Goal: Task Accomplishment & Management: Use online tool/utility

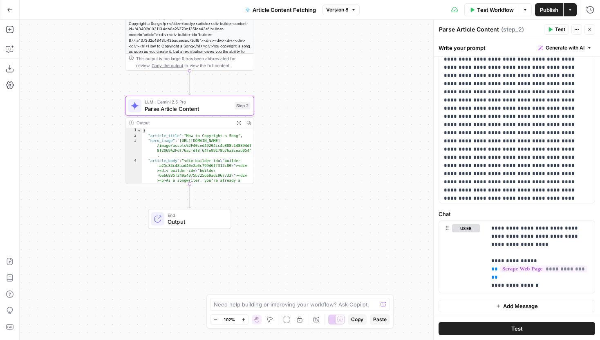
scroll to position [104, 0]
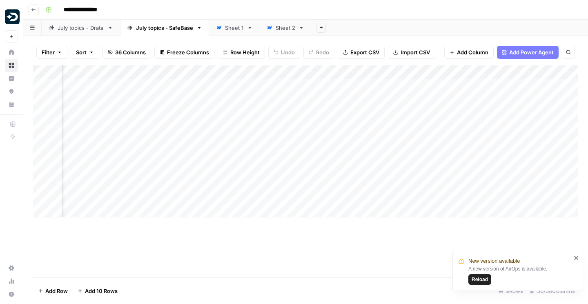
scroll to position [0, 1899]
click at [13, 16] on img "Workspace: Drata" at bounding box center [12, 16] width 15 height 15
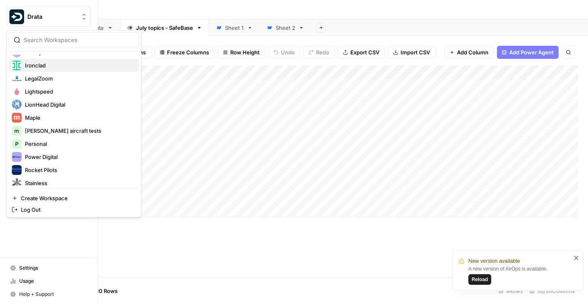
scroll to position [184, 0]
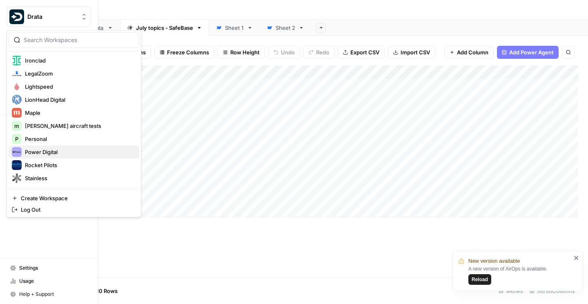
click at [43, 151] on span "Power Digital" at bounding box center [79, 152] width 108 height 8
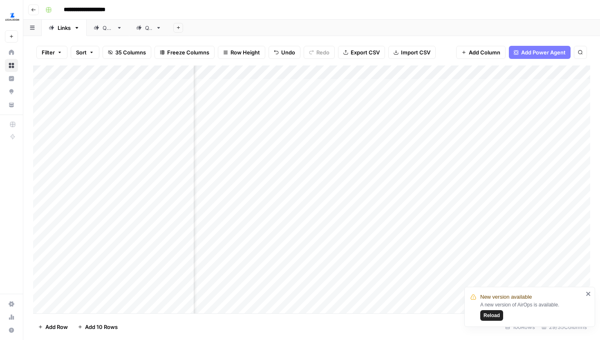
scroll to position [0, 1534]
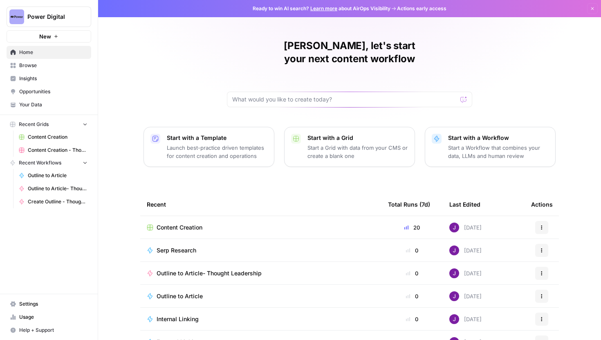
click at [52, 136] on span "Content Creation" at bounding box center [58, 136] width 60 height 7
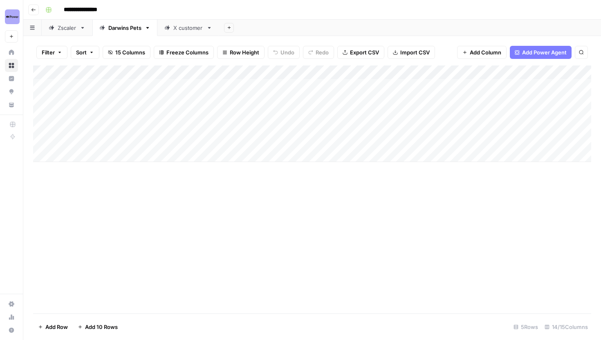
click at [69, 30] on div "Zscaler" at bounding box center [67, 28] width 19 height 8
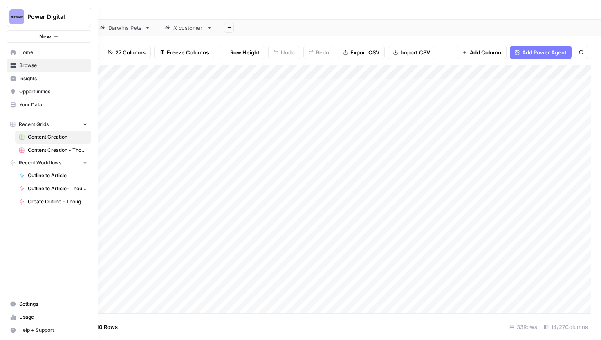
click at [20, 53] on span "Home" at bounding box center [53, 52] width 68 height 7
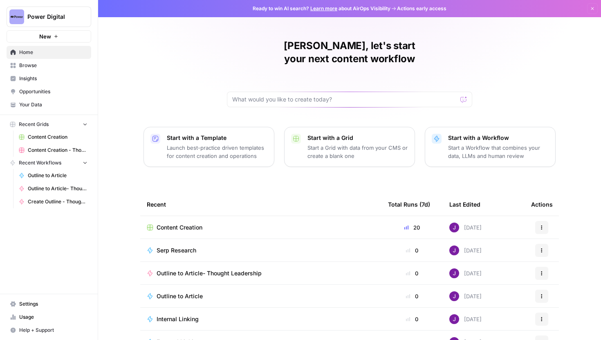
click at [40, 134] on span "Content Creation" at bounding box center [58, 136] width 60 height 7
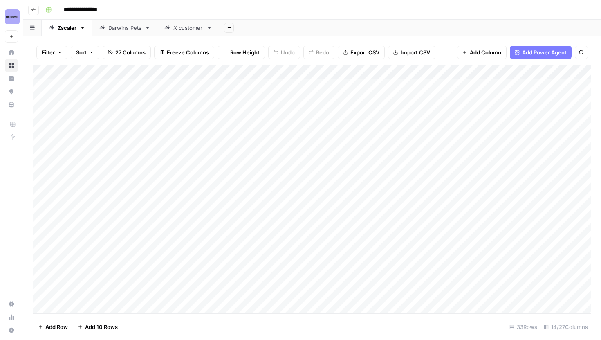
click at [399, 168] on div "Add Column" at bounding box center [312, 189] width 558 height 248
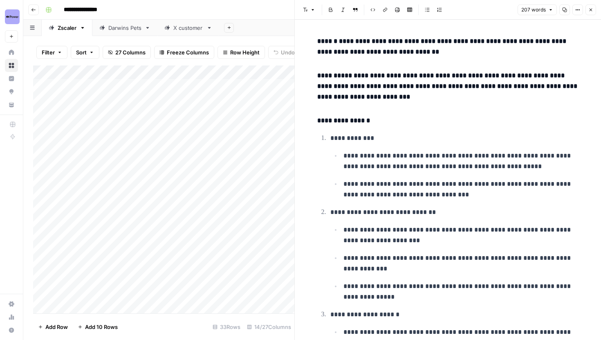
click at [588, 13] on button "Close" at bounding box center [590, 9] width 11 height 11
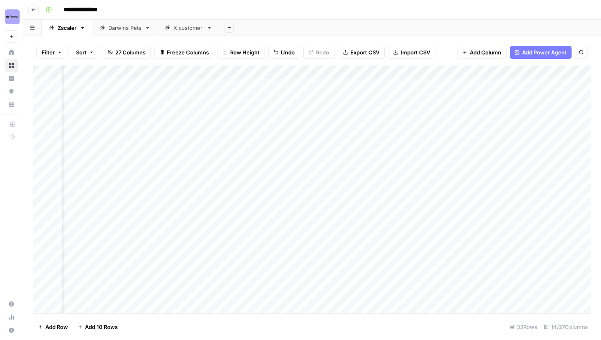
scroll to position [0, 699]
click at [333, 168] on div "Add Column" at bounding box center [312, 189] width 558 height 248
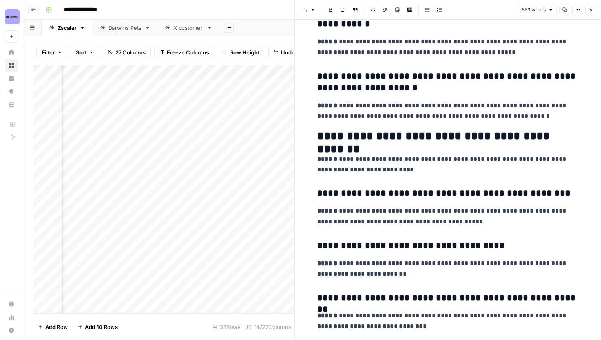
scroll to position [949, 0]
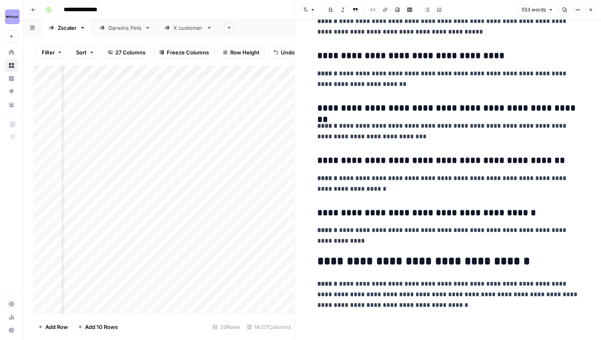
click at [588, 11] on icon "button" at bounding box center [590, 9] width 5 height 5
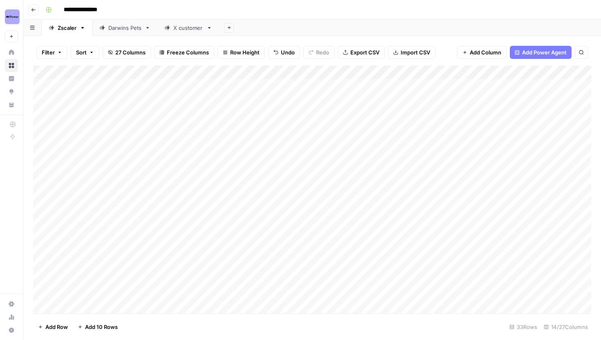
click at [127, 27] on div "Darwins Pets" at bounding box center [124, 28] width 33 height 8
click at [178, 29] on div "X customer" at bounding box center [188, 28] width 30 height 8
click at [123, 31] on div "Darwins Pets" at bounding box center [124, 28] width 33 height 8
click at [300, 74] on div "Add Column" at bounding box center [312, 113] width 558 height 96
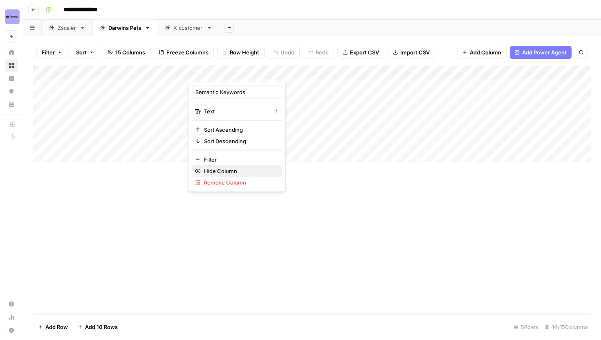
click at [228, 167] on span "Hide Column" at bounding box center [239, 171] width 71 height 8
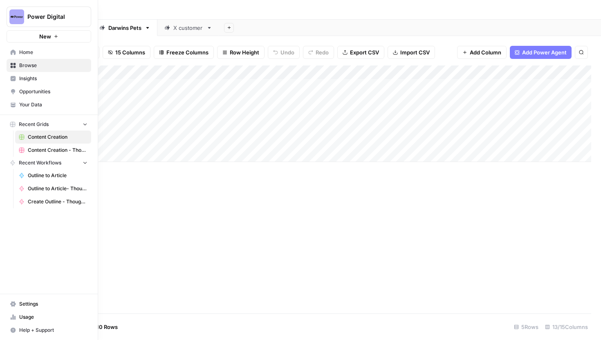
click at [36, 102] on span "Your Data" at bounding box center [53, 104] width 68 height 7
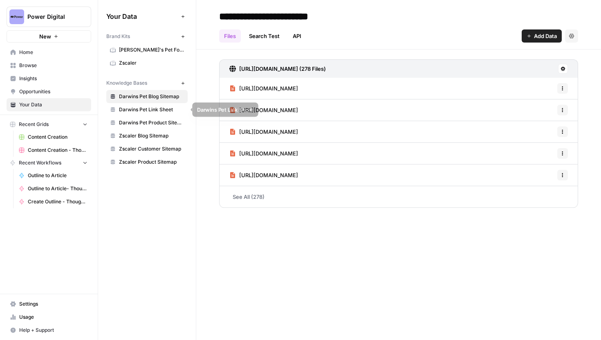
click at [147, 110] on span "Darwins Pet Link Sheet" at bounding box center [151, 109] width 65 height 7
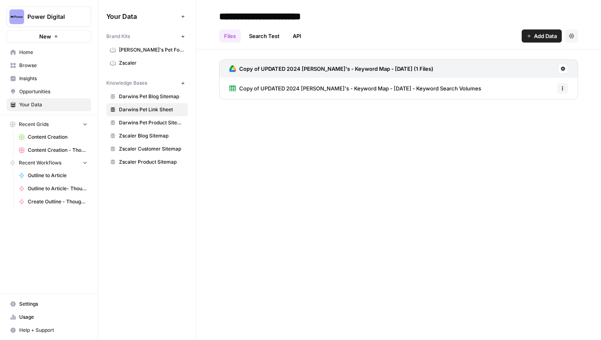
click at [311, 88] on span "Copy of UPDATED 2024 Darwin's - Keyword Map - October 2022 - Keyword Search Vol…" at bounding box center [360, 88] width 242 height 8
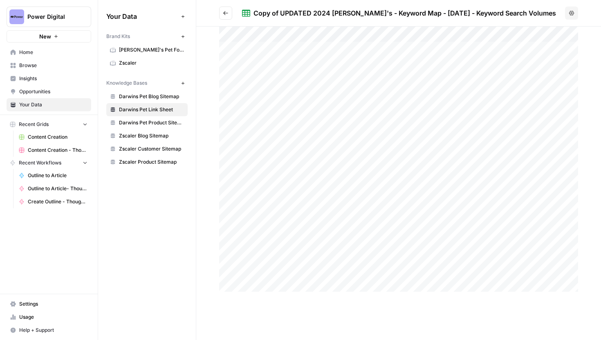
click at [396, 63] on div at bounding box center [398, 159] width 359 height 265
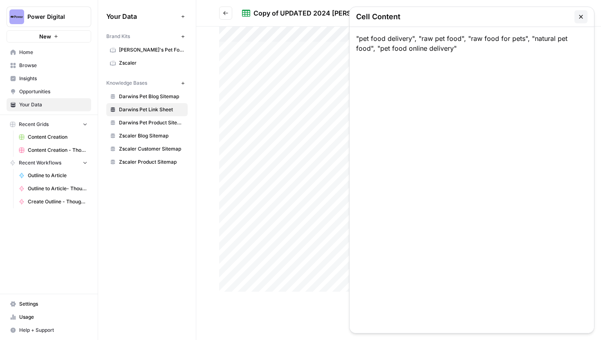
click at [396, 63] on div at bounding box center [398, 159] width 359 height 265
click at [583, 16] on icon "button" at bounding box center [580, 16] width 7 height 7
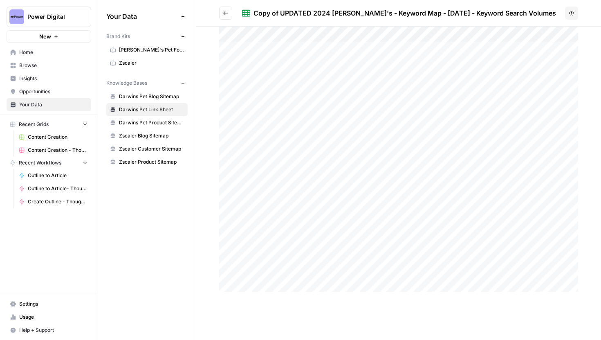
click at [137, 49] on span "Darwin's Pet Food" at bounding box center [151, 49] width 65 height 7
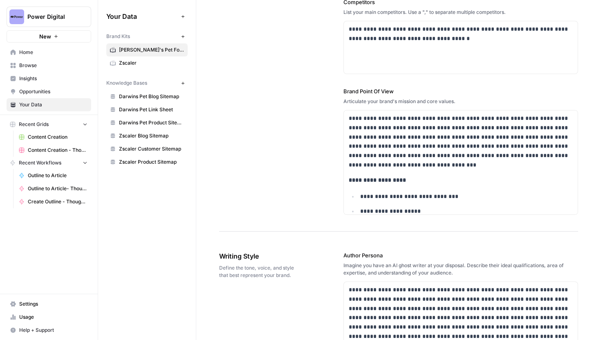
scroll to position [369, 0]
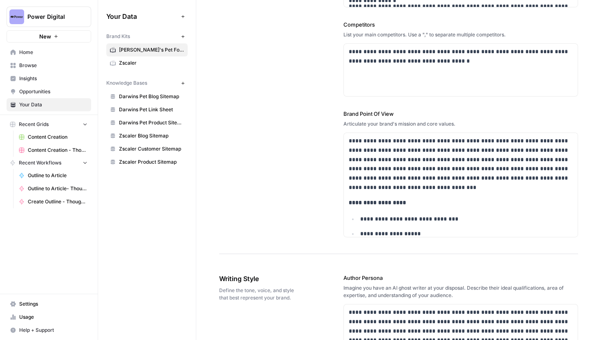
click at [138, 65] on span "Zscaler" at bounding box center [151, 62] width 65 height 7
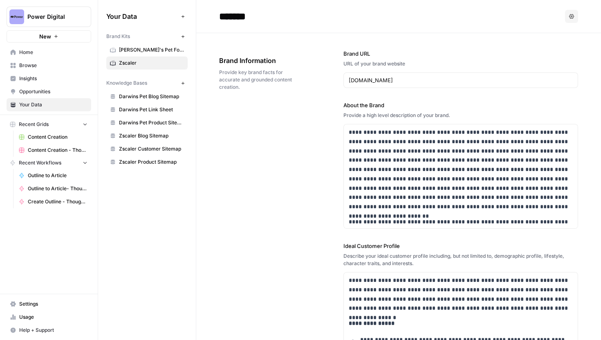
click at [52, 136] on span "Content Creation" at bounding box center [58, 136] width 60 height 7
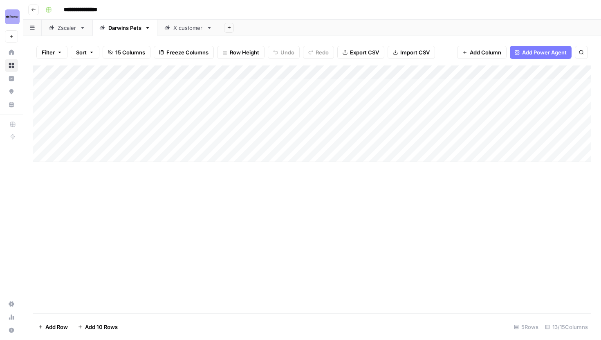
click at [68, 31] on div "Zscaler" at bounding box center [67, 28] width 19 height 8
click at [336, 170] on div "Add Column" at bounding box center [312, 189] width 558 height 248
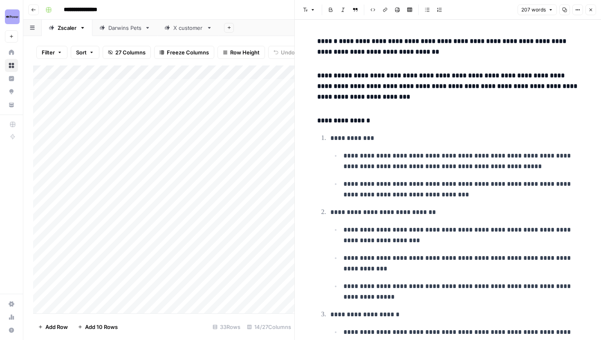
click at [588, 12] on button "Close" at bounding box center [590, 9] width 11 height 11
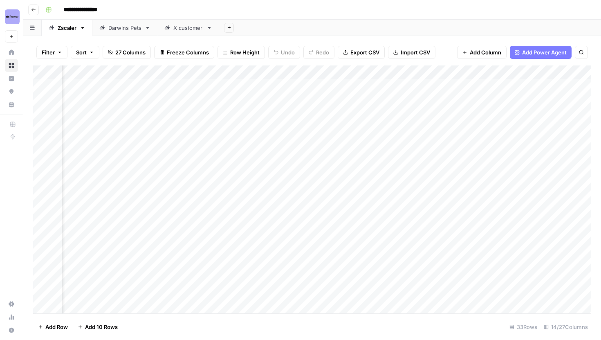
scroll to position [0, 272]
click at [343, 72] on div "Add Column" at bounding box center [312, 189] width 558 height 248
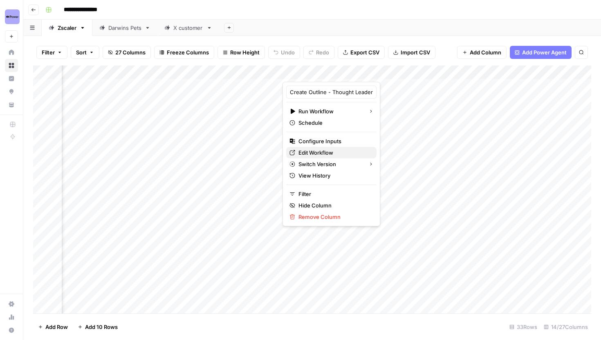
click at [322, 156] on span "Edit Workflow" at bounding box center [333, 152] width 71 height 8
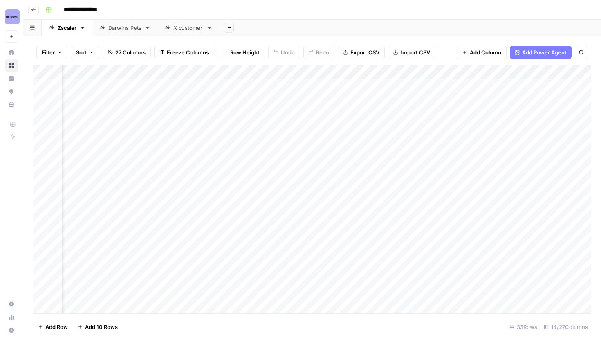
scroll to position [0, 629]
click at [405, 168] on div "Add Column" at bounding box center [312, 189] width 558 height 248
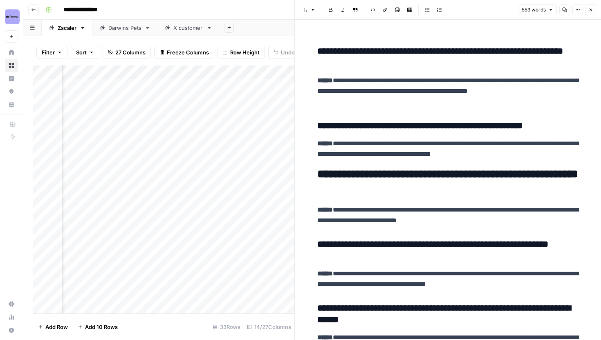
scroll to position [336, 0]
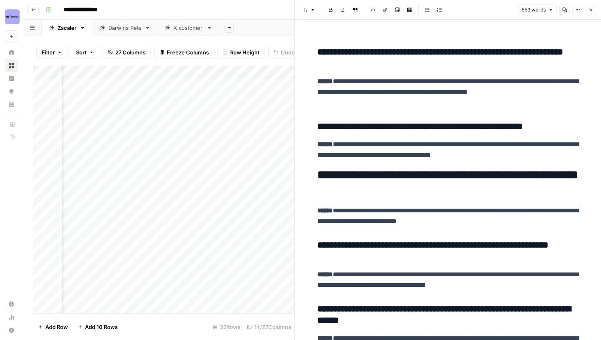
click at [588, 8] on icon "button" at bounding box center [590, 9] width 5 height 5
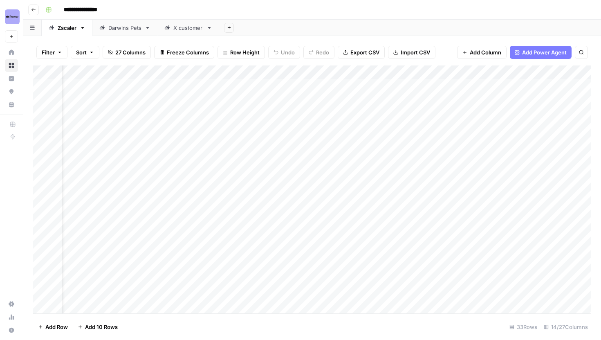
scroll to position [0, 31]
click at [369, 168] on div "Add Column" at bounding box center [312, 189] width 558 height 248
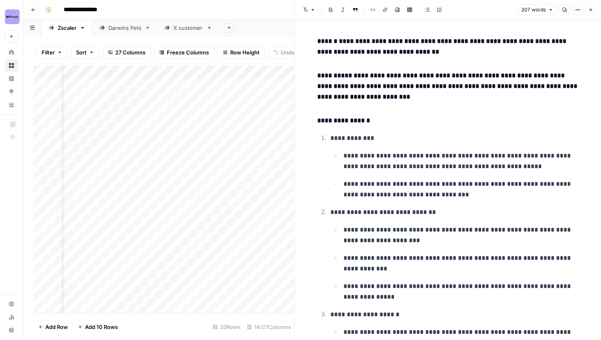
click at [588, 8] on icon "button" at bounding box center [590, 9] width 5 height 5
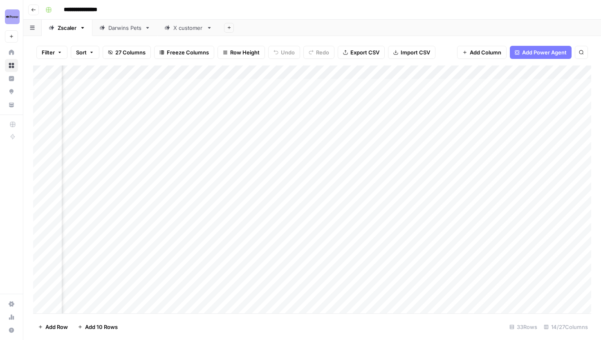
scroll to position [0, 489]
click at [122, 72] on div "Add Column" at bounding box center [312, 189] width 558 height 248
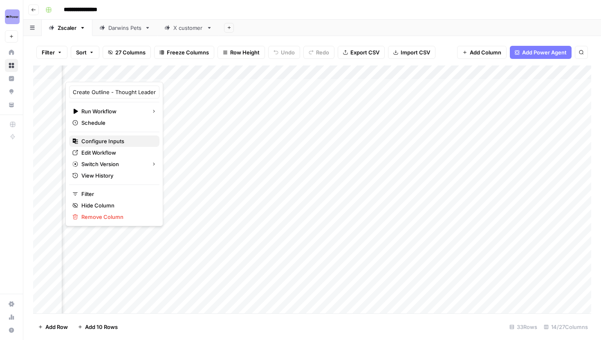
click at [102, 142] on span "Configure Inputs" at bounding box center [116, 141] width 71 height 8
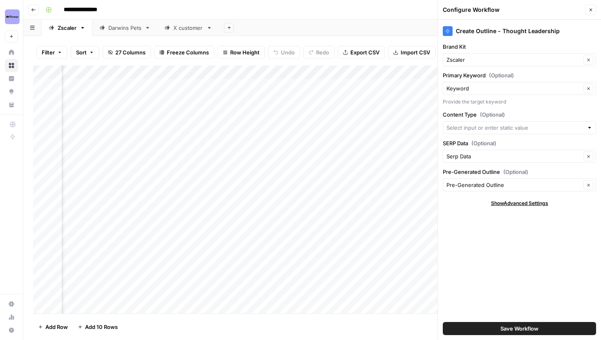
scroll to position [0, 0]
click at [588, 11] on icon "button" at bounding box center [590, 9] width 5 height 5
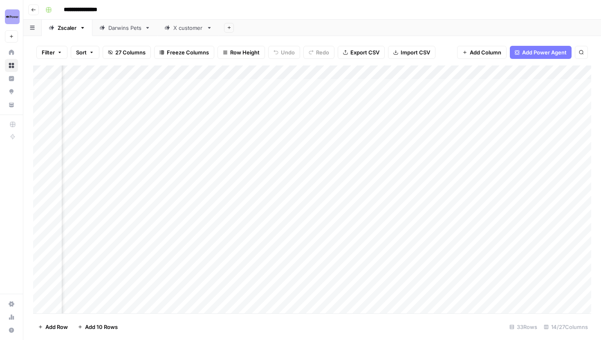
scroll to position [0, 288]
click at [308, 72] on div "Add Column" at bounding box center [312, 189] width 558 height 248
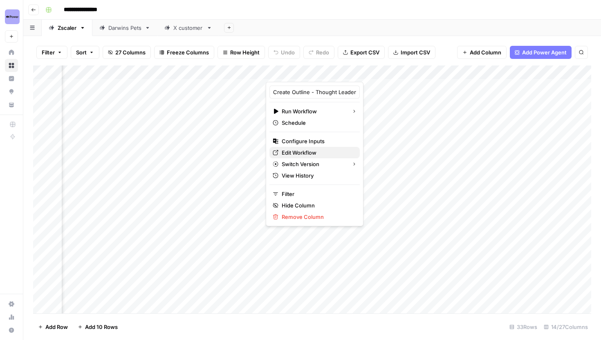
click at [295, 154] on span "Edit Workflow" at bounding box center [316, 152] width 71 height 8
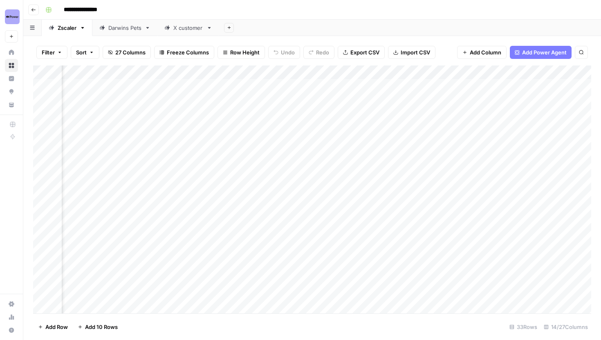
scroll to position [0, 631]
click at [402, 169] on div "Add Column" at bounding box center [312, 189] width 558 height 248
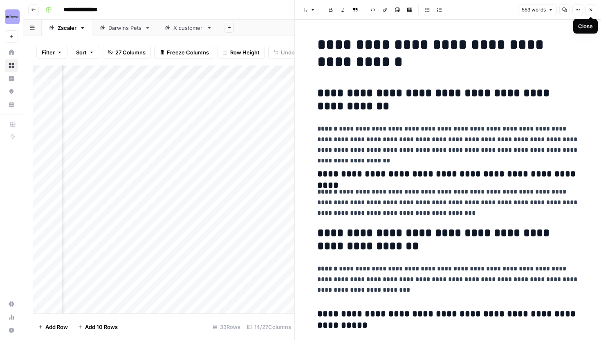
click at [587, 11] on button "Close" at bounding box center [590, 9] width 11 height 11
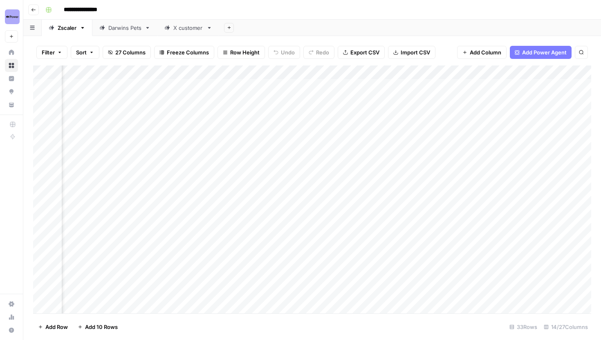
click at [390, 70] on div "Add Column" at bounding box center [312, 189] width 558 height 248
click at [281, 239] on div "Add Column" at bounding box center [312, 189] width 558 height 248
click at [127, 28] on div "Darwins Pets" at bounding box center [124, 28] width 33 height 8
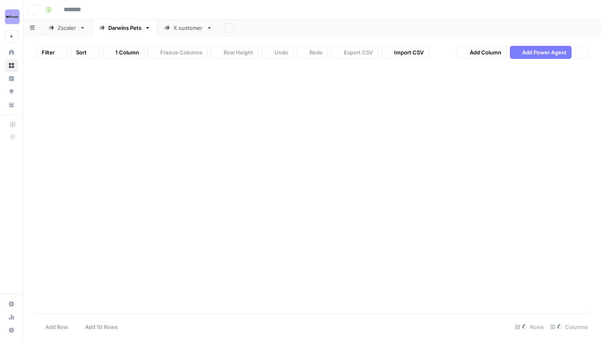
type input "**********"
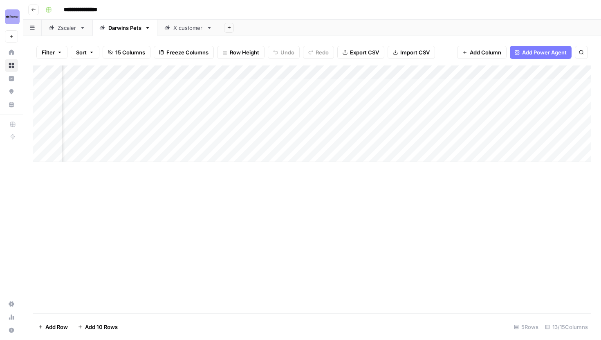
scroll to position [0, 467]
click at [182, 30] on div "X customer" at bounding box center [188, 28] width 30 height 8
click at [125, 30] on div "Darwins Pets" at bounding box center [124, 28] width 33 height 8
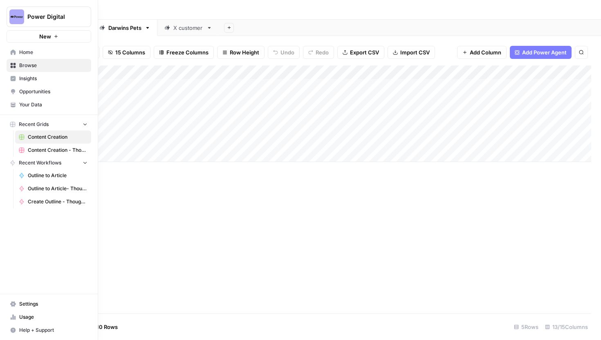
click at [31, 106] on span "Your Data" at bounding box center [53, 104] width 68 height 7
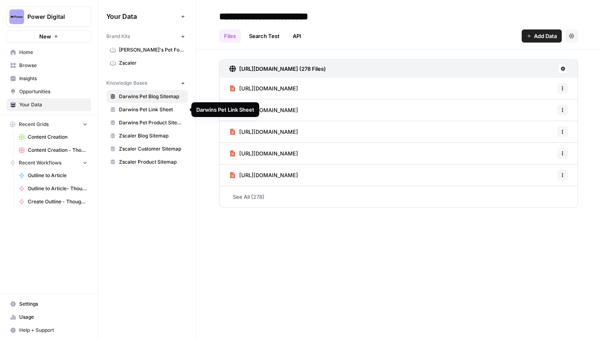
click at [158, 109] on span "Darwins Pet Link Sheet" at bounding box center [151, 109] width 65 height 7
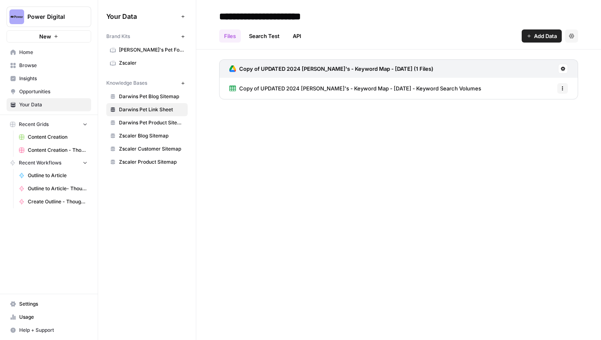
click at [309, 86] on span "Copy of UPDATED 2024 Darwin's - Keyword Map - October 2022 - Keyword Search Vol…" at bounding box center [360, 88] width 242 height 8
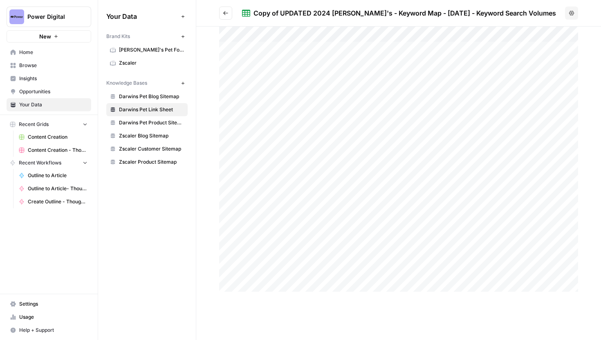
click at [414, 60] on div at bounding box center [398, 159] width 359 height 265
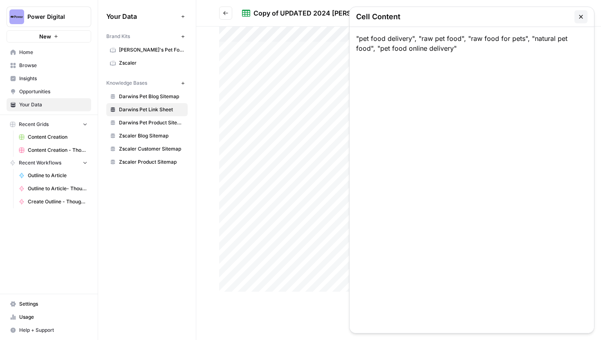
click at [583, 13] on icon "button" at bounding box center [580, 16] width 7 height 7
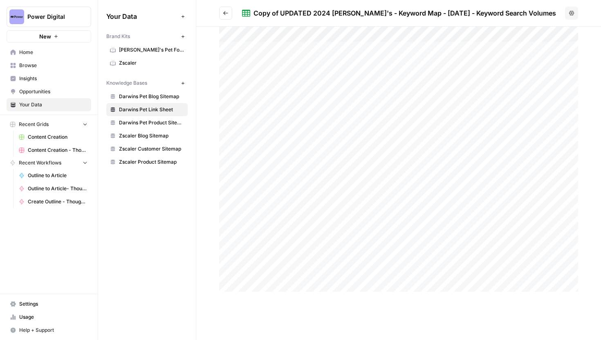
click at [57, 136] on span "Content Creation" at bounding box center [58, 136] width 60 height 7
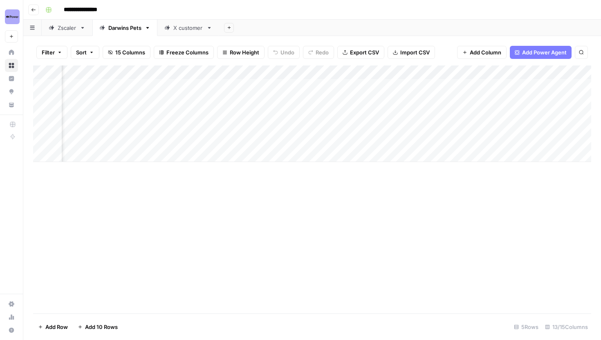
scroll to position [0, 242]
click at [125, 74] on div "Add Column" at bounding box center [312, 113] width 558 height 96
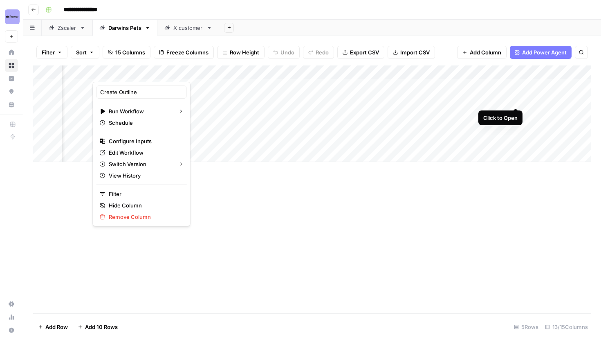
click at [516, 96] on div "Add Column" at bounding box center [312, 113] width 558 height 96
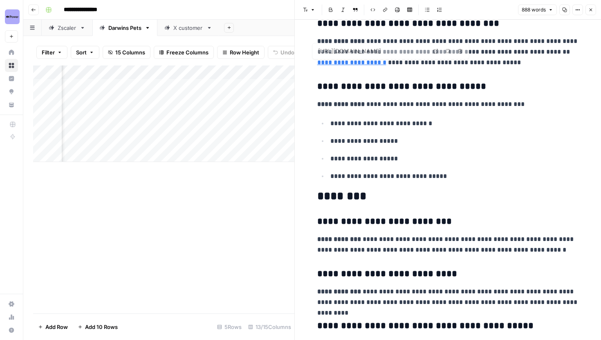
scroll to position [1427, 0]
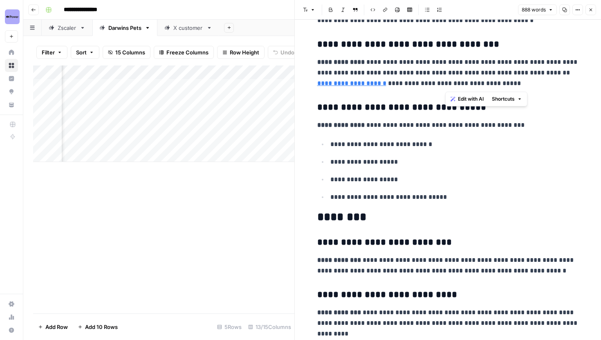
drag, startPoint x: 514, startPoint y: 72, endPoint x: 439, endPoint y: 83, distance: 75.6
click at [439, 83] on p "**********" at bounding box center [447, 73] width 261 height 32
click at [395, 85] on p "**********" at bounding box center [447, 73] width 261 height 32
click at [588, 13] on button "Close" at bounding box center [590, 9] width 11 height 11
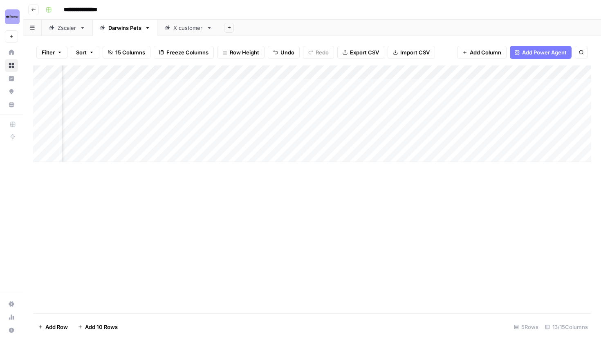
scroll to position [0, 277]
click at [481, 100] on div "Add Column" at bounding box center [312, 113] width 558 height 96
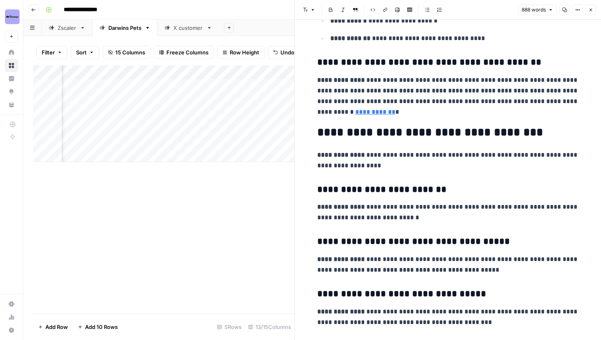
scroll to position [971, 0]
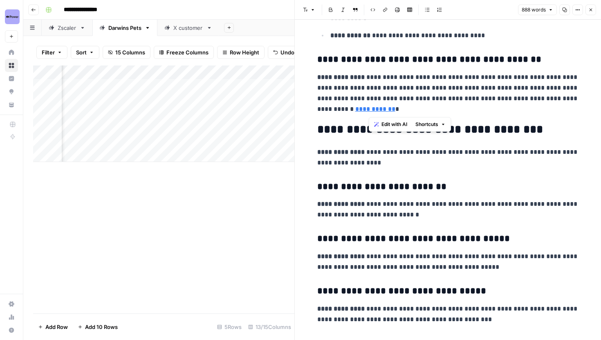
drag, startPoint x: 412, startPoint y: 109, endPoint x: 370, endPoint y: 100, distance: 42.7
click at [370, 100] on p "**********" at bounding box center [447, 93] width 261 height 42
click at [588, 10] on icon "button" at bounding box center [590, 9] width 5 height 5
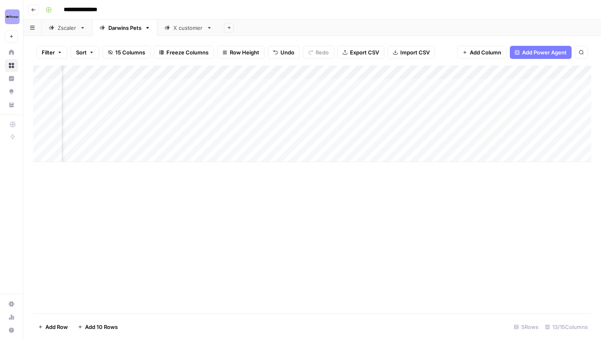
scroll to position [0, 369]
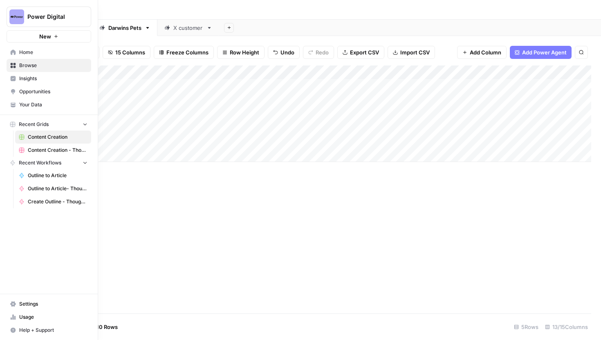
click at [18, 104] on link "Your Data" at bounding box center [49, 104] width 85 height 13
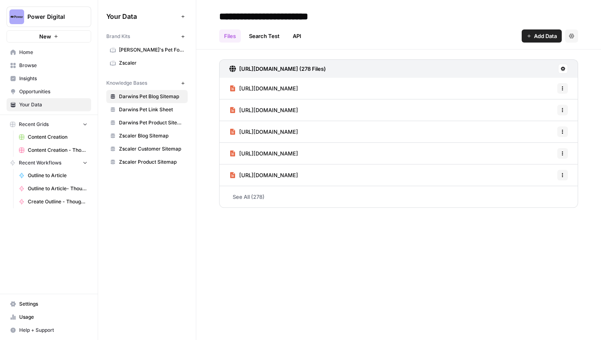
click at [163, 106] on span "Darwins Pet Link Sheet" at bounding box center [151, 109] width 65 height 7
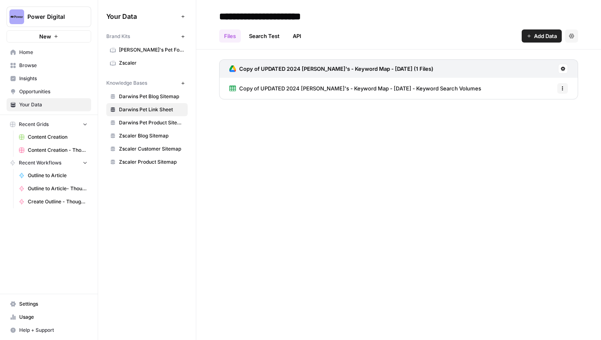
click at [296, 89] on span "Copy of UPDATED 2024 Darwin's - Keyword Map - October 2022 - Keyword Search Vol…" at bounding box center [360, 88] width 242 height 8
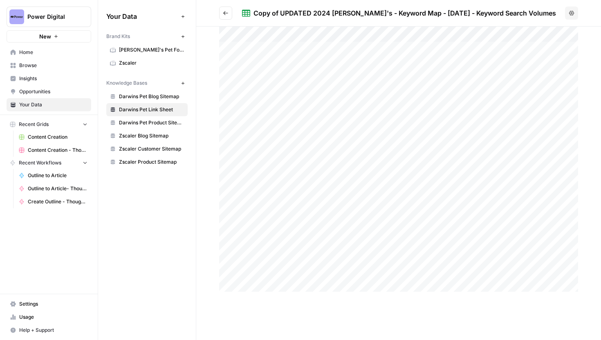
click at [249, 117] on div at bounding box center [398, 159] width 359 height 265
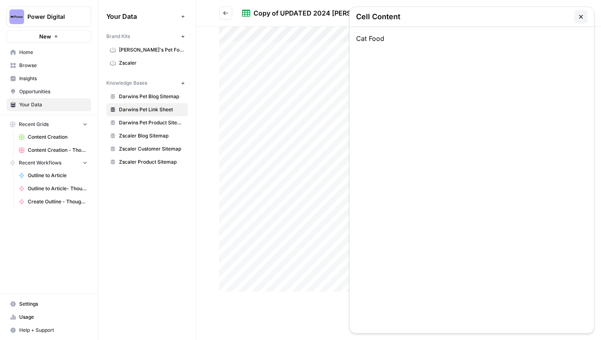
click at [581, 14] on icon "button" at bounding box center [580, 16] width 7 height 7
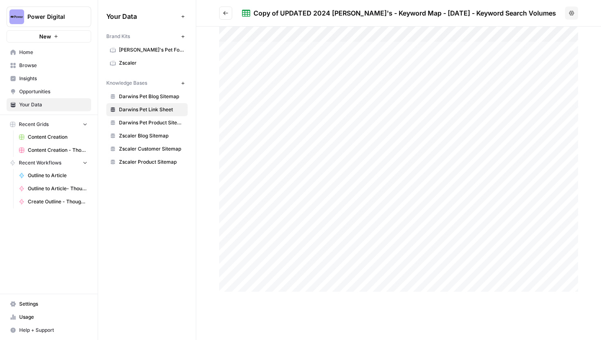
click at [395, 112] on div at bounding box center [398, 159] width 359 height 265
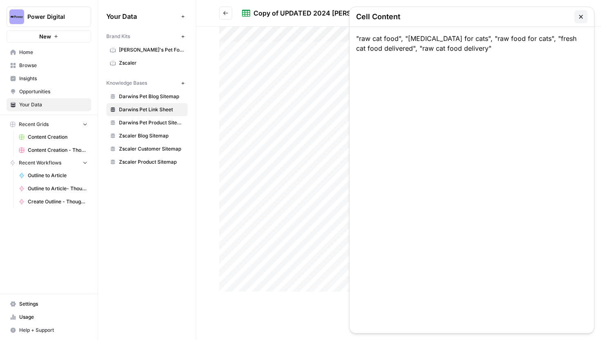
click at [579, 15] on icon "button" at bounding box center [580, 17] width 4 height 4
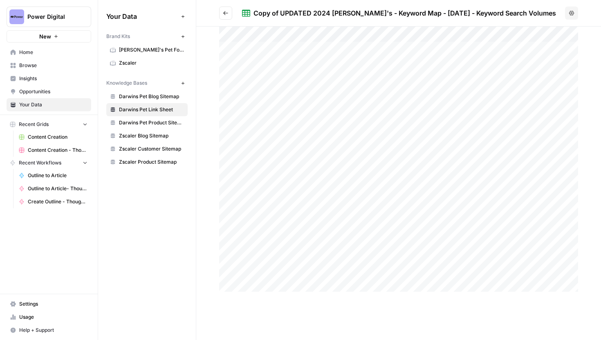
click at [40, 138] on span "Content Creation" at bounding box center [58, 136] width 60 height 7
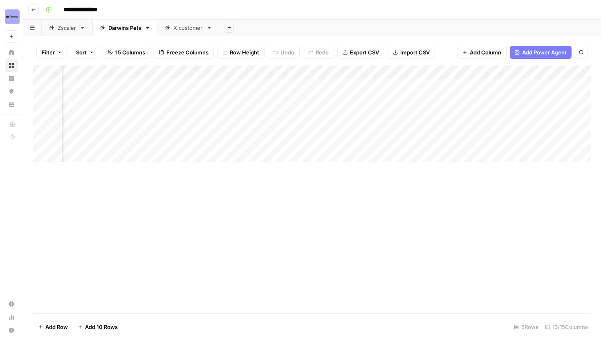
scroll to position [0, 364]
click at [441, 71] on div "Add Column" at bounding box center [312, 113] width 558 height 96
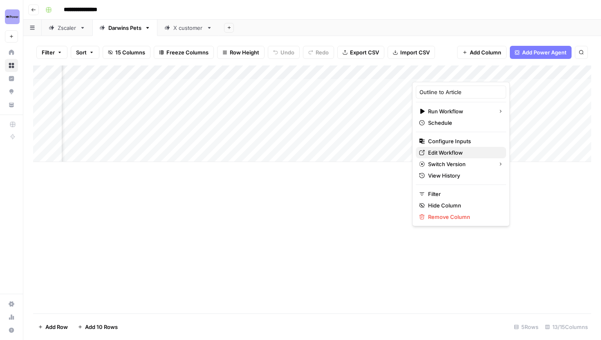
click at [452, 150] on span "Edit Workflow" at bounding box center [463, 152] width 71 height 8
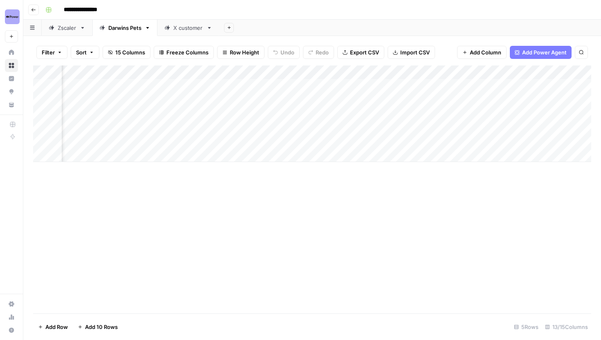
scroll to position [0, 0]
click at [16, 16] on img "Workspace: Power Digital" at bounding box center [12, 16] width 15 height 15
click at [70, 16] on input "**********" at bounding box center [87, 9] width 55 height 13
click at [8, 23] on button "Power Digital" at bounding box center [11, 17] width 13 height 20
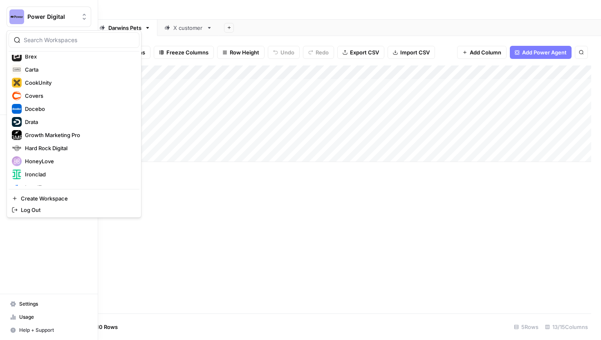
scroll to position [89, 0]
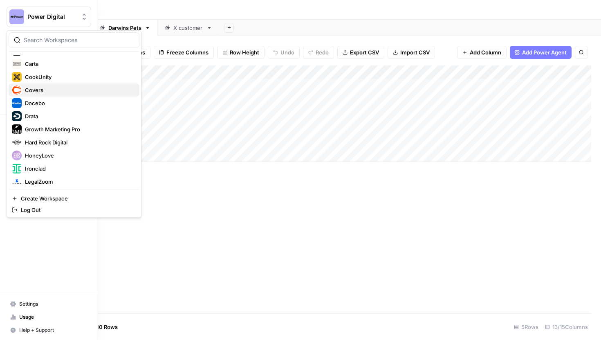
click at [40, 90] on span "Covers" at bounding box center [79, 90] width 108 height 8
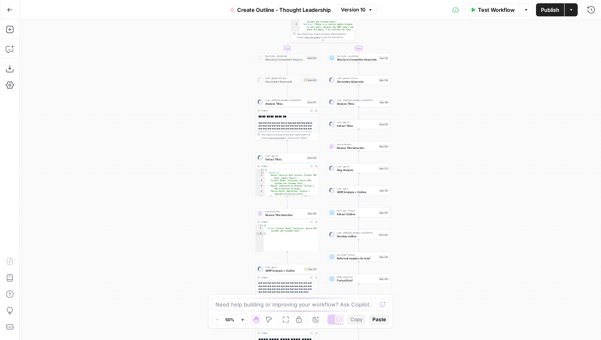
drag, startPoint x: 390, startPoint y: 65, endPoint x: 403, endPoint y: 201, distance: 136.2
click at [403, 201] on div "true false Workflow Set Inputs Inputs Condition Condition Step 338 Output Expan…" at bounding box center [310, 180] width 581 height 320
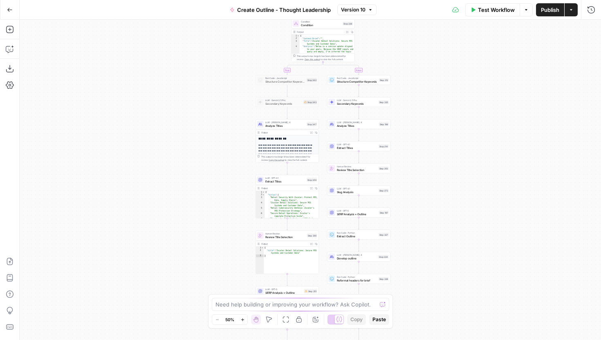
drag, startPoint x: 423, startPoint y: 116, endPoint x: 422, endPoint y: 181, distance: 64.6
click at [422, 181] on div "true false Workflow Set Inputs Inputs Condition Condition Step 338 Output Expan…" at bounding box center [310, 180] width 581 height 320
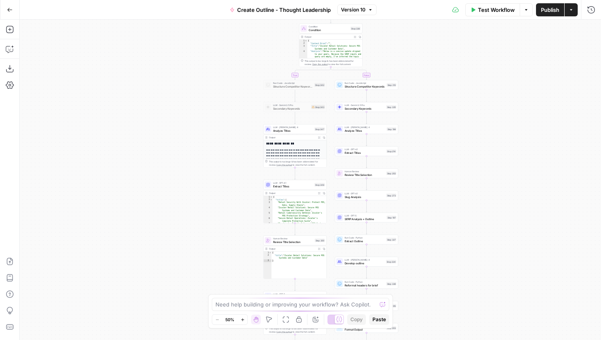
drag, startPoint x: 482, startPoint y: 235, endPoint x: 484, endPoint y: 134, distance: 100.5
click at [485, 135] on div "true false Workflow Set Inputs Inputs Condition Condition Step 338 Output Expan…" at bounding box center [310, 180] width 581 height 320
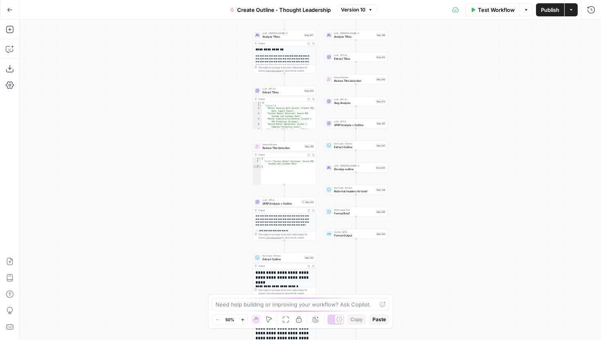
drag, startPoint x: 228, startPoint y: 124, endPoint x: 223, endPoint y: 84, distance: 40.4
click at [223, 84] on div "true false Workflow Set Inputs Inputs Condition Condition Step 338 Output Expan…" at bounding box center [310, 180] width 581 height 320
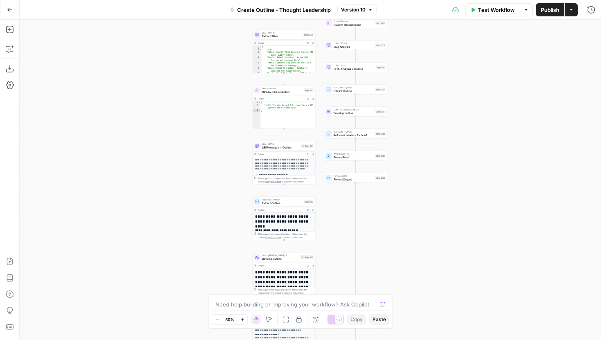
drag, startPoint x: 228, startPoint y: 223, endPoint x: 228, endPoint y: 170, distance: 53.5
click at [228, 170] on div "true false Workflow Set Inputs Inputs Condition Condition Step 338 Output Expan…" at bounding box center [310, 180] width 581 height 320
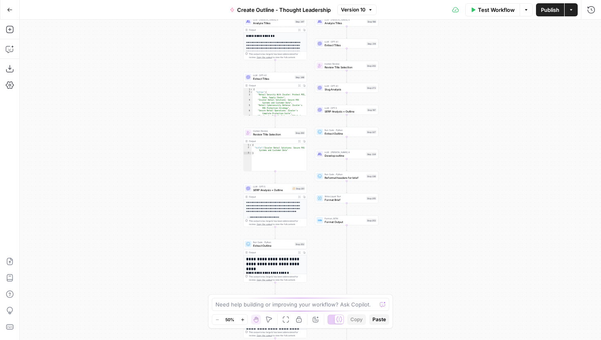
drag, startPoint x: 180, startPoint y: 100, endPoint x: 173, endPoint y: 227, distance: 127.2
click at [173, 227] on div "true false Workflow Set Inputs Inputs Condition Condition Step 338 Output Expan…" at bounding box center [310, 180] width 581 height 320
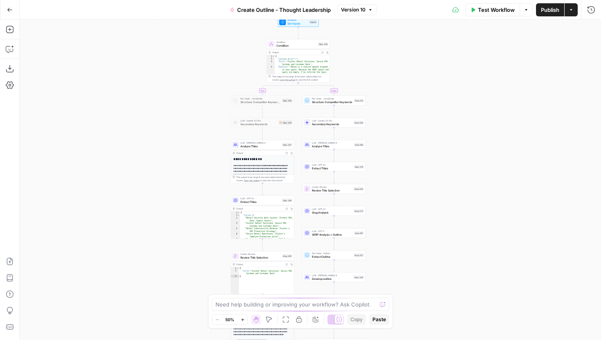
drag, startPoint x: 203, startPoint y: 155, endPoint x: 175, endPoint y: 69, distance: 91.0
click at [175, 69] on div "true false Workflow Set Inputs Inputs Condition Condition Step 338 Output Expan…" at bounding box center [310, 180] width 581 height 320
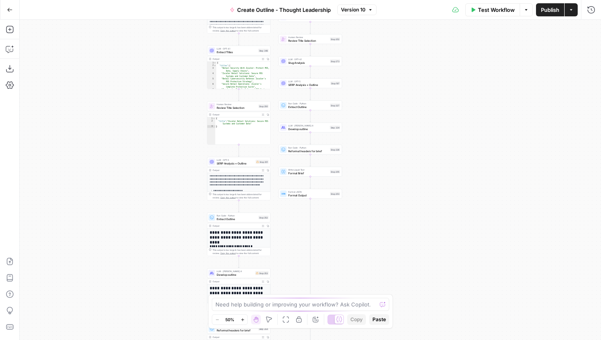
drag, startPoint x: 161, startPoint y: 181, endPoint x: 159, endPoint y: 114, distance: 67.0
click at [159, 114] on div "true false Workflow Set Inputs Inputs Condition Condition Step 338 Output Expan…" at bounding box center [310, 180] width 581 height 320
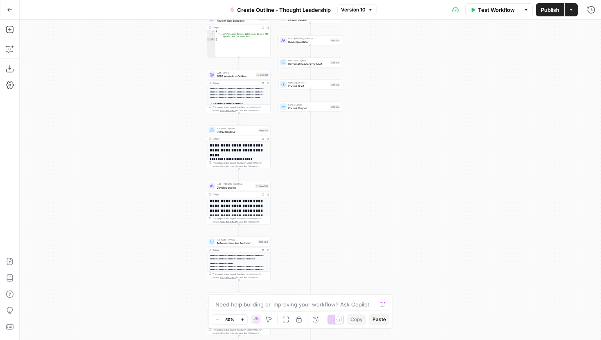
drag, startPoint x: 197, startPoint y: 169, endPoint x: 197, endPoint y: 83, distance: 86.6
click at [197, 83] on div "true false Workflow Set Inputs Inputs Condition Condition Step 338 Output Expan…" at bounding box center [310, 180] width 581 height 320
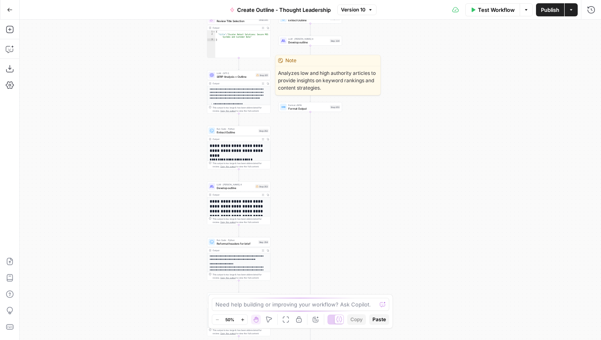
click at [223, 76] on span "SERP Analysis + Outline" at bounding box center [235, 76] width 37 height 4
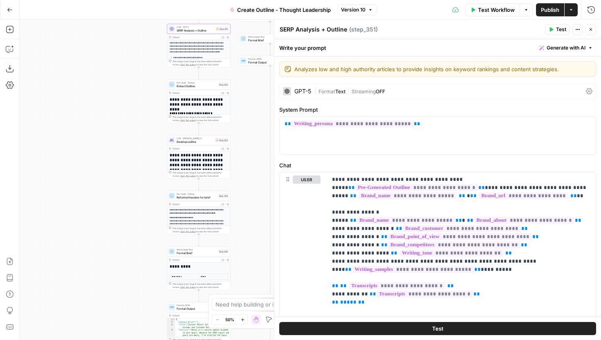
drag, startPoint x: 152, startPoint y: 148, endPoint x: 110, endPoint y: 99, distance: 63.8
click at [110, 99] on div "true false Workflow Set Inputs Inputs Condition Condition Step 338 Output Expan…" at bounding box center [310, 180] width 581 height 320
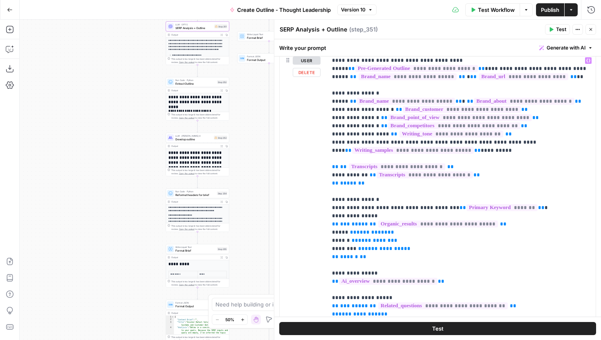
scroll to position [111, 0]
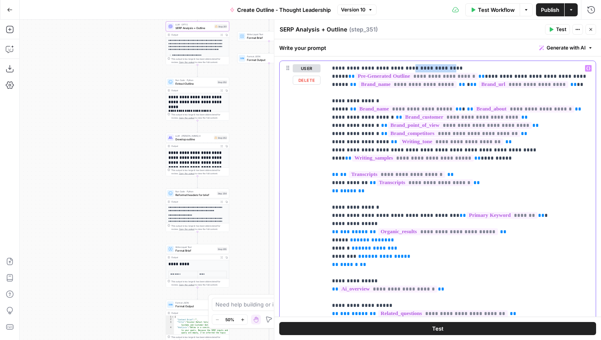
drag, startPoint x: 394, startPoint y: 68, endPoint x: 430, endPoint y: 68, distance: 36.4
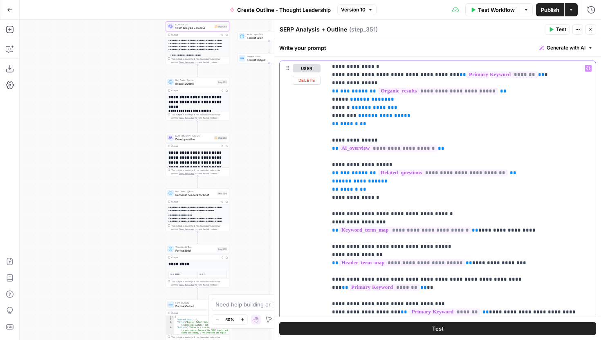
scroll to position [88, 0]
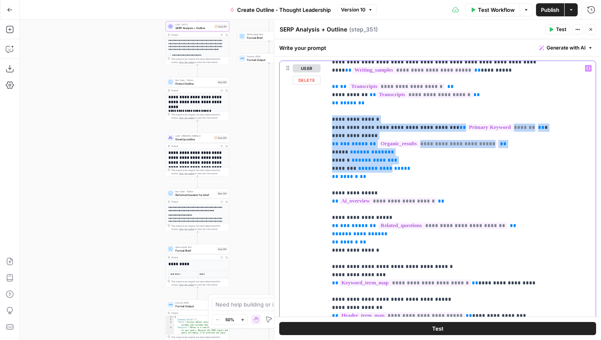
drag, startPoint x: 331, startPoint y: 121, endPoint x: 384, endPoint y: 172, distance: 73.7
click at [384, 172] on div "**********" at bounding box center [461, 227] width 268 height 333
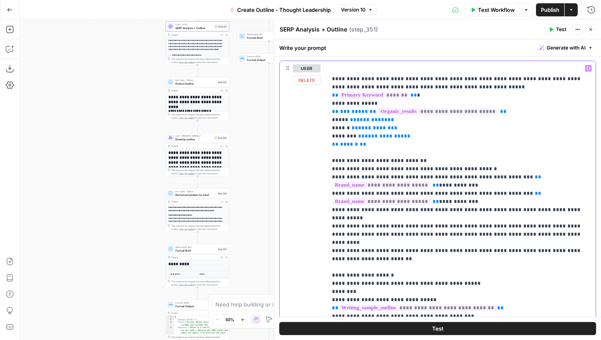
scroll to position [489, 0]
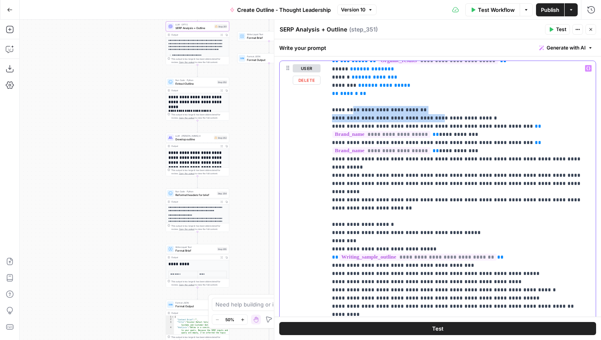
drag, startPoint x: 349, startPoint y: 94, endPoint x: 429, endPoint y: 102, distance: 80.0
click at [429, 102] on p "**********" at bounding box center [461, 4] width 259 height 858
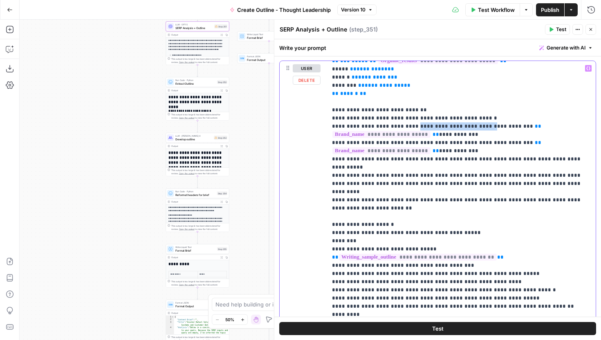
drag, startPoint x: 407, startPoint y: 108, endPoint x: 483, endPoint y: 108, distance: 76.4
click at [483, 108] on p "**********" at bounding box center [461, 4] width 259 height 858
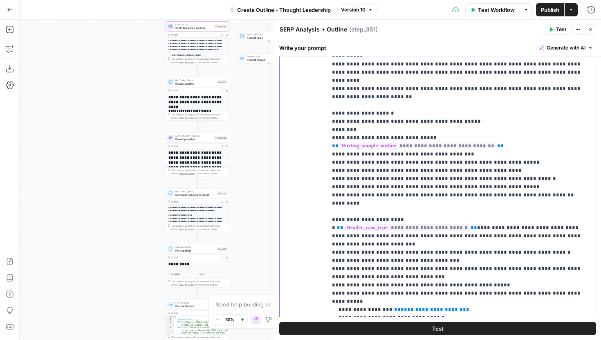
scroll to position [232, 0]
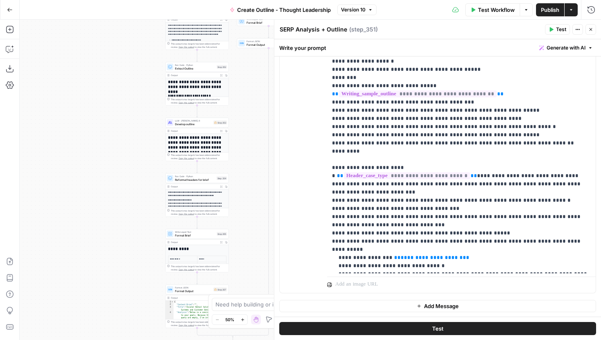
drag, startPoint x: 138, startPoint y: 235, endPoint x: 127, endPoint y: 136, distance: 99.4
click at [127, 136] on div "true false Workflow Set Inputs Inputs Condition Condition Step 338 Output Expan…" at bounding box center [310, 180] width 581 height 320
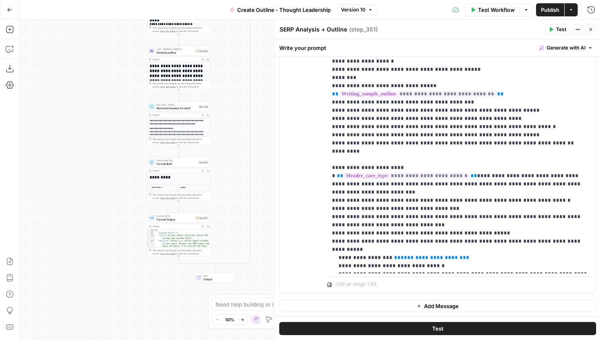
drag, startPoint x: 130, startPoint y: 151, endPoint x: 121, endPoint y: 166, distance: 17.2
click at [121, 166] on div "true false Workflow Set Inputs Inputs Condition Condition Step 338 Output Expan…" at bounding box center [310, 180] width 581 height 320
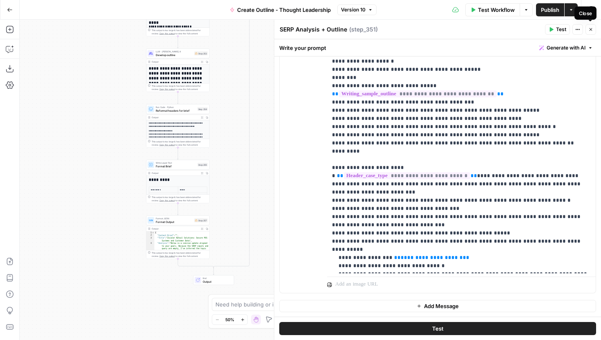
click at [591, 28] on icon "button" at bounding box center [590, 29] width 5 height 5
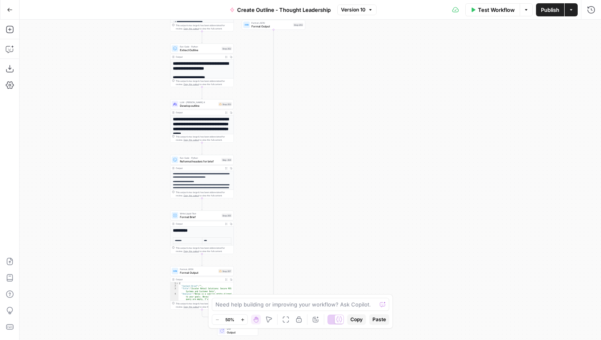
drag, startPoint x: 291, startPoint y: 81, endPoint x: 328, endPoint y: 166, distance: 93.0
click at [328, 166] on div "true false Workflow Set Inputs Inputs Condition Condition Step 338 Output Expan…" at bounding box center [310, 180] width 581 height 320
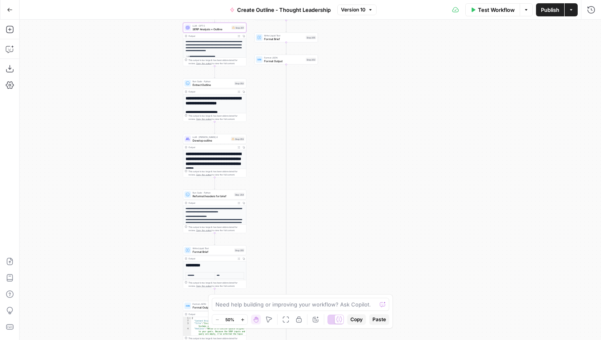
drag, startPoint x: 331, startPoint y: 106, endPoint x: 331, endPoint y: 236, distance: 129.9
click at [331, 235] on div "true false Workflow Set Inputs Inputs Condition Condition Step 338 Output Expan…" at bounding box center [310, 180] width 581 height 320
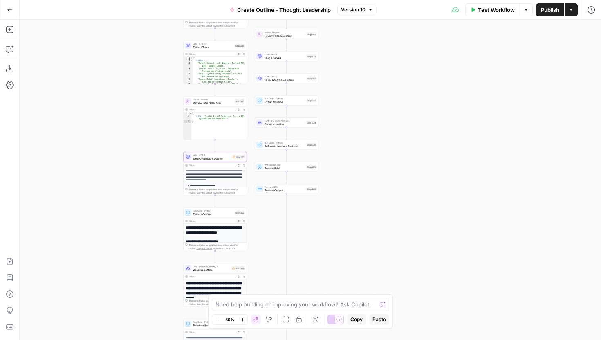
drag, startPoint x: 332, startPoint y: 91, endPoint x: 360, endPoint y: 212, distance: 124.1
click at [360, 212] on div "true false Workflow Set Inputs Inputs Condition Condition Step 338 Output Expan…" at bounding box center [310, 180] width 581 height 320
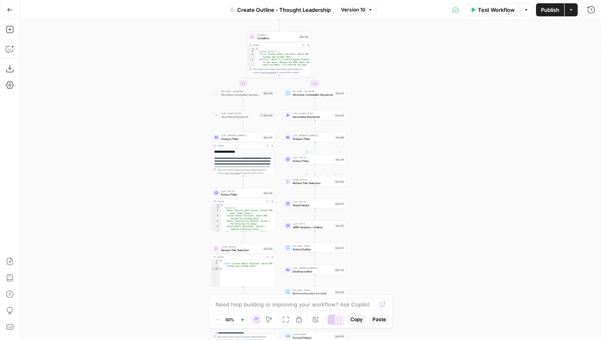
drag, startPoint x: 375, startPoint y: 109, endPoint x: 375, endPoint y: 175, distance: 66.2
click at [375, 175] on div "true false Workflow Set Inputs Inputs Condition Condition Step 338 Output Expan…" at bounding box center [310, 180] width 581 height 320
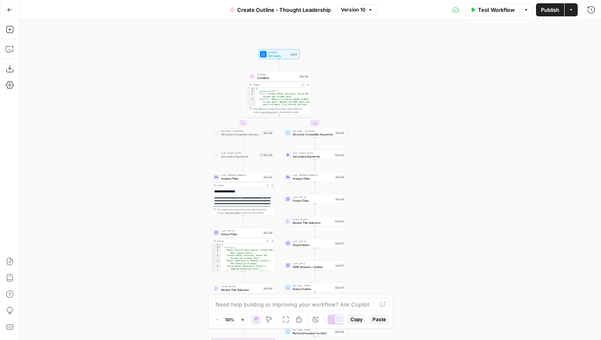
drag, startPoint x: 402, startPoint y: 203, endPoint x: 402, endPoint y: 149, distance: 53.9
click at [402, 149] on div "true false Workflow Set Inputs Inputs Condition Condition Step 338 Output Expan…" at bounding box center [310, 180] width 581 height 320
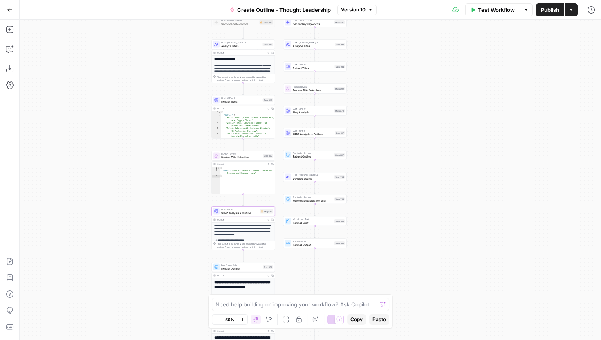
drag, startPoint x: 404, startPoint y: 199, endPoint x: 404, endPoint y: 116, distance: 82.1
click at [404, 116] on div "true false Workflow Set Inputs Inputs Condition Condition Step 338 Output Expan…" at bounding box center [310, 180] width 581 height 320
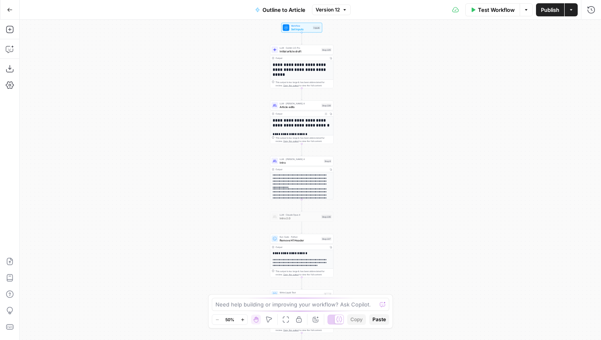
drag, startPoint x: 224, startPoint y: 161, endPoint x: 221, endPoint y: 218, distance: 56.9
click at [222, 218] on div "**********" at bounding box center [310, 180] width 581 height 320
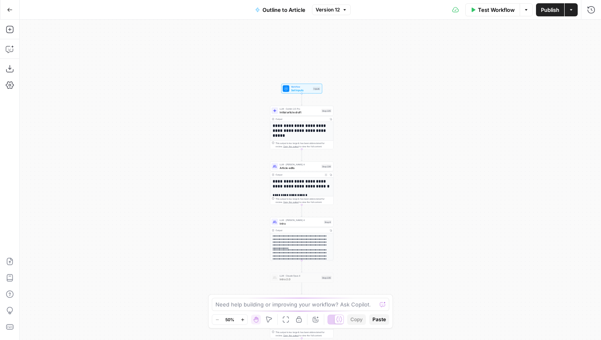
drag, startPoint x: 236, startPoint y: 165, endPoint x: 236, endPoint y: 188, distance: 23.7
click at [236, 188] on div "**********" at bounding box center [310, 180] width 581 height 320
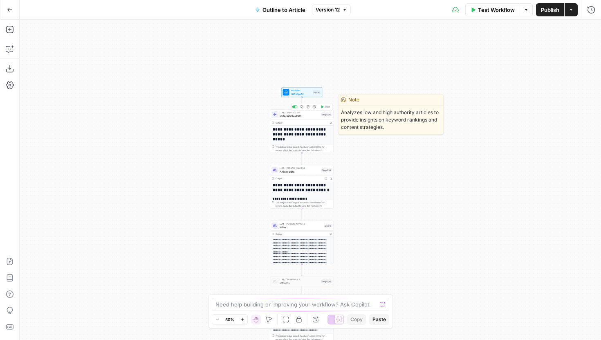
click at [291, 116] on span "Initial article draft" at bounding box center [299, 116] width 40 height 4
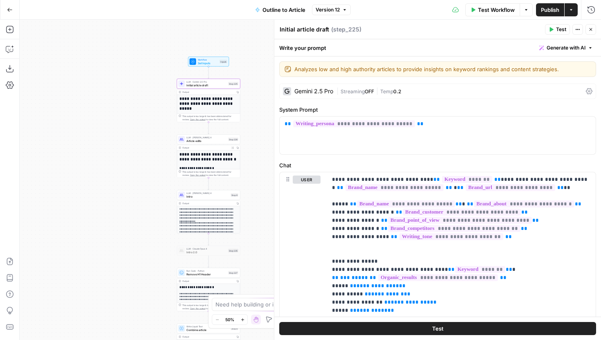
drag, startPoint x: 236, startPoint y: 150, endPoint x: 118, endPoint y: 112, distance: 123.4
click at [118, 112] on div "**********" at bounding box center [310, 180] width 581 height 320
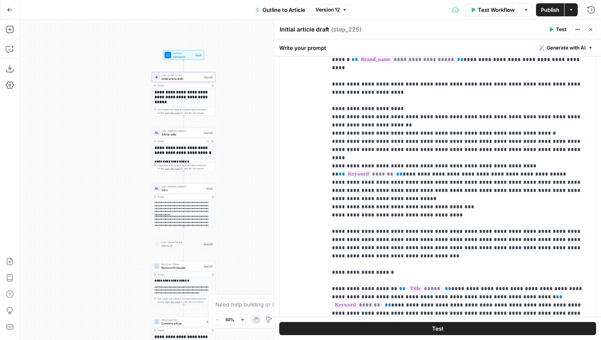
scroll to position [1030, 0]
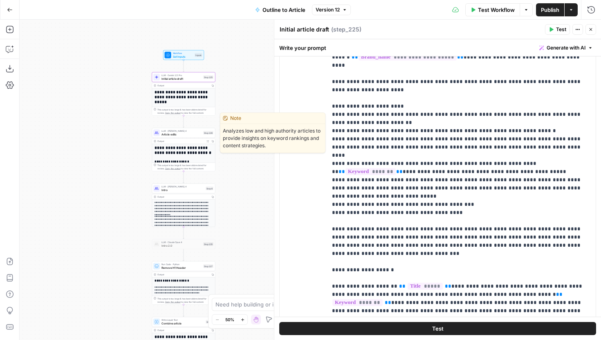
click at [181, 135] on span "Article edits" at bounding box center [181, 134] width 40 height 4
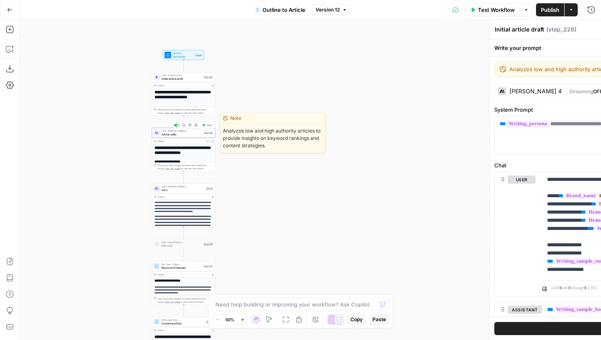
type textarea "Article edits"
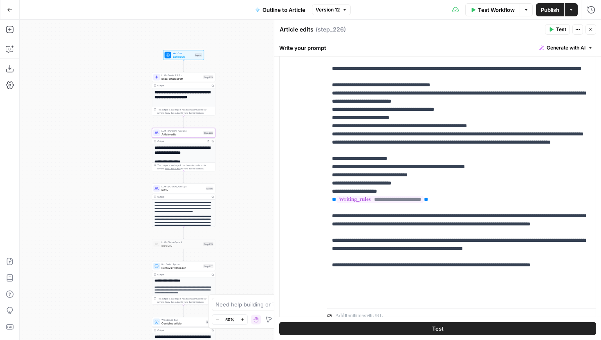
scroll to position [17, 0]
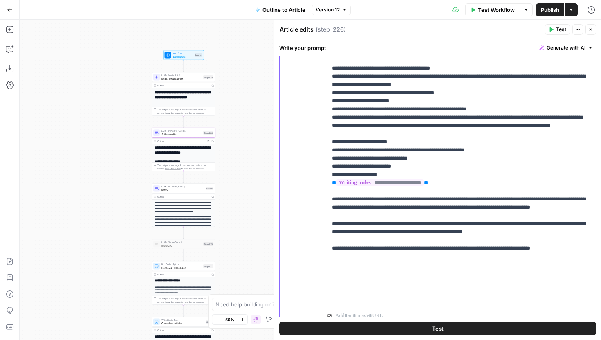
drag, startPoint x: 334, startPoint y: 295, endPoint x: 447, endPoint y: 297, distance: 113.2
click at [447, 297] on p "**********" at bounding box center [461, 129] width 259 height 343
drag, startPoint x: 435, startPoint y: 297, endPoint x: 512, endPoint y: 297, distance: 77.2
click at [513, 297] on p "**********" at bounding box center [461, 129] width 259 height 343
click at [481, 304] on div at bounding box center [461, 314] width 268 height 20
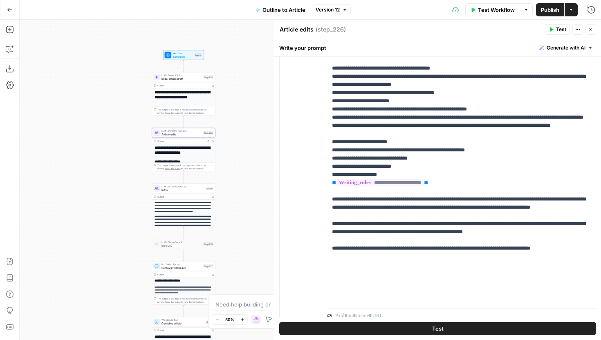
click at [592, 31] on icon "button" at bounding box center [590, 29] width 5 height 5
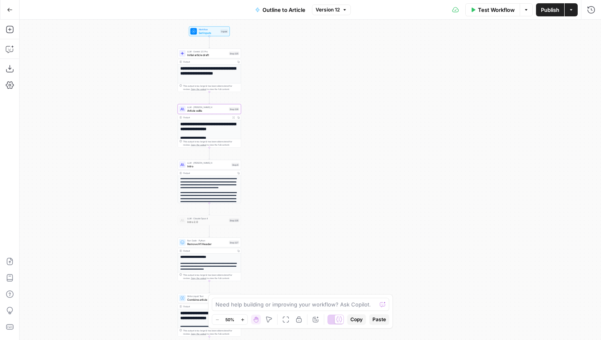
drag, startPoint x: 99, startPoint y: 136, endPoint x: 124, endPoint y: 113, distance: 34.1
click at [124, 112] on div "**********" at bounding box center [310, 180] width 581 height 320
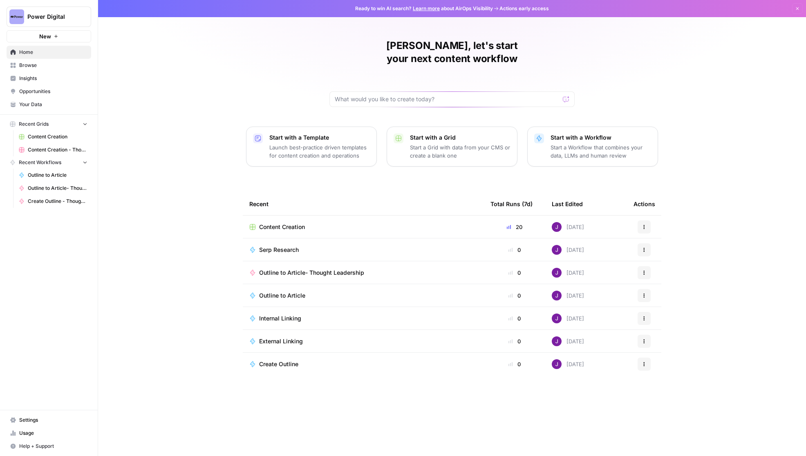
click at [43, 15] on span "Power Digital" at bounding box center [51, 17] width 49 height 8
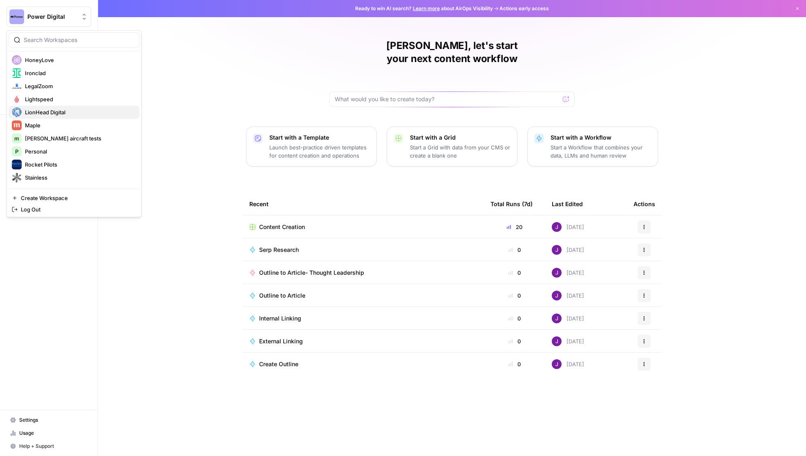
scroll to position [172, 0]
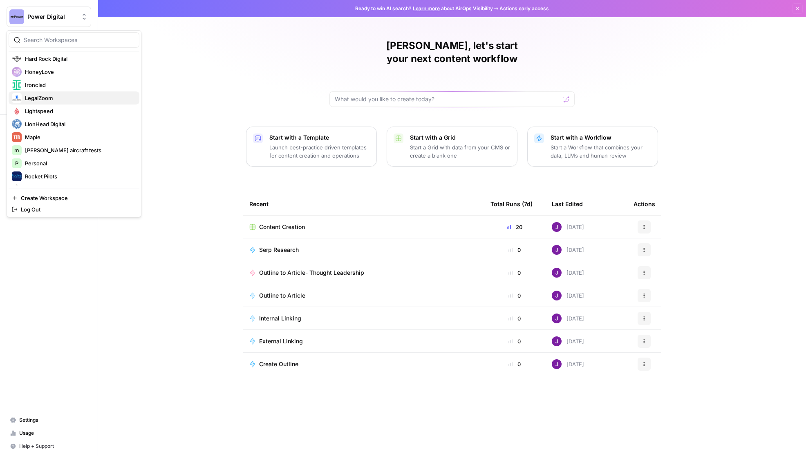
click at [52, 96] on span "LegalZoom" at bounding box center [79, 98] width 108 height 8
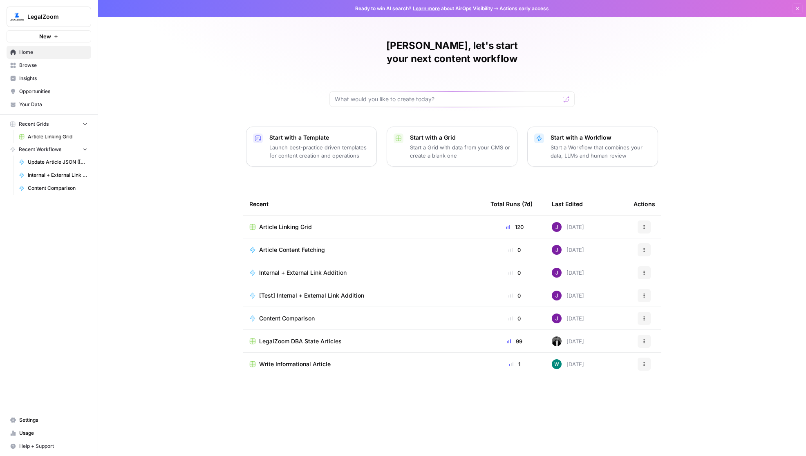
click at [298, 223] on span "Article Linking Grid" at bounding box center [285, 227] width 53 height 8
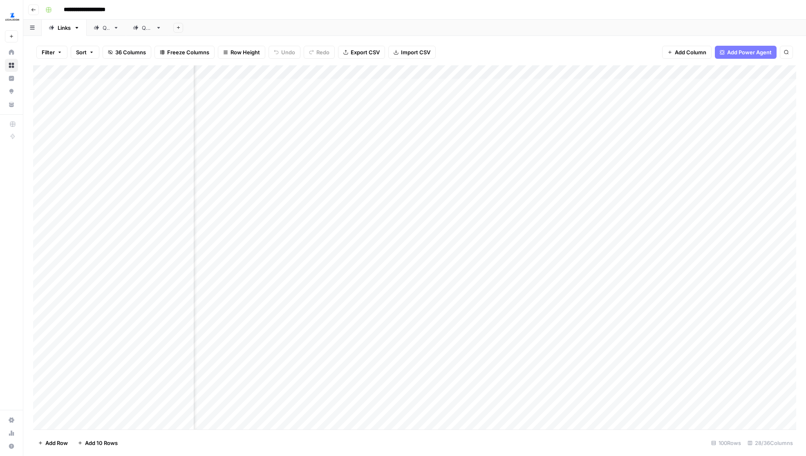
scroll to position [0, 1304]
click at [429, 337] on div "Add Column" at bounding box center [414, 247] width 763 height 364
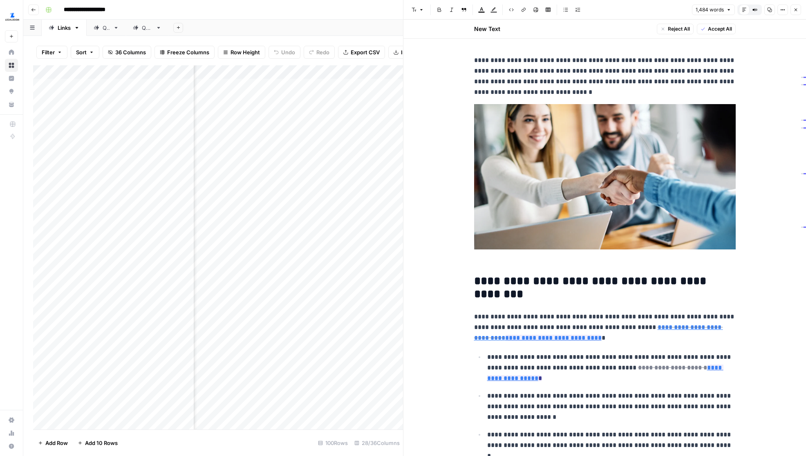
scroll to position [6, 0]
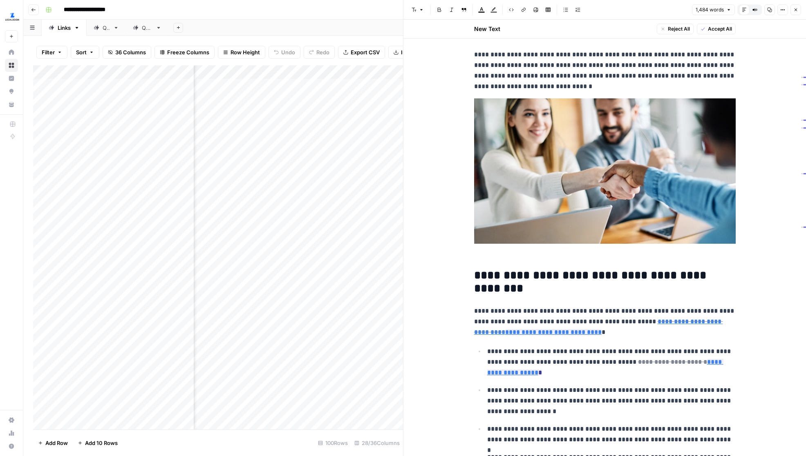
click at [794, 10] on icon "button" at bounding box center [795, 9] width 5 height 5
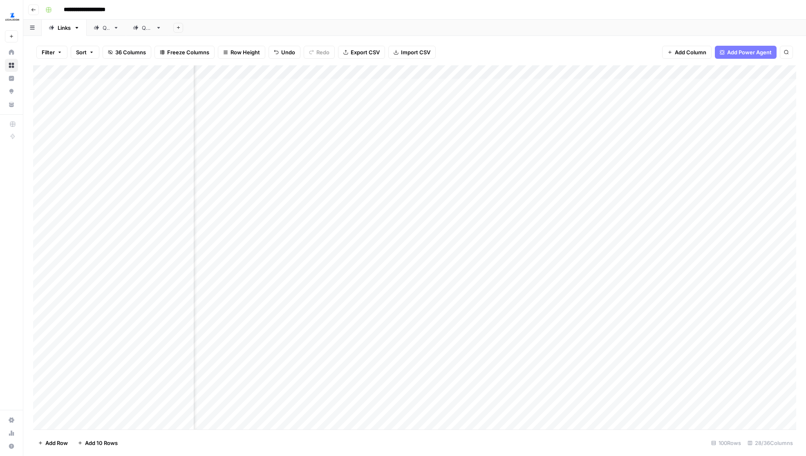
scroll to position [0, 1559]
click at [683, 335] on div "Add Column" at bounding box center [414, 247] width 763 height 364
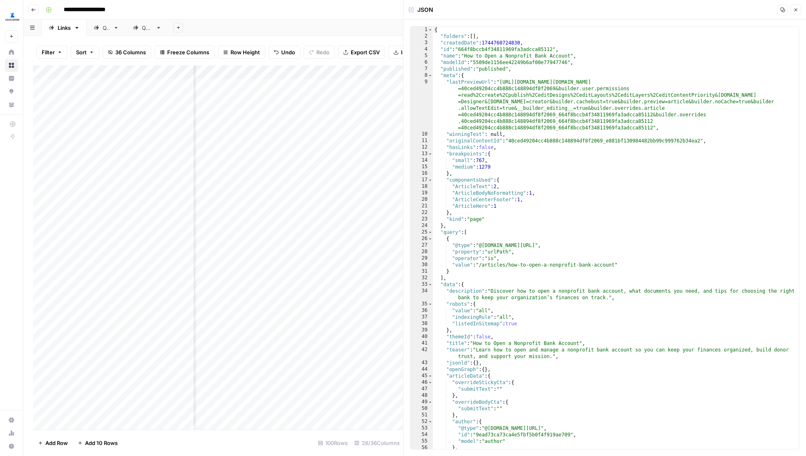
type textarea "**********"
click at [684, 202] on div "{ "folders" : [ ] , "createdDate" : 1744760724830 , "id" : "664f8bccb4f34811969…" at bounding box center [616, 245] width 366 height 436
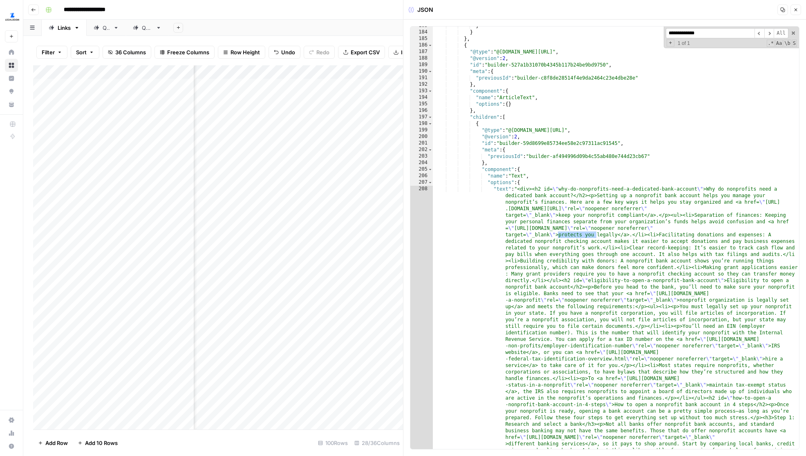
type input "**********"
click at [793, 12] on button "Close" at bounding box center [795, 9] width 11 height 11
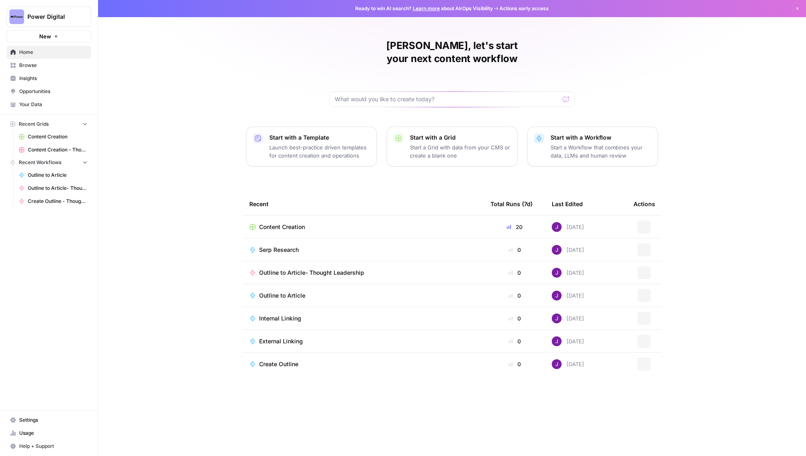
click at [43, 14] on span "Power Digital" at bounding box center [51, 17] width 49 height 8
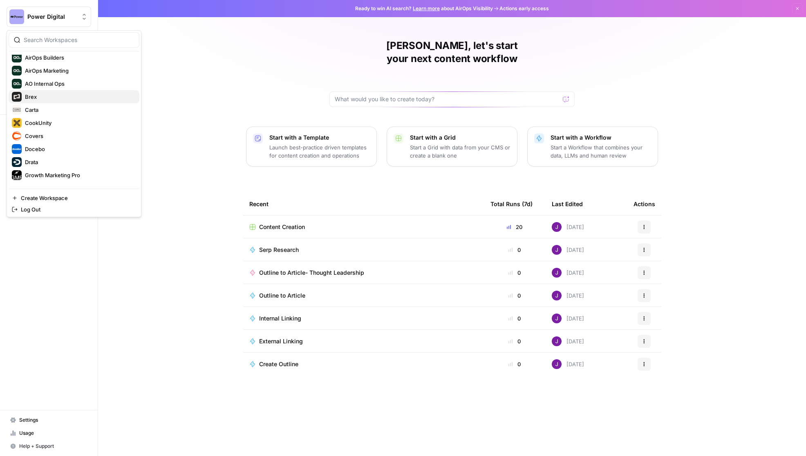
scroll to position [45, 0]
click at [45, 165] on div "Drata" at bounding box center [74, 161] width 124 height 10
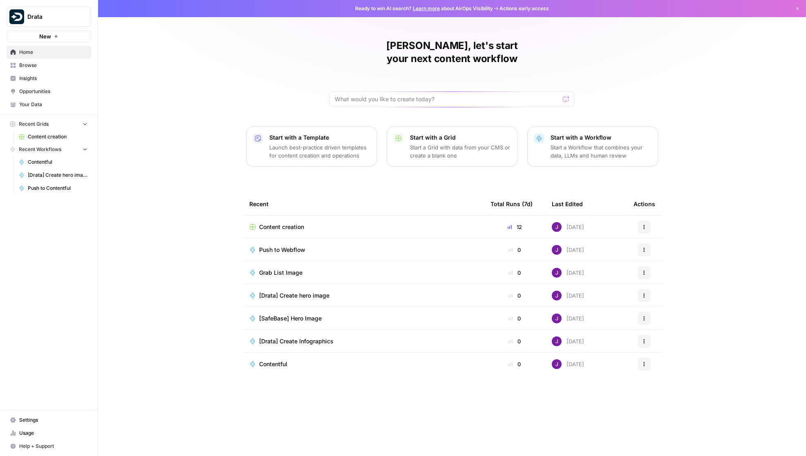
click at [67, 140] on span "Content creation" at bounding box center [58, 136] width 60 height 7
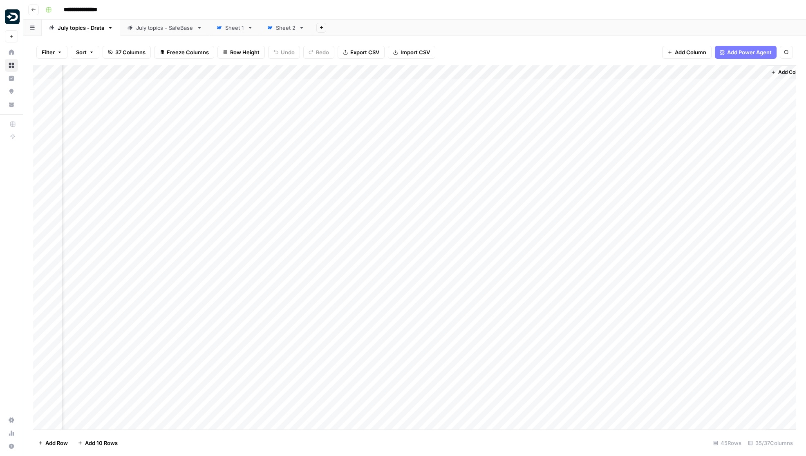
scroll to position [0, 1999]
click at [489, 71] on div "Add Column" at bounding box center [414, 247] width 763 height 364
click at [497, 149] on span "Edit Workflow" at bounding box center [507, 152] width 71 height 8
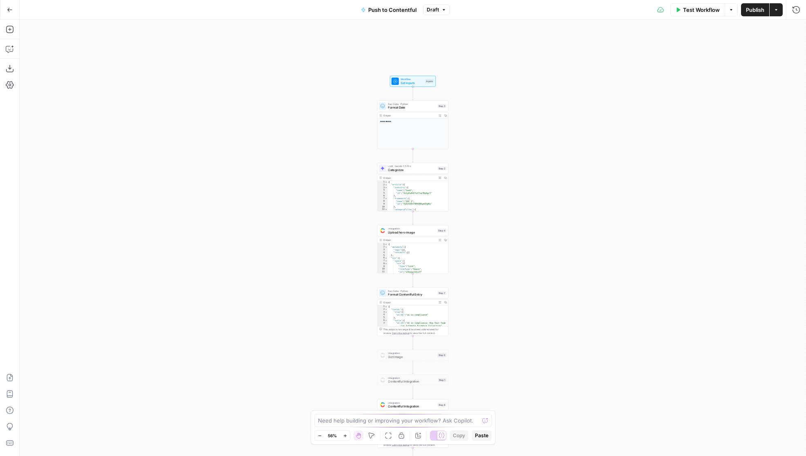
drag, startPoint x: 515, startPoint y: 161, endPoint x: 515, endPoint y: 197, distance: 36.0
click at [515, 197] on div "**********" at bounding box center [413, 238] width 786 height 437
click at [346, 438] on icon "button" at bounding box center [345, 436] width 4 height 4
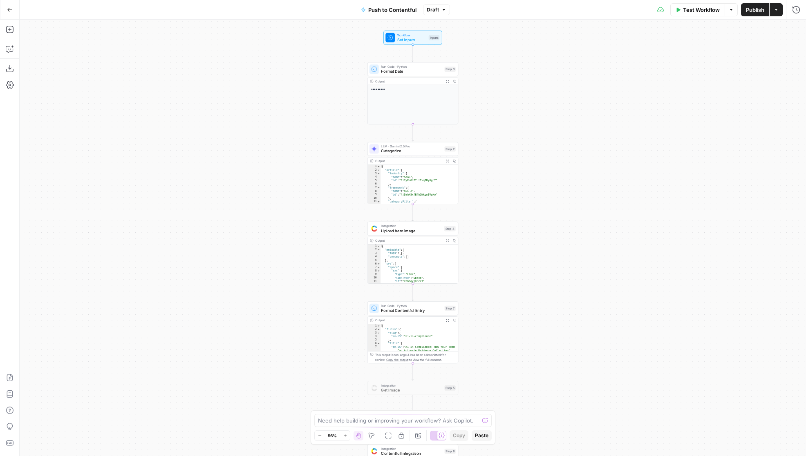
click at [346, 438] on icon "button" at bounding box center [345, 436] width 4 height 4
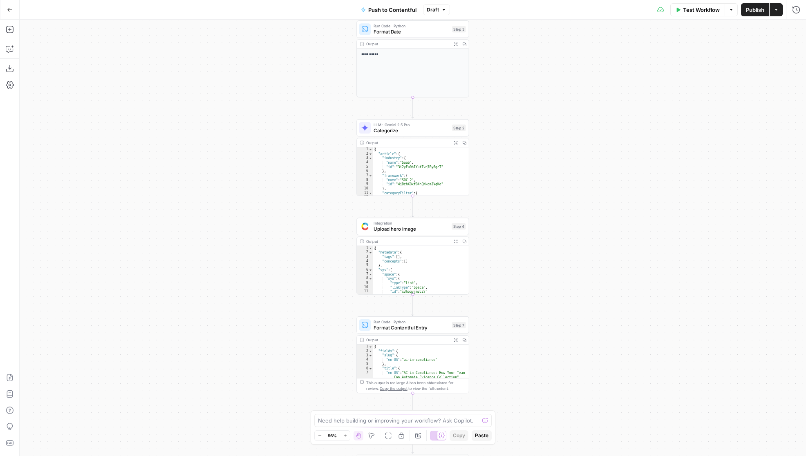
click at [346, 438] on icon "button" at bounding box center [345, 436] width 4 height 4
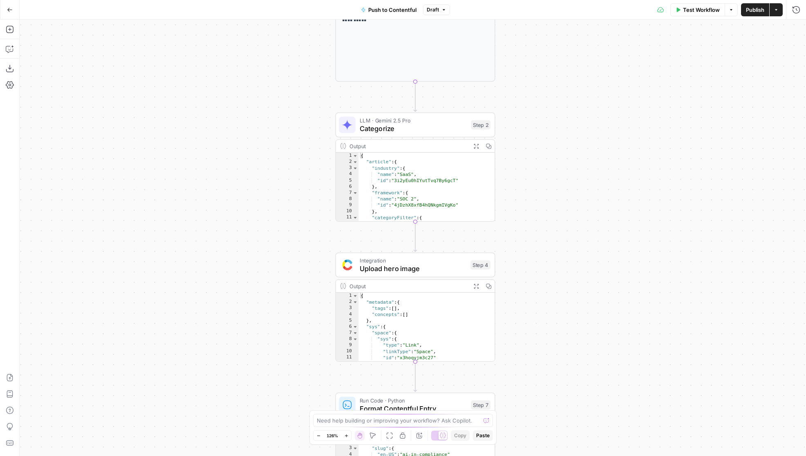
drag, startPoint x: 573, startPoint y: 201, endPoint x: 576, endPoint y: 244, distance: 43.4
click at [576, 244] on div "**********" at bounding box center [413, 238] width 786 height 437
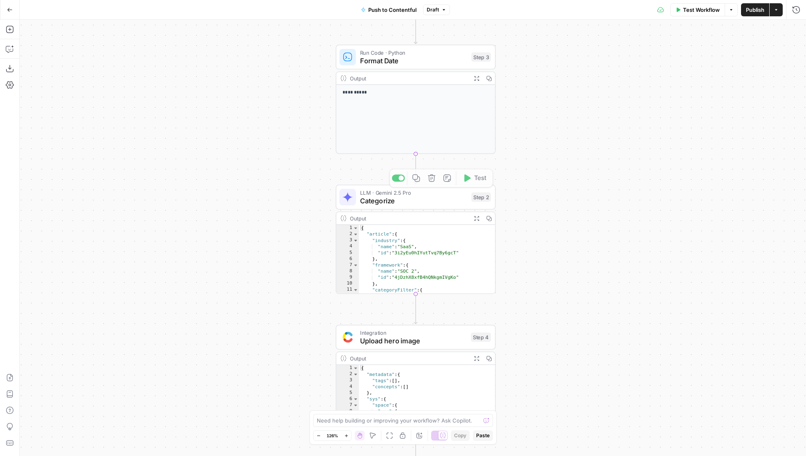
drag, startPoint x: 563, startPoint y: 174, endPoint x: 561, endPoint y: 269, distance: 94.8
click at [561, 270] on div "**********" at bounding box center [413, 238] width 786 height 437
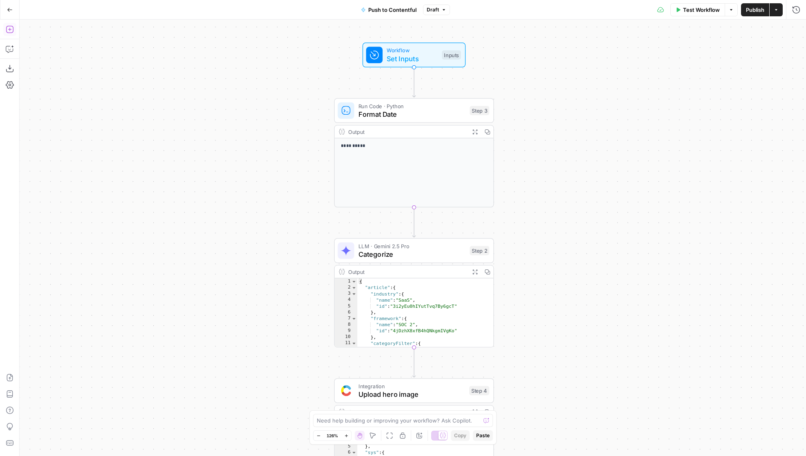
click at [12, 28] on icon "button" at bounding box center [10, 29] width 8 height 8
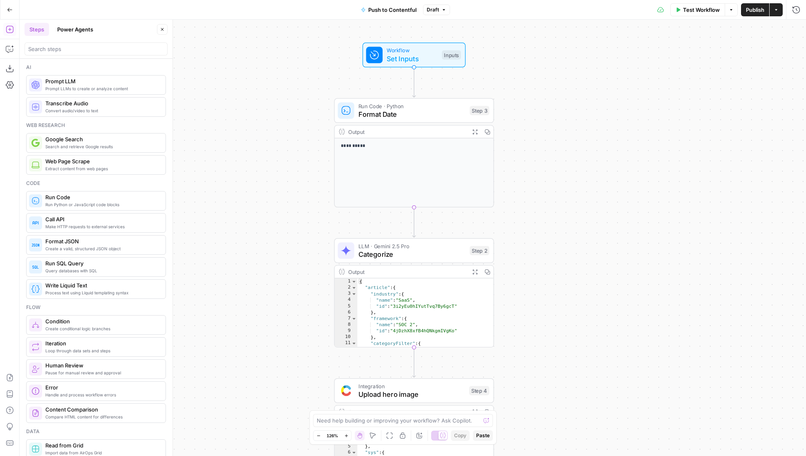
click at [101, 83] on span "Prompt LLM" at bounding box center [102, 81] width 114 height 8
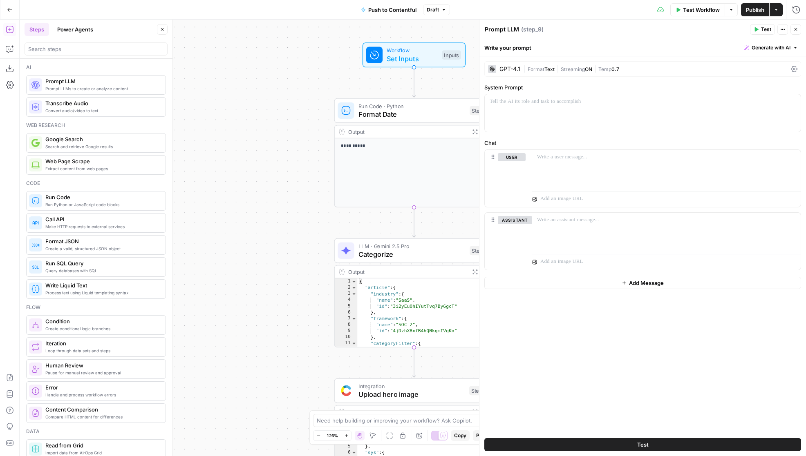
click at [161, 30] on icon "button" at bounding box center [162, 29] width 5 height 5
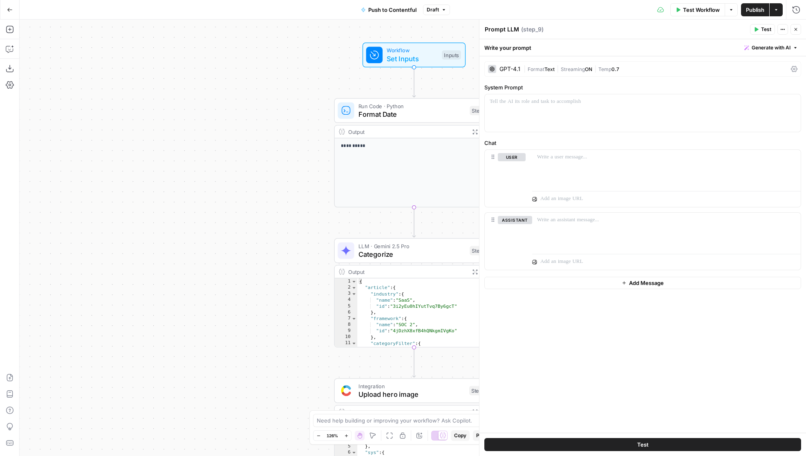
click at [799, 30] on button "Close" at bounding box center [795, 29] width 11 height 11
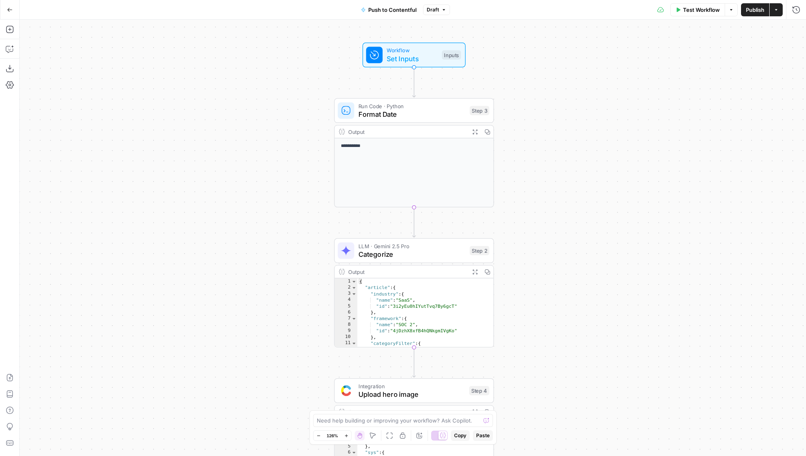
click at [447, 254] on span "Categorize" at bounding box center [411, 254] width 107 height 10
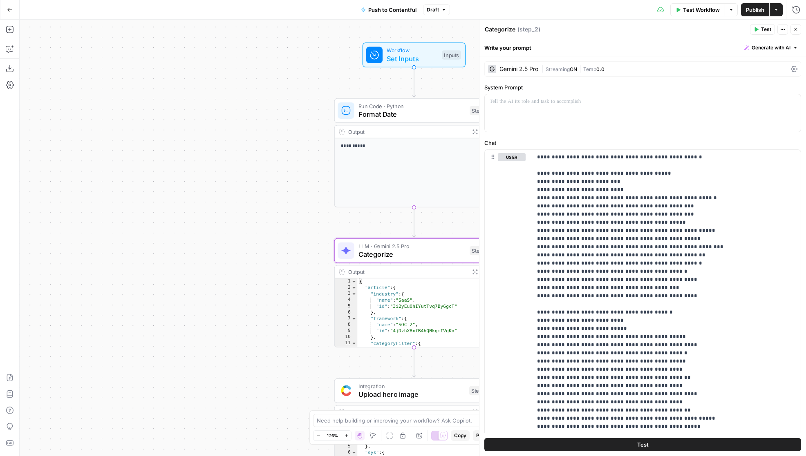
drag, startPoint x: 320, startPoint y: 254, endPoint x: 198, endPoint y: 209, distance: 130.0
click at [198, 209] on div "**********" at bounding box center [413, 238] width 786 height 437
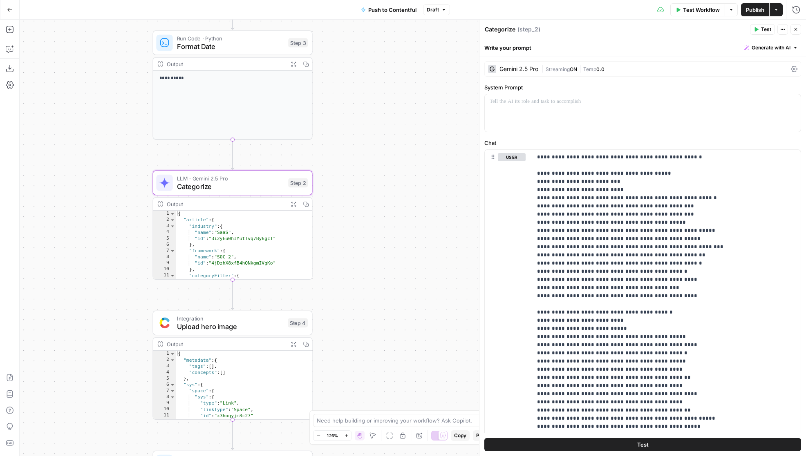
drag, startPoint x: 414, startPoint y: 237, endPoint x: 349, endPoint y: 212, distance: 68.9
click at [350, 212] on div "**********" at bounding box center [413, 238] width 786 height 437
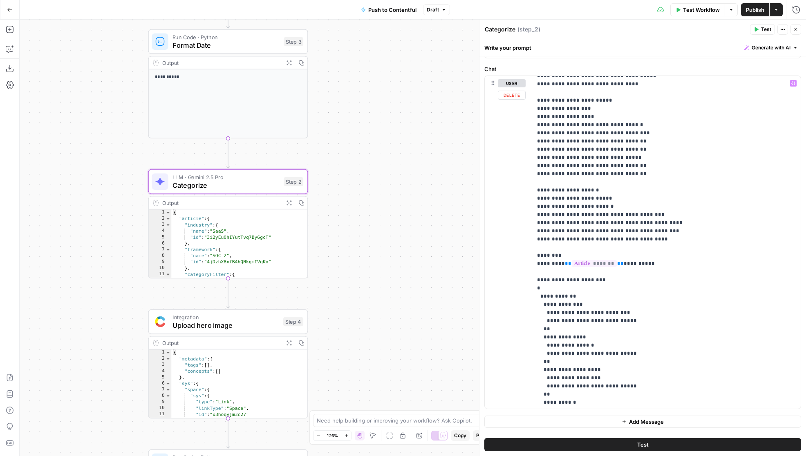
scroll to position [382, 0]
click at [664, 241] on p "**********" at bounding box center [666, 105] width 259 height 817
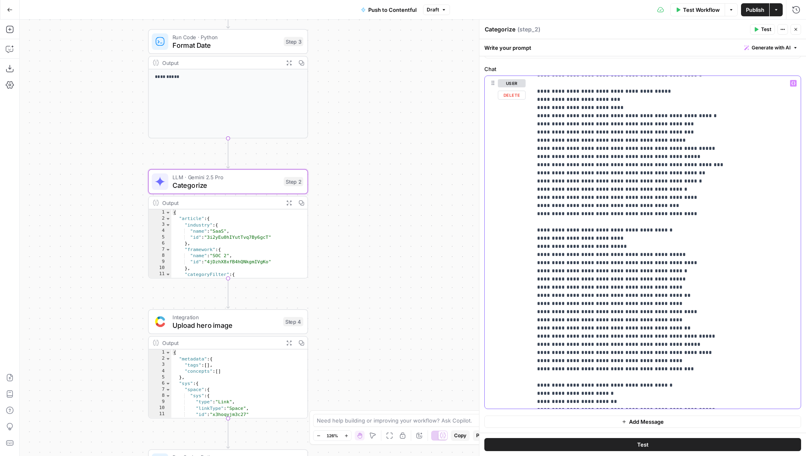
scroll to position [0, 0]
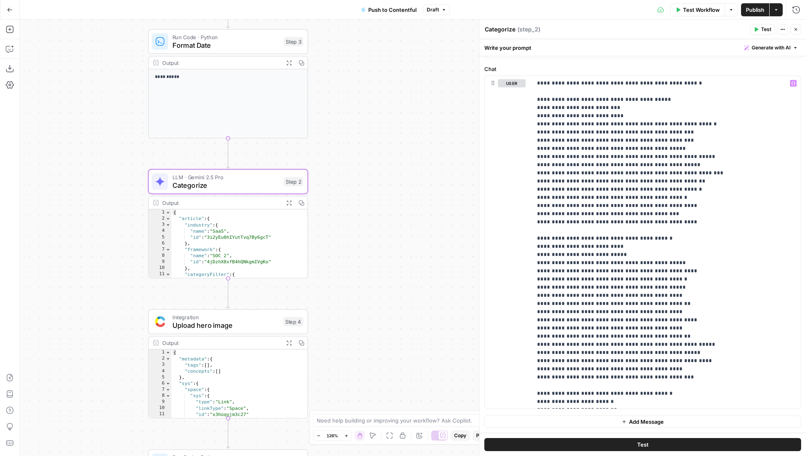
click at [794, 27] on icon "button" at bounding box center [795, 29] width 5 height 5
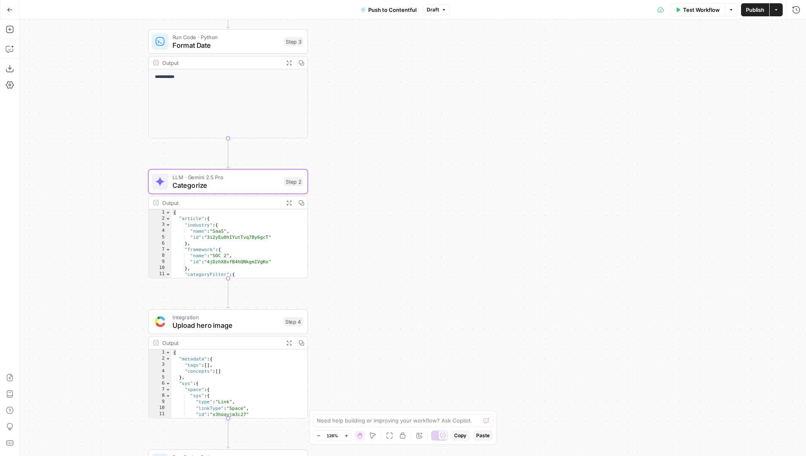
drag, startPoint x: 509, startPoint y: 216, endPoint x: 660, endPoint y: 217, distance: 150.8
click at [660, 217] on div "**********" at bounding box center [413, 238] width 786 height 437
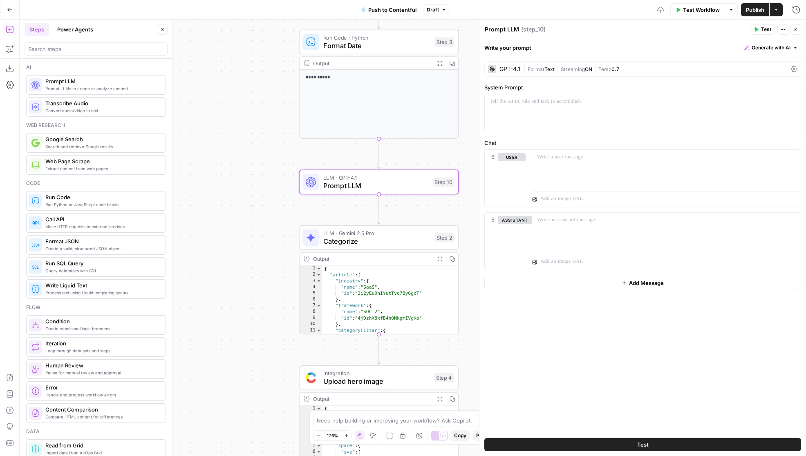
click at [163, 27] on icon "button" at bounding box center [162, 29] width 5 height 5
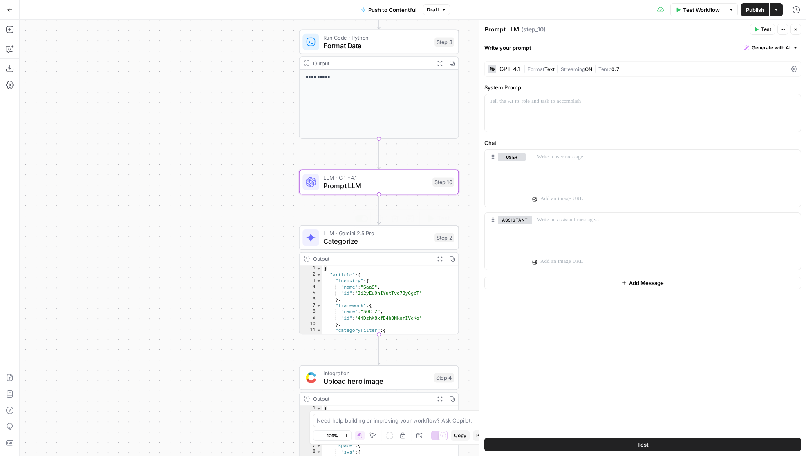
click at [365, 244] on span "Categorize" at bounding box center [376, 241] width 107 height 10
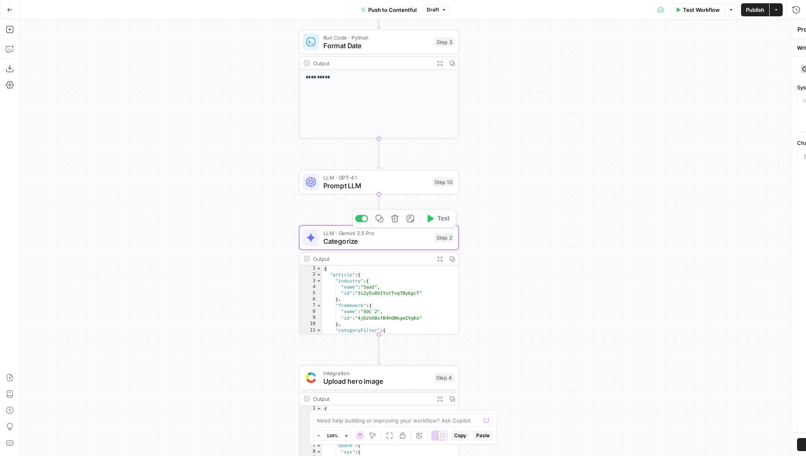
type textarea "Categorize"
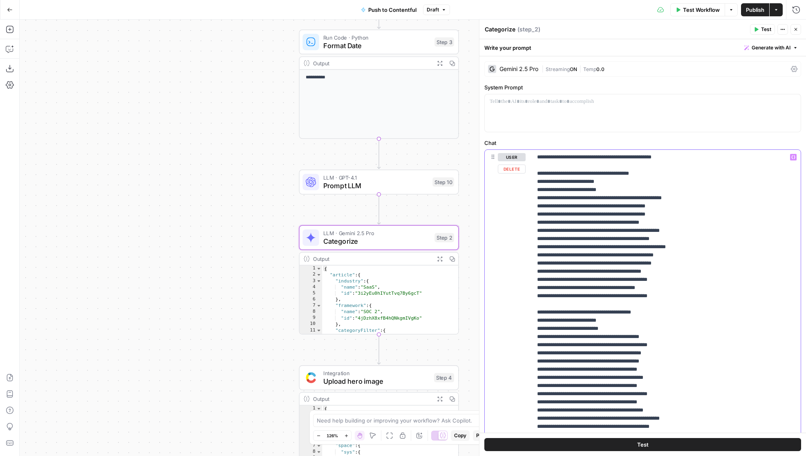
drag, startPoint x: 692, startPoint y: 155, endPoint x: 503, endPoint y: 156, distance: 189.2
click at [503, 156] on div "**********" at bounding box center [643, 316] width 316 height 333
copy p "**********"
click at [406, 194] on div "**********" at bounding box center [413, 238] width 786 height 437
click at [407, 187] on span "Prompt LLM" at bounding box center [375, 186] width 105 height 10
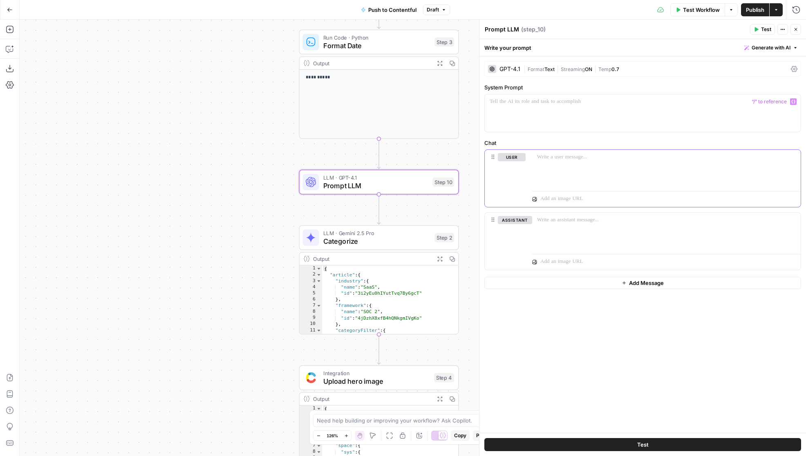
click at [572, 159] on p at bounding box center [666, 157] width 259 height 8
drag, startPoint x: 680, startPoint y: 159, endPoint x: 627, endPoint y: 159, distance: 53.1
click at [627, 159] on p "**********" at bounding box center [666, 157] width 259 height 8
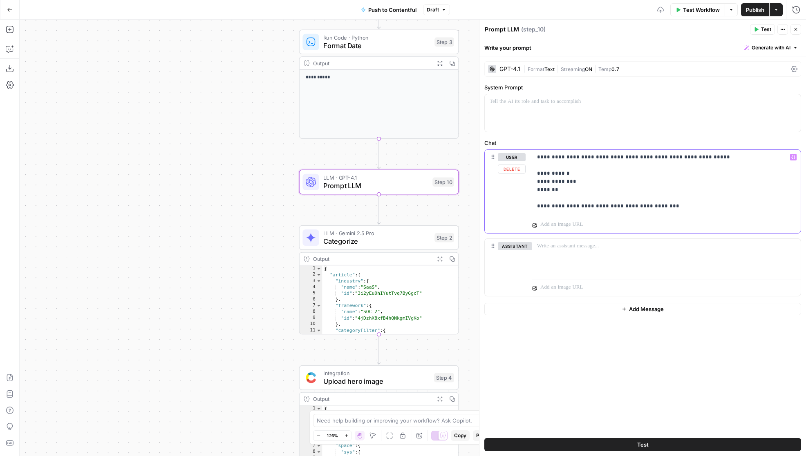
click at [571, 189] on p "**********" at bounding box center [666, 181] width 259 height 57
click at [656, 206] on p "**********" at bounding box center [666, 181] width 259 height 57
click at [674, 206] on p "**********" at bounding box center [666, 181] width 259 height 57
click at [652, 205] on p "**********" at bounding box center [666, 181] width 259 height 57
drag, startPoint x: 724, startPoint y: 208, endPoint x: 703, endPoint y: 210, distance: 20.9
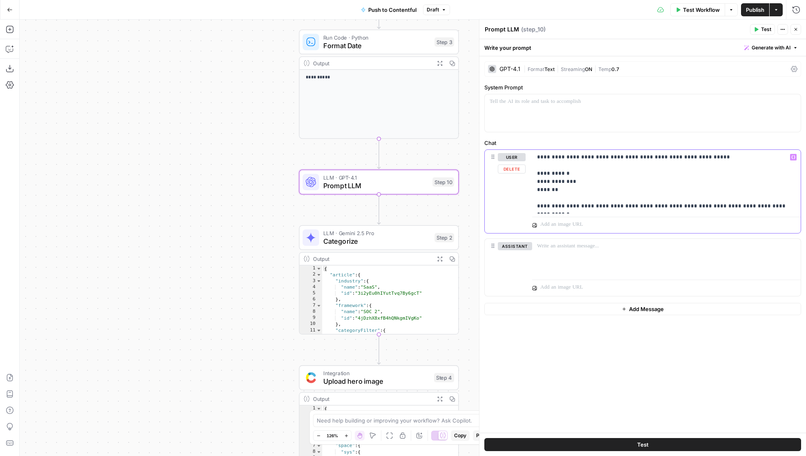
click at [703, 210] on p "**********" at bounding box center [666, 181] width 259 height 57
click at [710, 208] on p "**********" at bounding box center [666, 181] width 259 height 57
click at [714, 206] on p "**********" at bounding box center [666, 181] width 259 height 57
drag, startPoint x: 766, startPoint y: 208, endPoint x: 739, endPoint y: 208, distance: 26.6
click at [739, 208] on p "**********" at bounding box center [666, 181] width 259 height 57
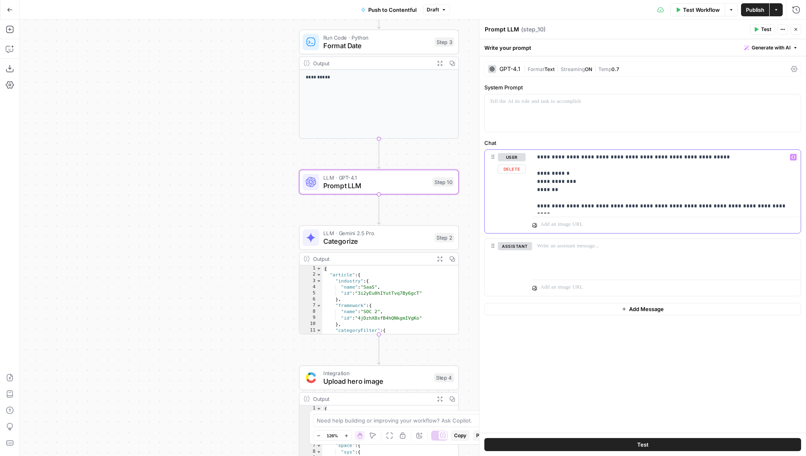
click at [704, 207] on p "**********" at bounding box center [666, 181] width 259 height 57
click at [762, 209] on p "**********" at bounding box center [666, 181] width 259 height 57
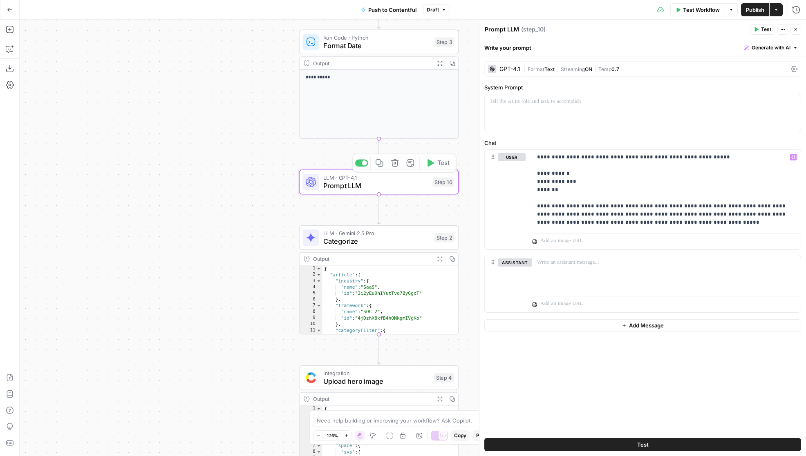
click at [339, 243] on span "Categorize" at bounding box center [376, 241] width 107 height 10
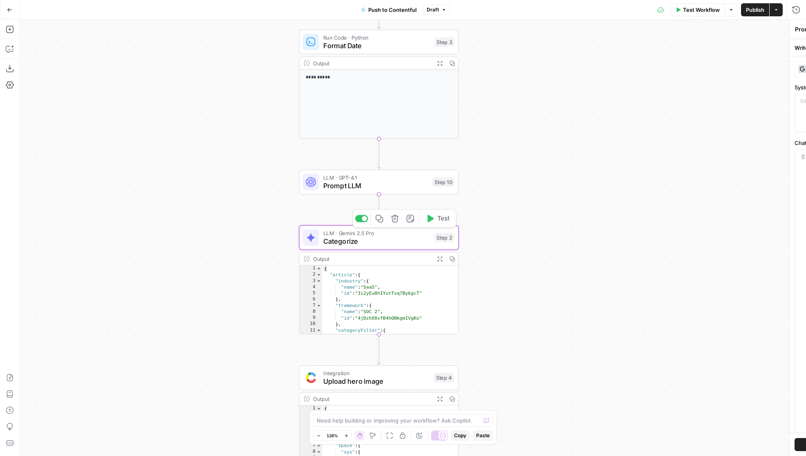
type textarea "Categorize"
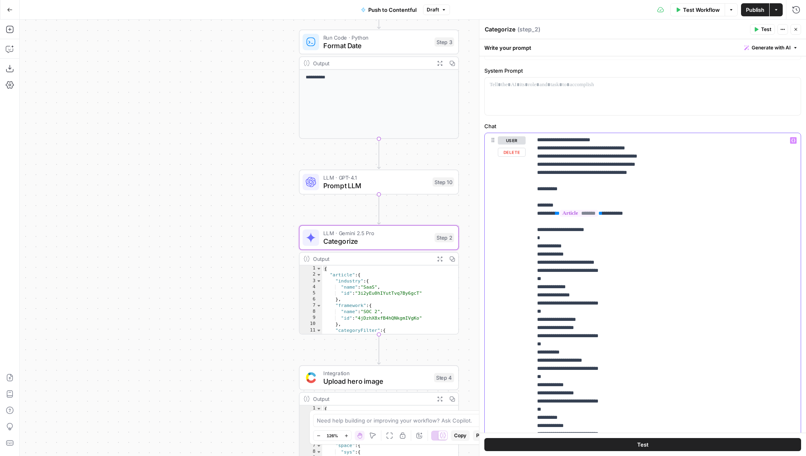
scroll to position [74, 0]
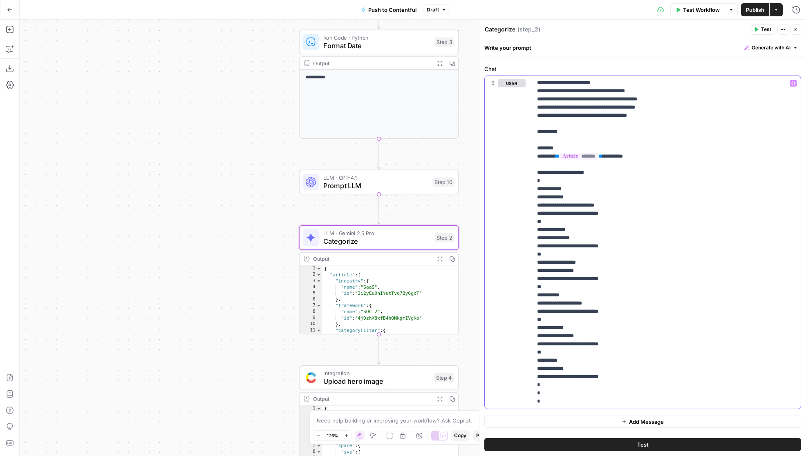
drag, startPoint x: 536, startPoint y: 244, endPoint x: 606, endPoint y: 429, distance: 197.4
click at [606, 429] on div "**********" at bounding box center [642, 207] width 326 height 451
copy p "**********"
click at [384, 183] on span "Prompt LLM" at bounding box center [375, 186] width 105 height 10
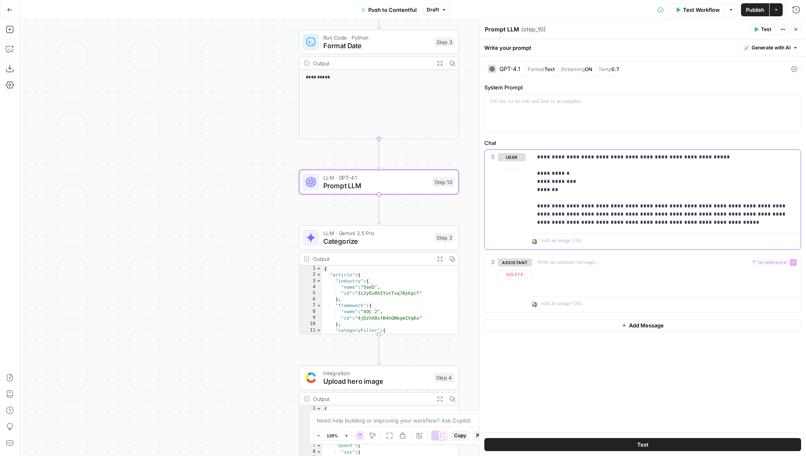
click at [632, 225] on p "**********" at bounding box center [666, 190] width 259 height 74
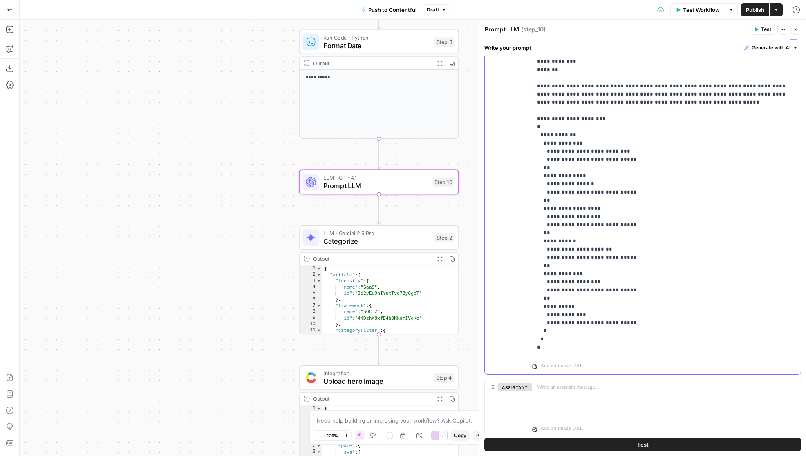
scroll to position [0, 0]
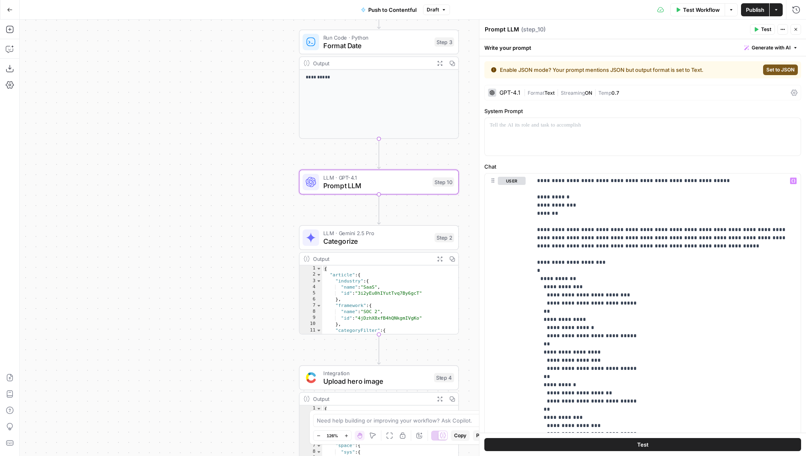
click at [779, 70] on span "Set to JSON" at bounding box center [780, 69] width 28 height 7
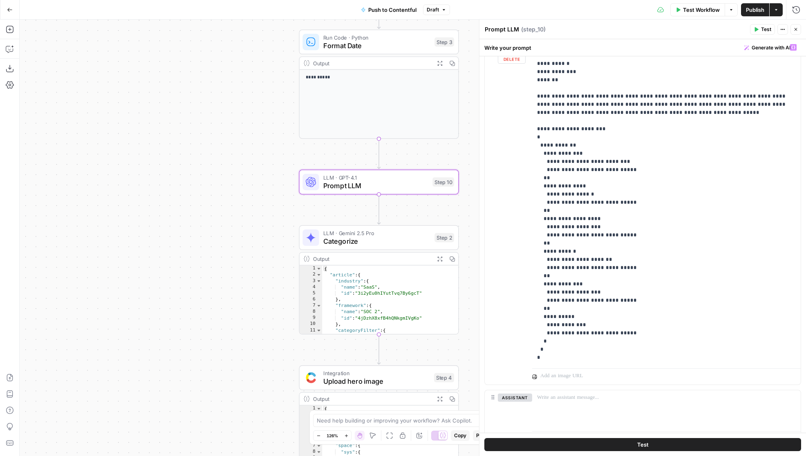
scroll to position [118, 0]
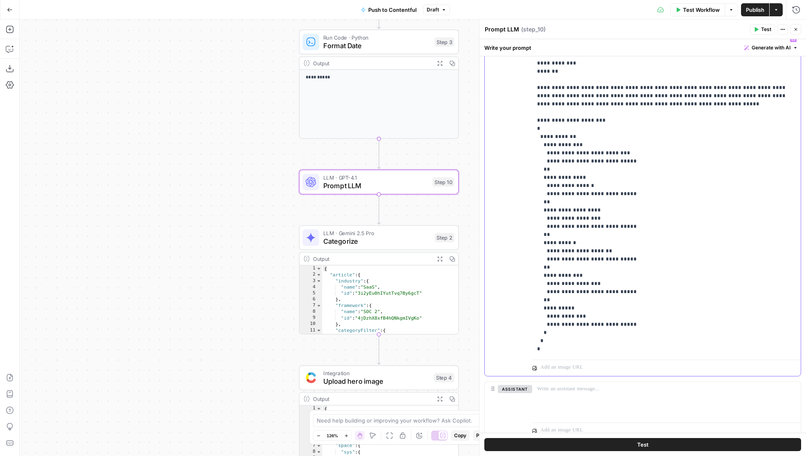
drag, startPoint x: 545, startPoint y: 171, endPoint x: 558, endPoint y: 331, distance: 160.3
click at [558, 331] on p "**********" at bounding box center [666, 194] width 259 height 319
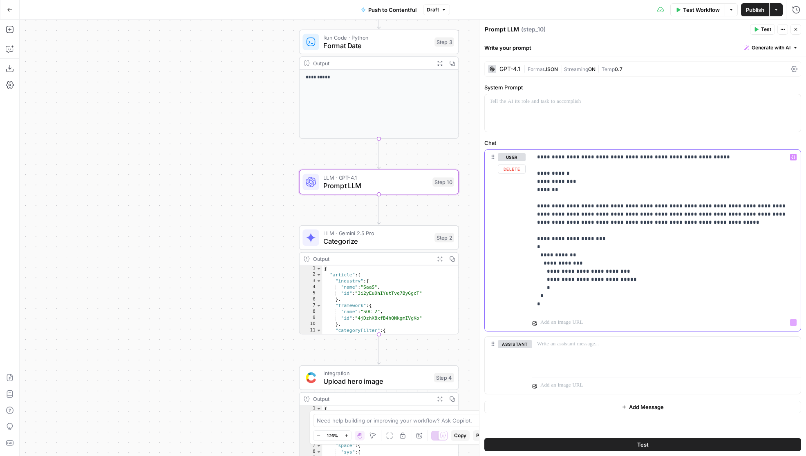
click at [613, 304] on p "**********" at bounding box center [666, 230] width 259 height 155
drag, startPoint x: 634, startPoint y: 281, endPoint x: 531, endPoint y: 281, distance: 103.0
click at [531, 281] on div "**********" at bounding box center [643, 240] width 316 height 181
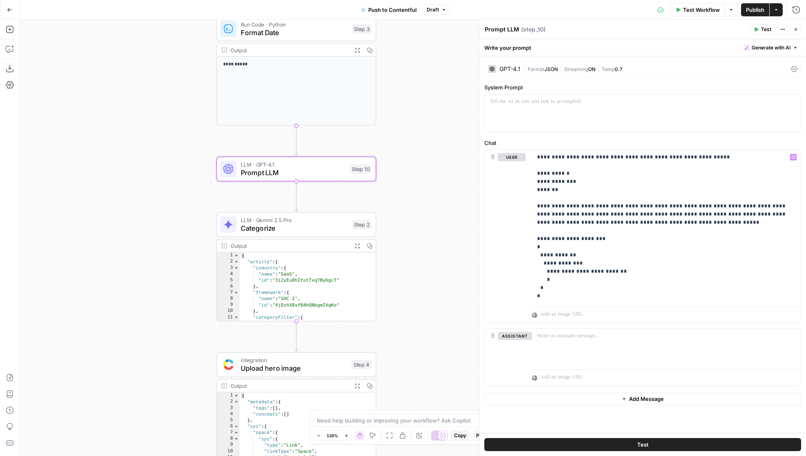
drag, startPoint x: 276, startPoint y: 248, endPoint x: 194, endPoint y: 235, distance: 83.6
click at [194, 235] on div "**********" at bounding box center [413, 238] width 786 height 437
click at [547, 301] on div "**********" at bounding box center [666, 227] width 268 height 154
click at [322, 230] on span "Categorize" at bounding box center [294, 228] width 107 height 10
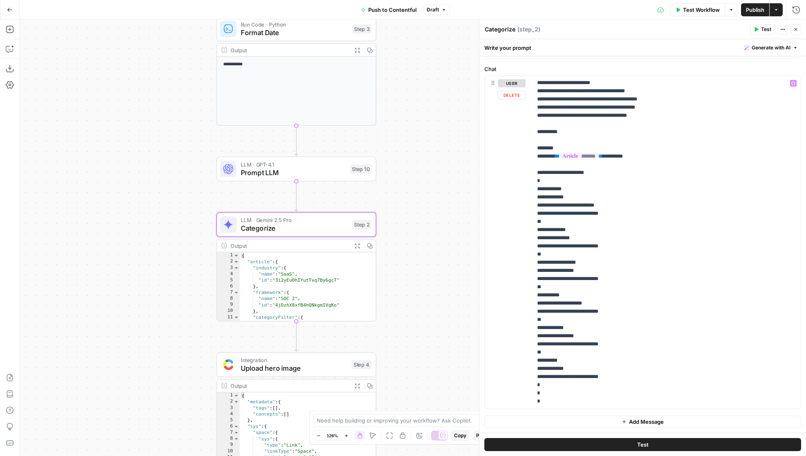
scroll to position [507, 0]
drag, startPoint x: 642, startPoint y: 157, endPoint x: 528, endPoint y: 151, distance: 113.7
click at [528, 151] on div "**********" at bounding box center [643, 242] width 316 height 333
copy p "**********"
click at [338, 173] on span "Prompt LLM" at bounding box center [293, 173] width 105 height 10
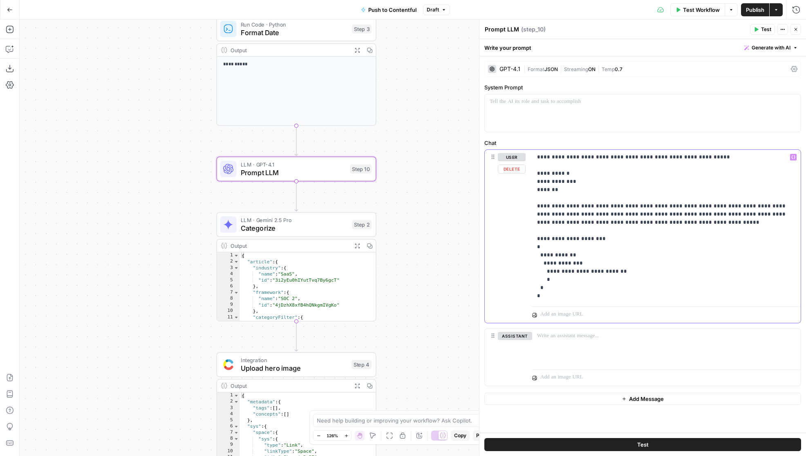
click at [594, 294] on p "**********" at bounding box center [666, 226] width 259 height 147
click at [628, 446] on button "Test" at bounding box center [642, 444] width 317 height 13
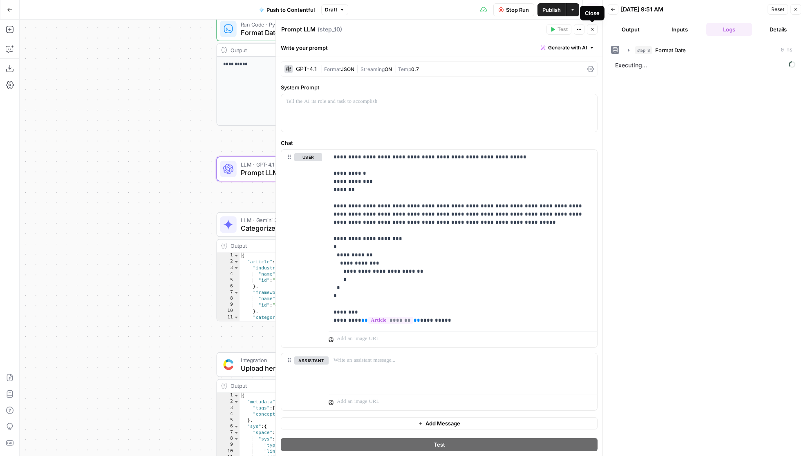
click at [591, 30] on icon "button" at bounding box center [592, 29] width 5 height 5
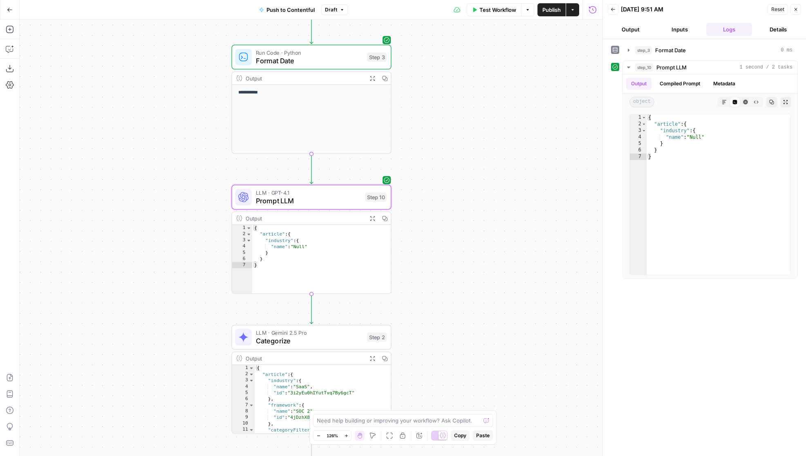
drag, startPoint x: 463, startPoint y: 132, endPoint x: 482, endPoint y: 195, distance: 66.1
click at [482, 195] on div "**********" at bounding box center [311, 238] width 583 height 437
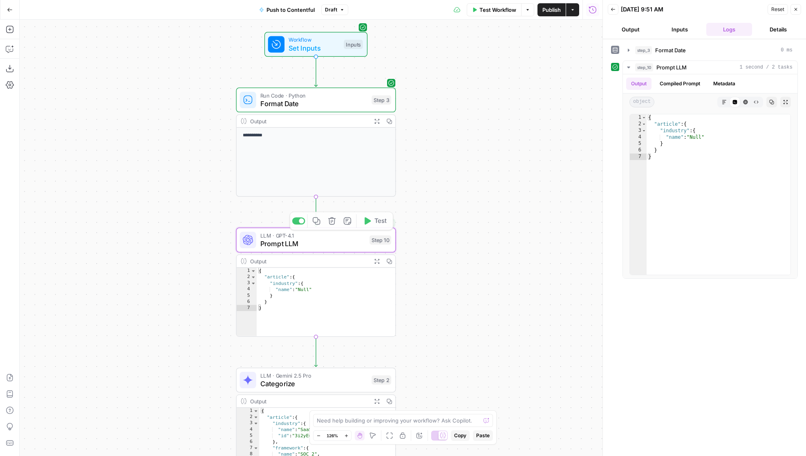
drag, startPoint x: 438, startPoint y: 183, endPoint x: 450, endPoint y: 207, distance: 27.2
click at [450, 207] on div "**********" at bounding box center [311, 238] width 583 height 437
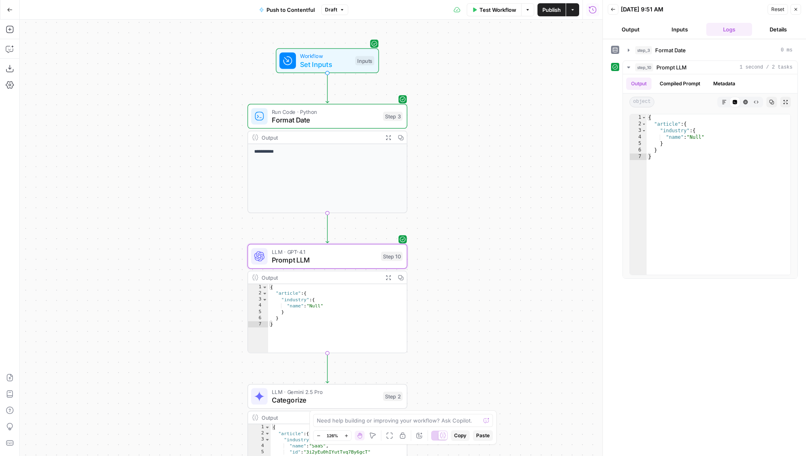
click at [667, 32] on button "Inputs" at bounding box center [680, 29] width 46 height 13
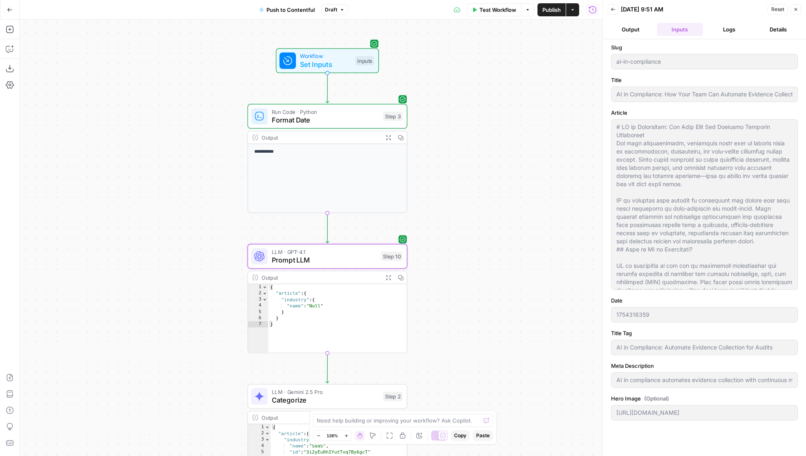
click at [357, 61] on div "Inputs" at bounding box center [364, 60] width 19 height 9
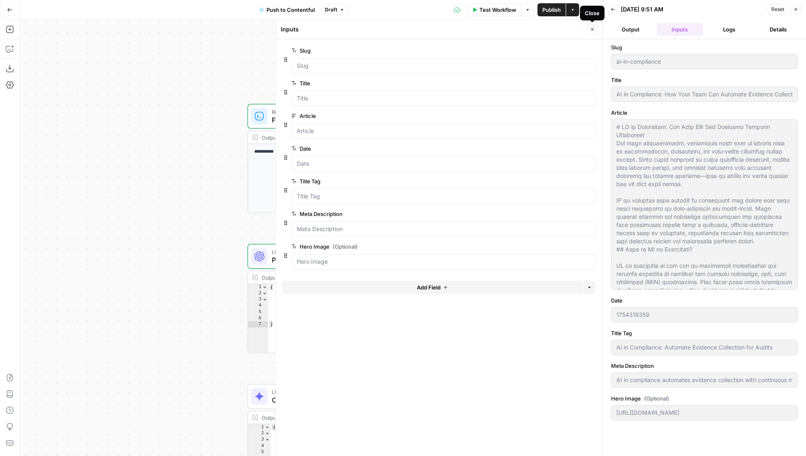
click at [594, 31] on icon "button" at bounding box center [592, 29] width 5 height 5
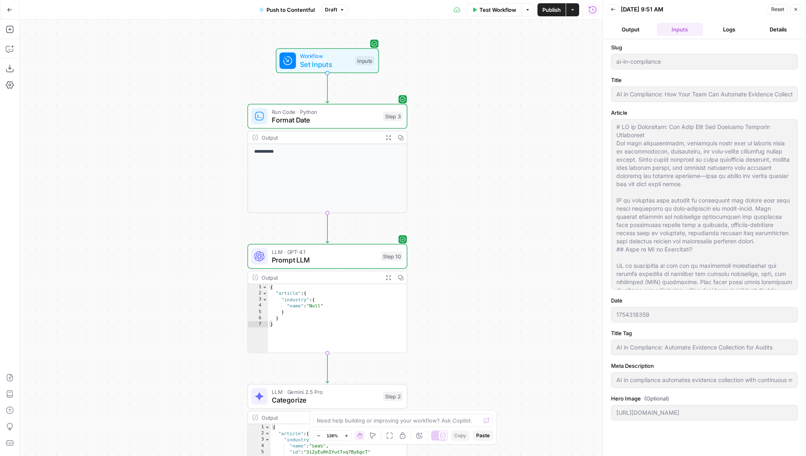
click at [802, 9] on header "Back 09/05/25 at 9:51 AM Reset Close Output Inputs Logs Details" at bounding box center [704, 19] width 203 height 39
click at [797, 9] on icon "button" at bounding box center [795, 9] width 5 height 5
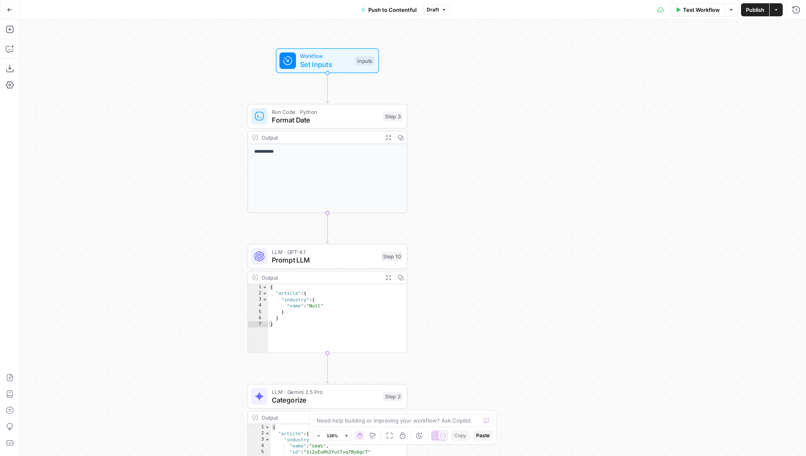
click at [679, 10] on button "Test Workflow" at bounding box center [697, 9] width 55 height 13
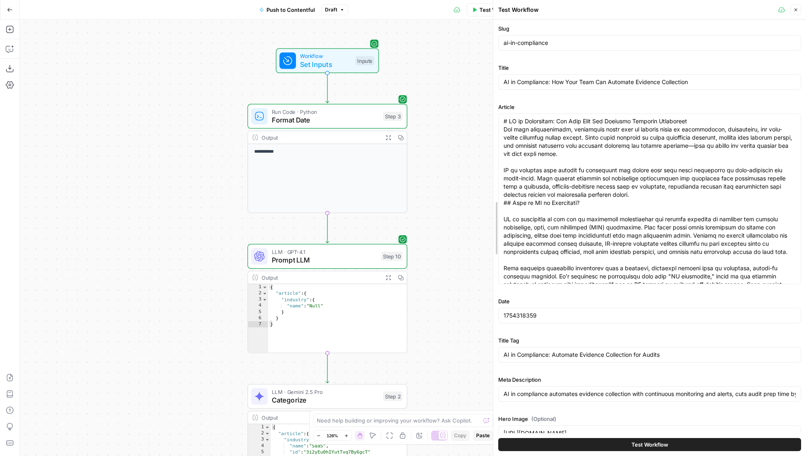
drag, startPoint x: 604, startPoint y: 106, endPoint x: 495, endPoint y: 106, distance: 109.5
click at [697, 82] on input "AI in Compliance: How Your Team Can Automate Evidence Collection" at bounding box center [649, 82] width 292 height 8
type input "AI in Compliance: How Your Team Can Automate Evidence Collection For Your Start…"
click at [547, 447] on button "Test Workflow" at bounding box center [649, 444] width 303 height 13
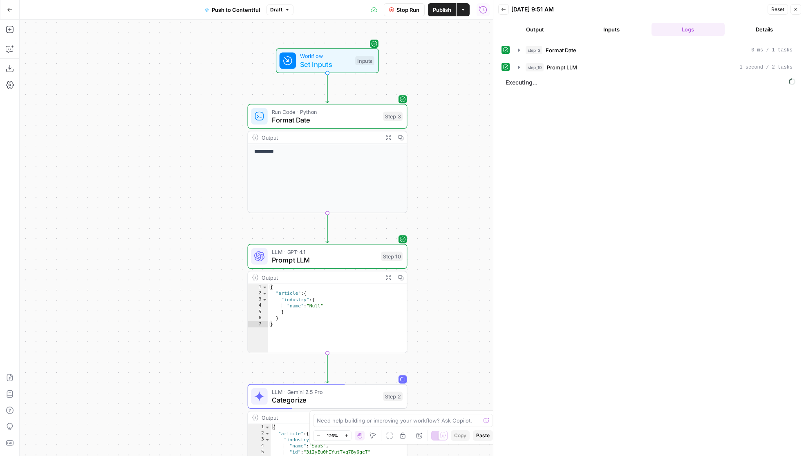
click at [400, 6] on span "Stop Run" at bounding box center [407, 10] width 23 height 8
click at [519, 65] on icon "button" at bounding box center [519, 67] width 7 height 7
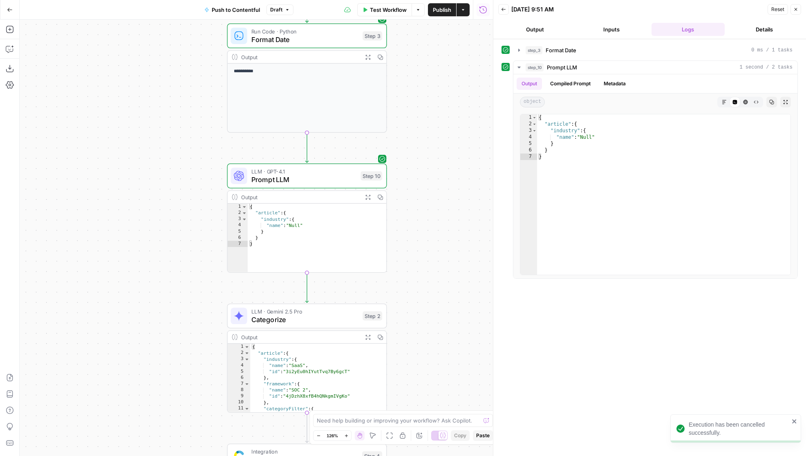
drag, startPoint x: 473, startPoint y: 209, endPoint x: 447, endPoint y: 117, distance: 95.3
click at [447, 118] on div "**********" at bounding box center [256, 238] width 473 height 437
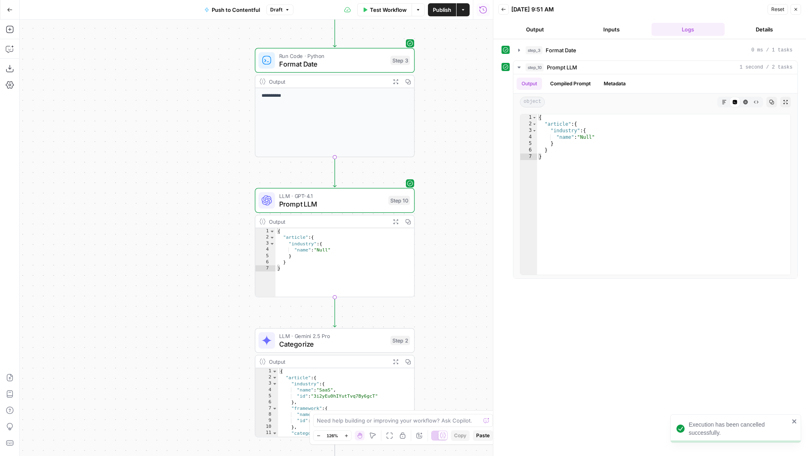
drag, startPoint x: 454, startPoint y: 266, endPoint x: 489, endPoint y: 310, distance: 55.6
click at [489, 310] on body "**********" at bounding box center [403, 228] width 806 height 456
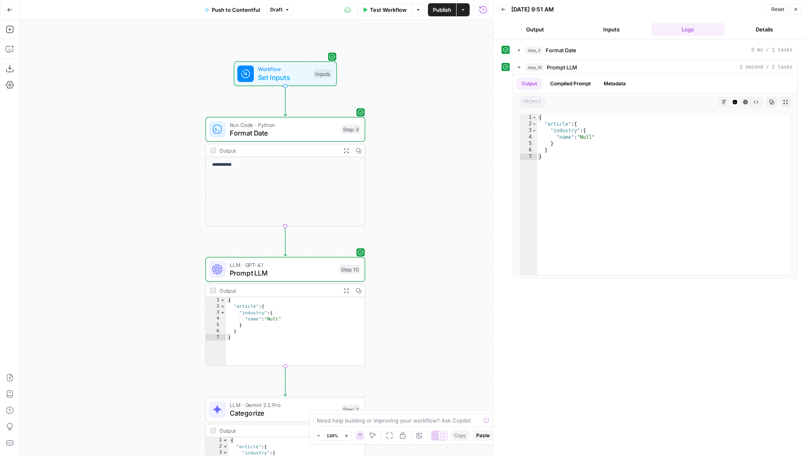
drag, startPoint x: 463, startPoint y: 184, endPoint x: 405, endPoint y: 221, distance: 69.1
click at [405, 222] on div "**********" at bounding box center [256, 238] width 473 height 437
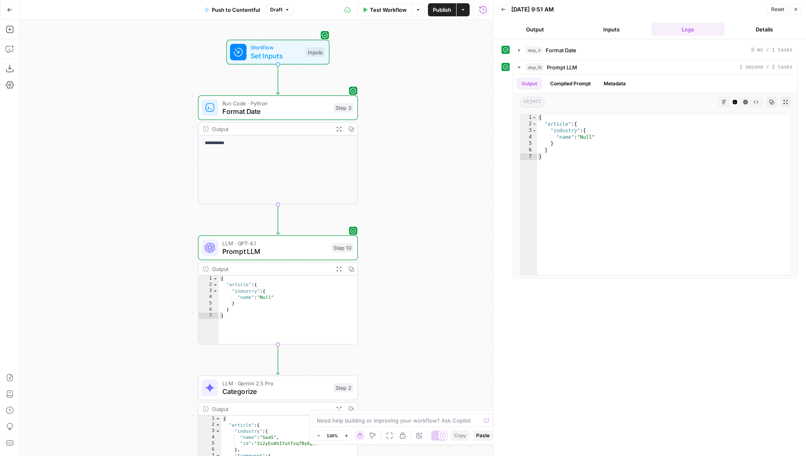
click at [609, 32] on button "Inputs" at bounding box center [610, 29] width 73 height 13
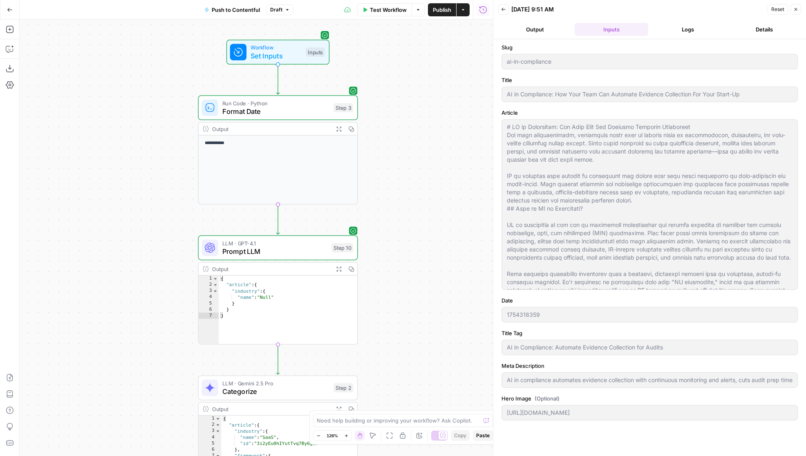
click at [676, 30] on button "Logs" at bounding box center [687, 29] width 73 height 13
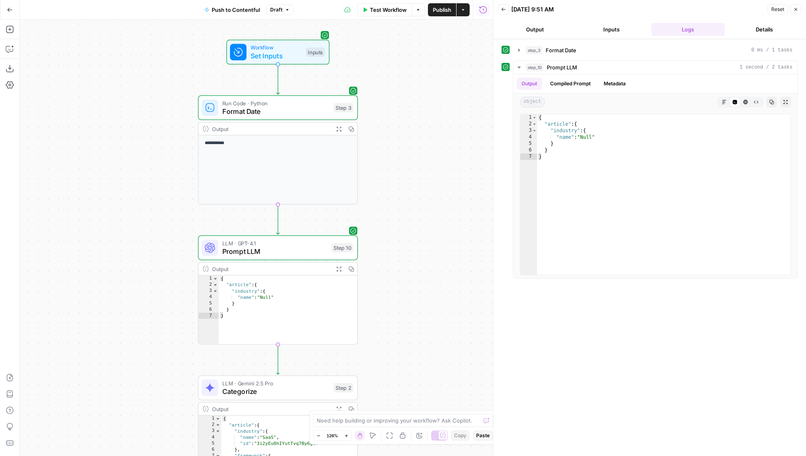
click at [297, 251] on span "Prompt LLM" at bounding box center [274, 251] width 105 height 10
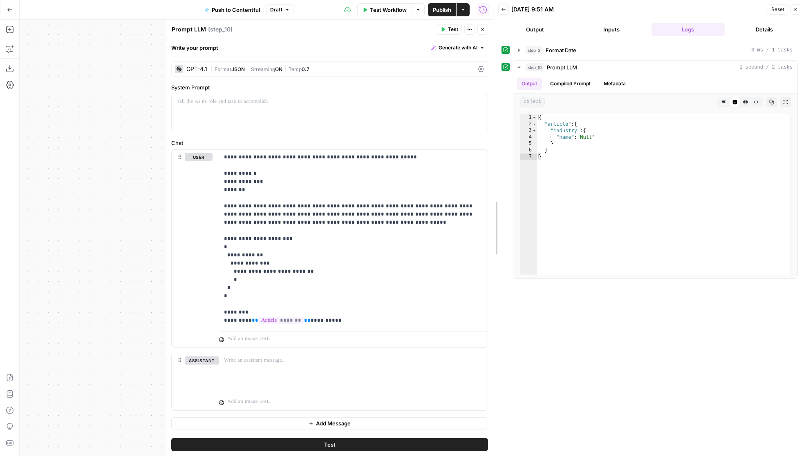
drag, startPoint x: 494, startPoint y: 124, endPoint x: 618, endPoint y: 125, distance: 123.8
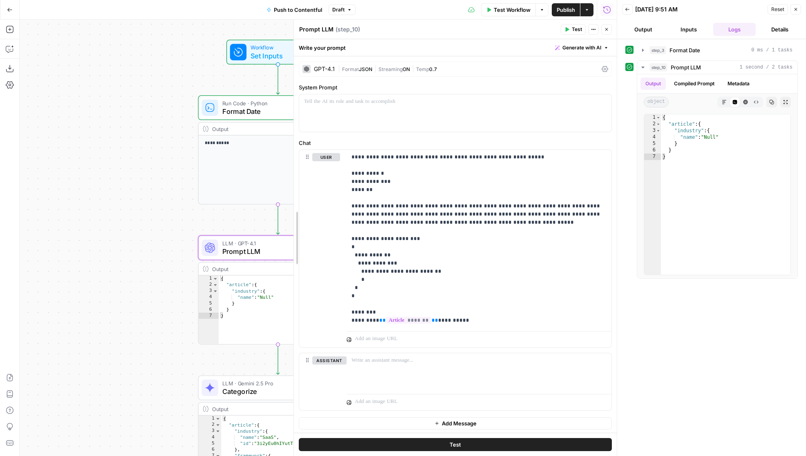
drag, startPoint x: 288, startPoint y: 134, endPoint x: 332, endPoint y: 136, distance: 44.2
click at [298, 136] on div at bounding box center [294, 238] width 8 height 437
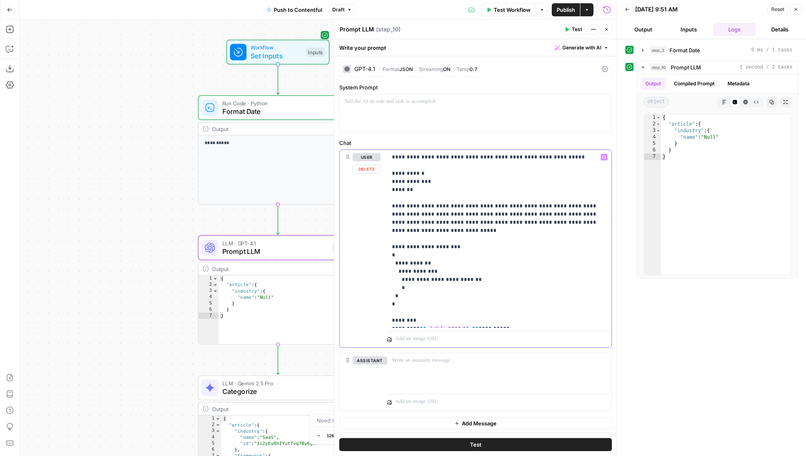
drag, startPoint x: 597, startPoint y: 205, endPoint x: 621, endPoint y: 229, distance: 34.1
click at [602, 214] on p "**********" at bounding box center [499, 239] width 214 height 172
click at [576, 211] on p "**********" at bounding box center [499, 239] width 214 height 172
click at [534, 206] on p "**********" at bounding box center [499, 239] width 214 height 172
drag, startPoint x: 554, startPoint y: 207, endPoint x: 529, endPoint y: 204, distance: 25.9
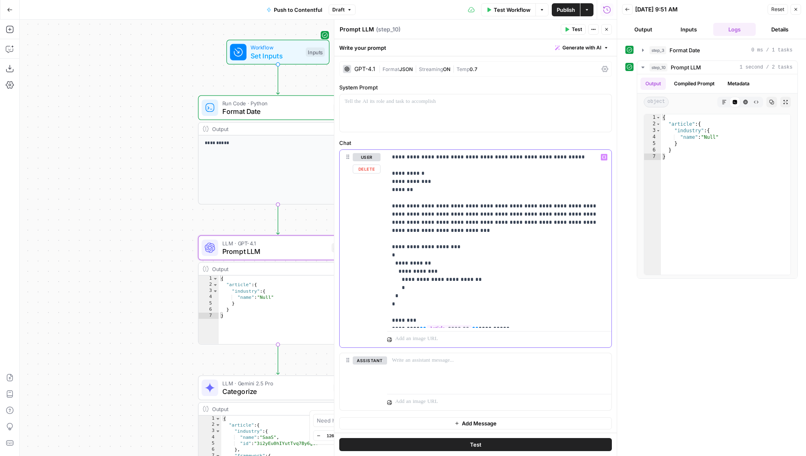
click at [529, 204] on p "**********" at bounding box center [499, 239] width 214 height 172
click at [568, 208] on p "**********" at bounding box center [499, 239] width 214 height 172
click at [552, 235] on p "**********" at bounding box center [499, 243] width 214 height 180
click at [502, 443] on button "Test" at bounding box center [475, 444] width 272 height 13
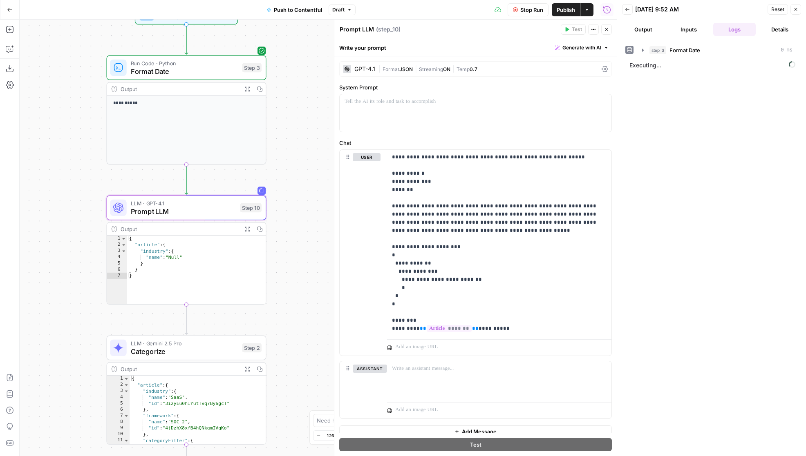
drag, startPoint x: 162, startPoint y: 289, endPoint x: 53, endPoint y: 226, distance: 126.3
click at [53, 226] on div "**********" at bounding box center [318, 238] width 597 height 437
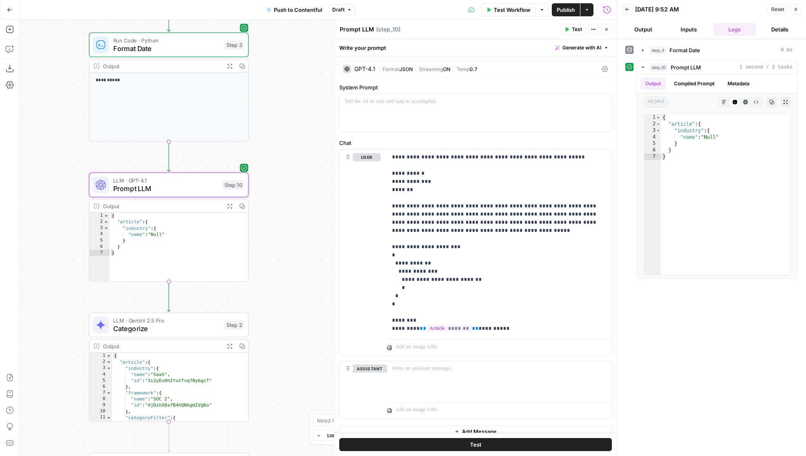
click at [366, 71] on div "GPT-4.1" at bounding box center [364, 69] width 21 height 6
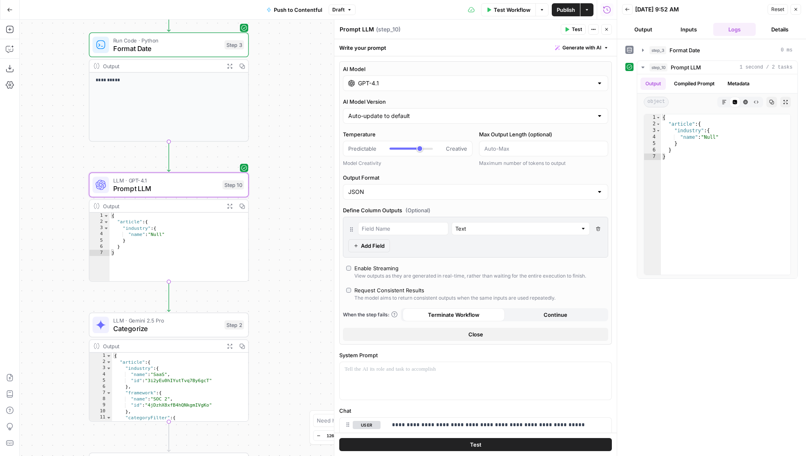
click at [385, 90] on div "GPT-4.1" at bounding box center [475, 84] width 265 height 16
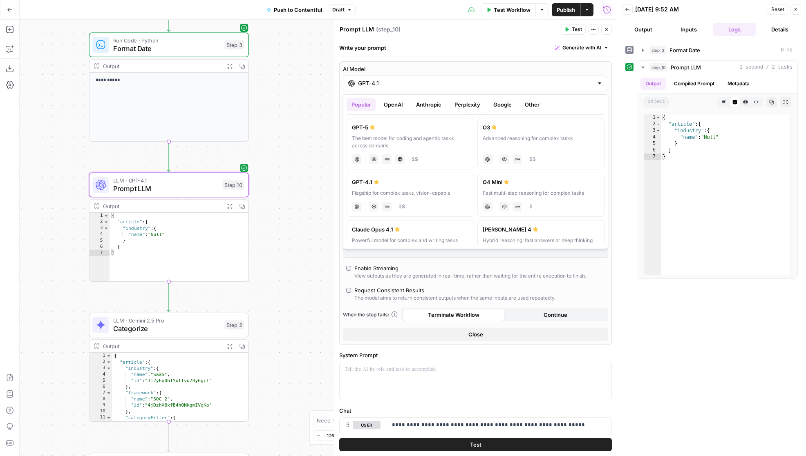
click at [497, 105] on button "Google" at bounding box center [502, 104] width 28 height 13
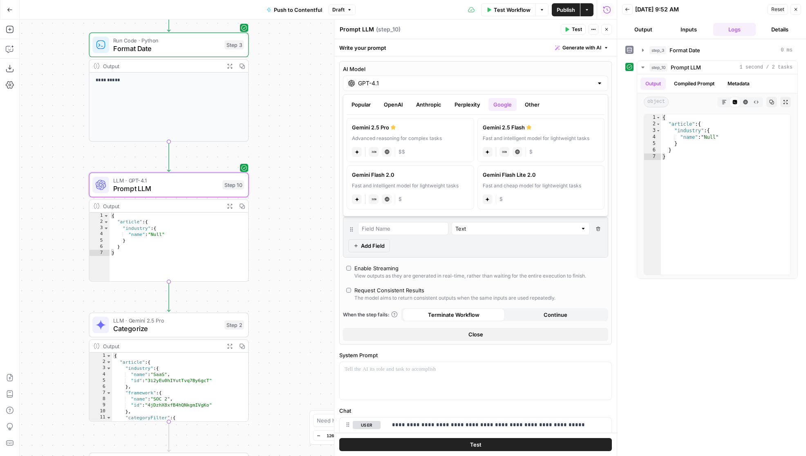
click at [453, 134] on label "Gemini 2.5 Pro Advanced reasoning for complex tasks gemini JSON Mode Live Web R…" at bounding box center [409, 140] width 127 height 44
type input "Gemini 2.5 Pro"
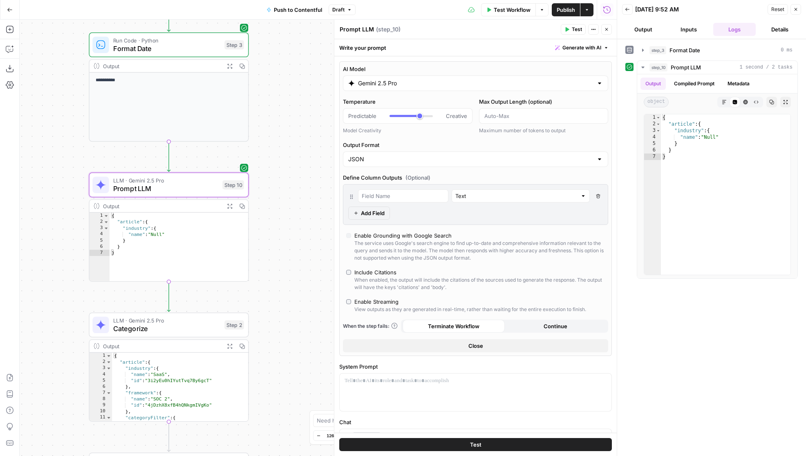
click at [461, 446] on button "Test" at bounding box center [475, 444] width 272 height 13
click at [219, 190] on div "LLM · Gemini 2.5 Pro Prompt LLM Step 10 Copy step Delete step Add Note Test" at bounding box center [168, 185] width 152 height 18
click at [608, 25] on button "Close" at bounding box center [606, 29] width 11 height 11
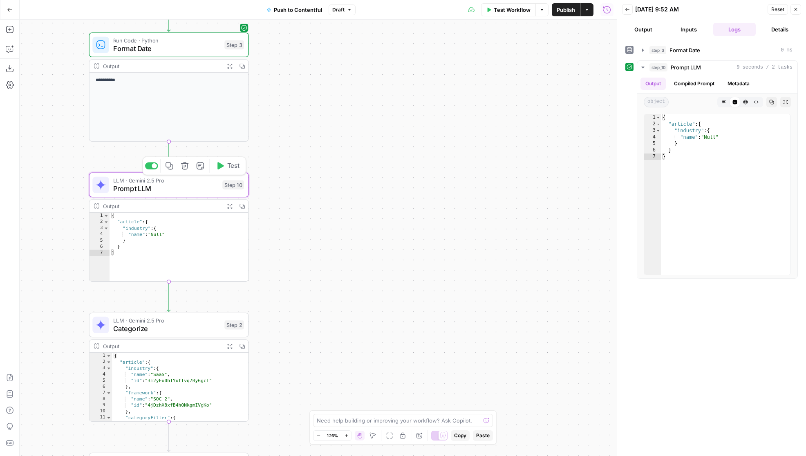
click at [211, 180] on span "LLM · Gemini 2.5 Pro" at bounding box center [165, 180] width 105 height 8
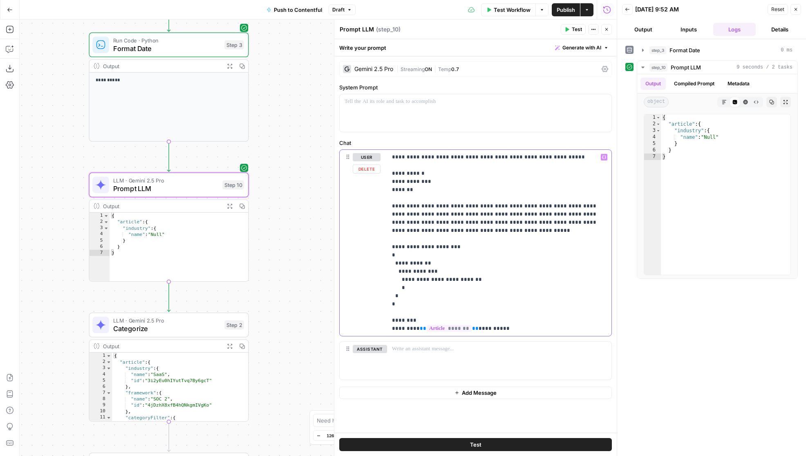
click at [419, 201] on p "**********" at bounding box center [499, 243] width 214 height 180
click at [418, 190] on p "**********" at bounding box center [499, 243] width 214 height 180
drag, startPoint x: 471, startPoint y: 281, endPoint x: 425, endPoint y: 282, distance: 45.8
click at [425, 282] on p "**********" at bounding box center [499, 243] width 214 height 180
click at [483, 441] on button "Test" at bounding box center [475, 444] width 272 height 13
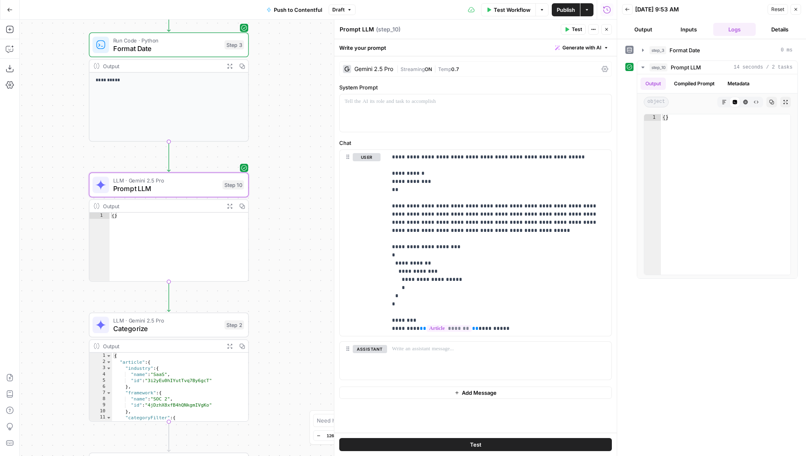
click at [368, 70] on div "Gemini 2.5 Pro" at bounding box center [373, 69] width 39 height 6
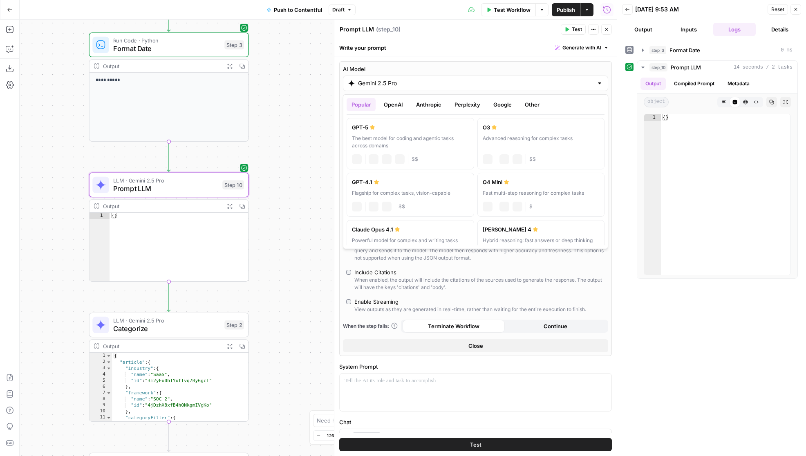
click at [393, 86] on input "Gemini 2.5 Pro" at bounding box center [475, 83] width 235 height 8
click at [434, 192] on div "Flagship for complex tasks, vision-capable" at bounding box center [410, 193] width 117 height 7
type input "GPT-4.1"
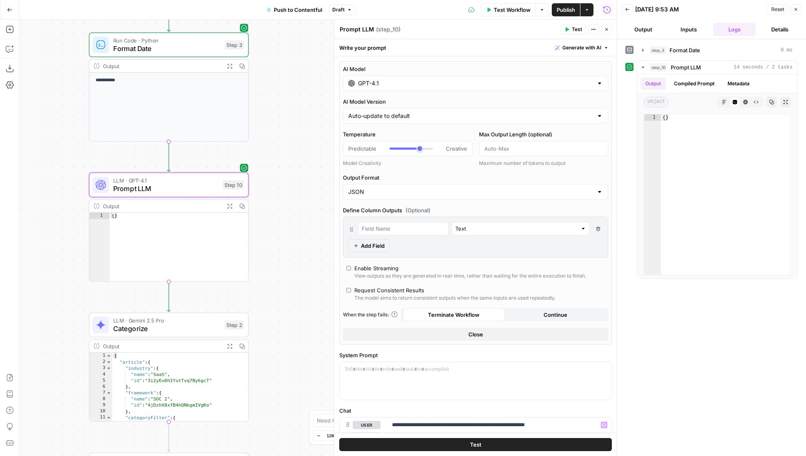
click at [462, 445] on button "Test" at bounding box center [475, 444] width 272 height 13
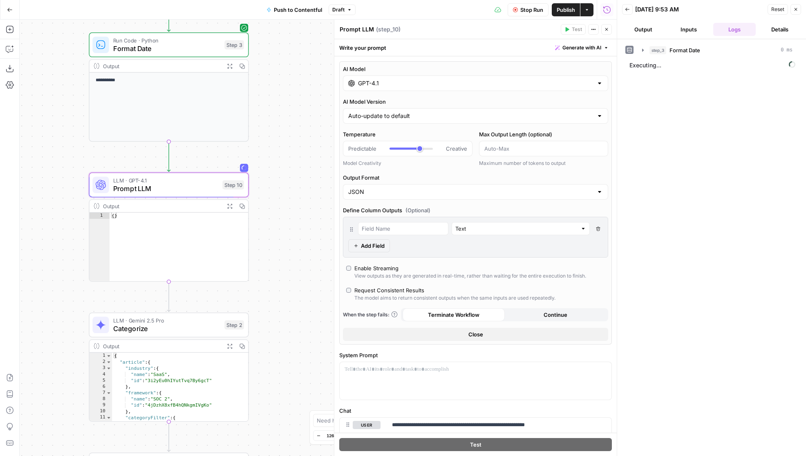
click at [485, 338] on button "Close" at bounding box center [475, 334] width 265 height 13
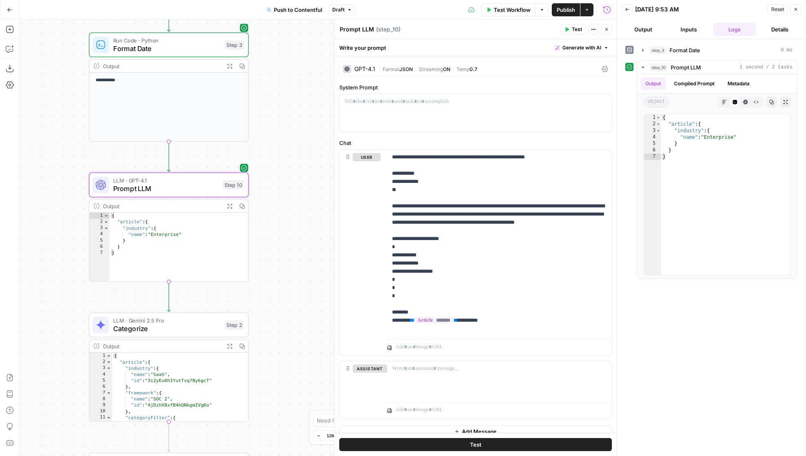
click at [516, 67] on div "| Format JSON | Streaming ON | Temp 0.7" at bounding box center [488, 69] width 220 height 8
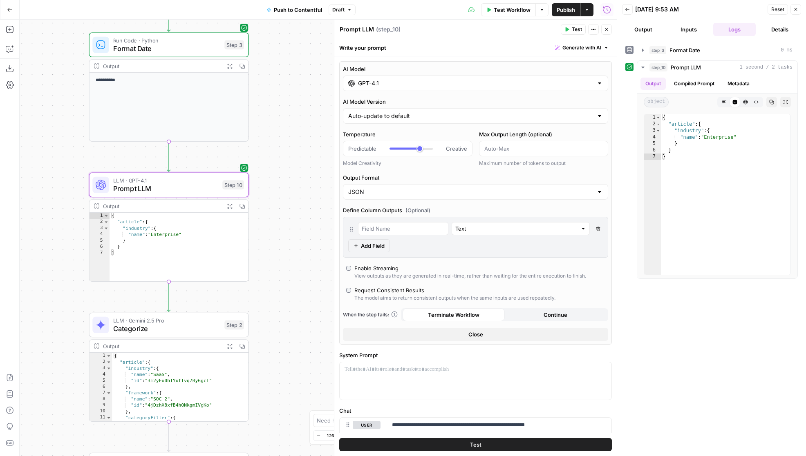
click at [389, 89] on div "GPT-4.1" at bounding box center [475, 84] width 265 height 16
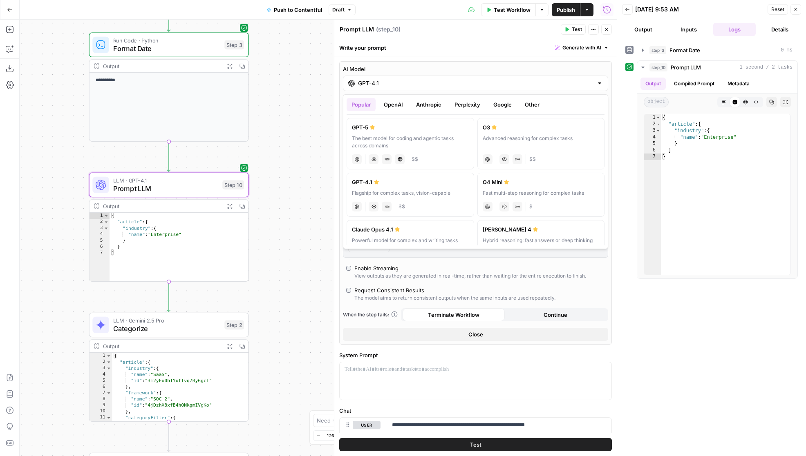
click at [493, 97] on div "Popular OpenAI Anthropic Perplexity Google Other GPT-5 The best model for codin…" at bounding box center [475, 171] width 265 height 155
click at [497, 102] on button "Google" at bounding box center [502, 104] width 28 height 13
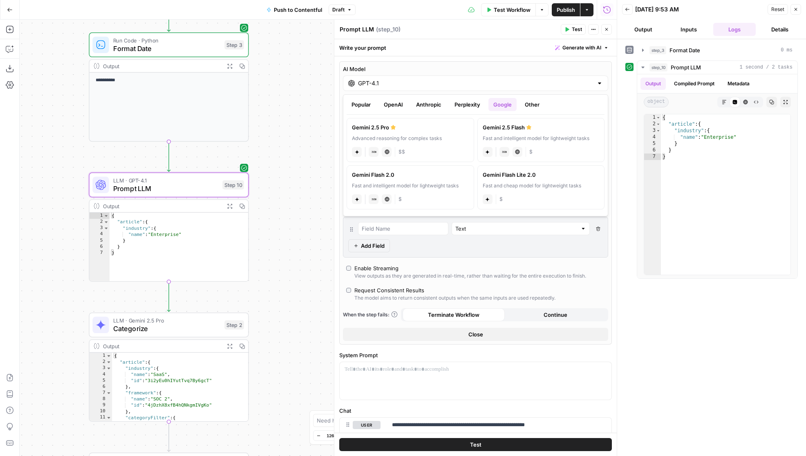
click at [451, 134] on label "Gemini 2.5 Pro Advanced reasoning for complex tasks gemini JSON Mode Live Web R…" at bounding box center [409, 140] width 127 height 44
type input "Gemini 2.5 Pro"
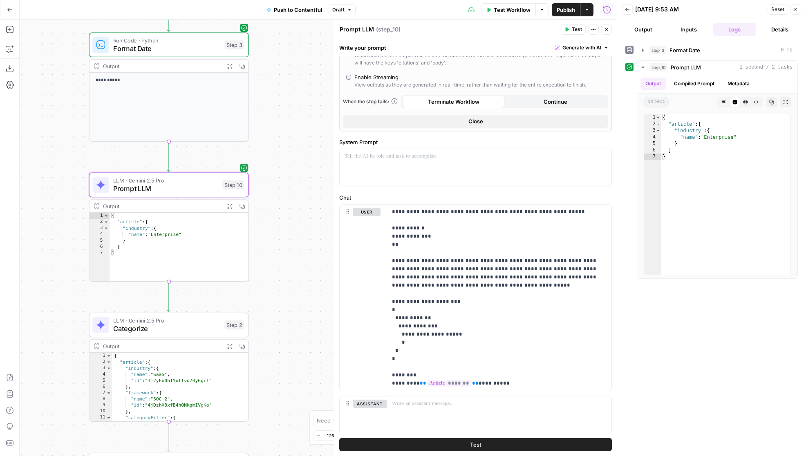
scroll to position [250, 0]
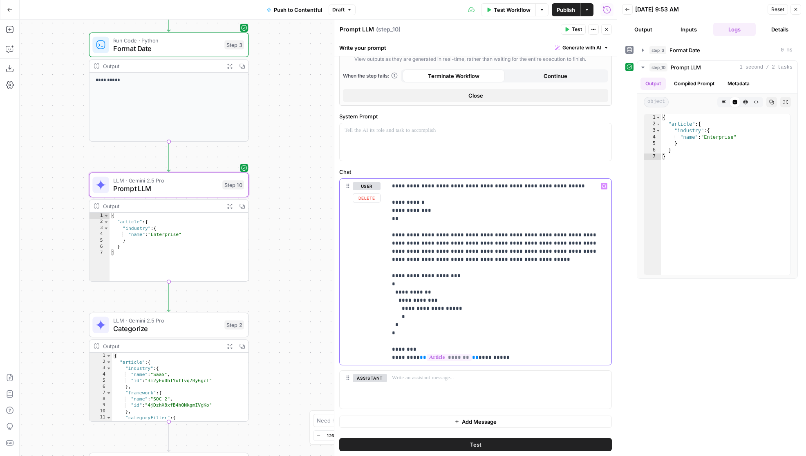
click at [404, 342] on p "**********" at bounding box center [499, 272] width 214 height 180
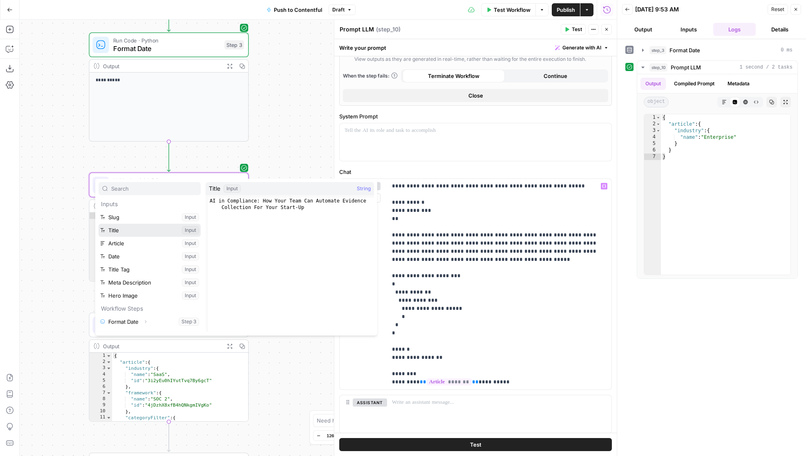
click at [130, 231] on button "Select variable Title" at bounding box center [149, 230] width 102 height 13
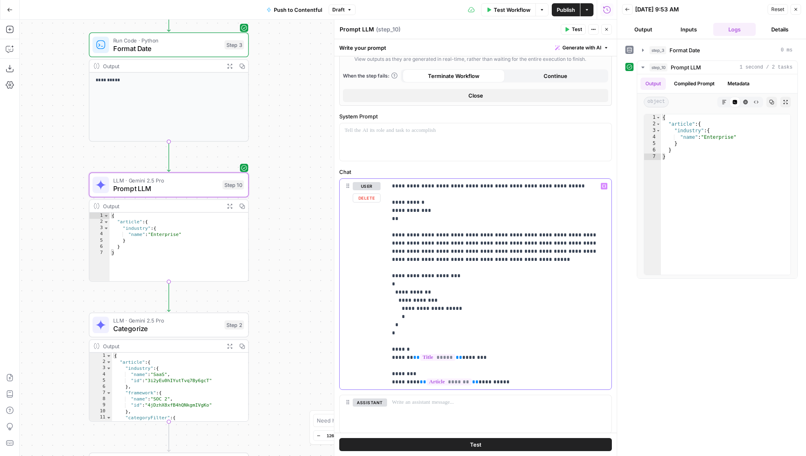
click at [477, 356] on p "**********" at bounding box center [499, 284] width 214 height 204
click at [572, 31] on span "Test" at bounding box center [577, 29] width 10 height 7
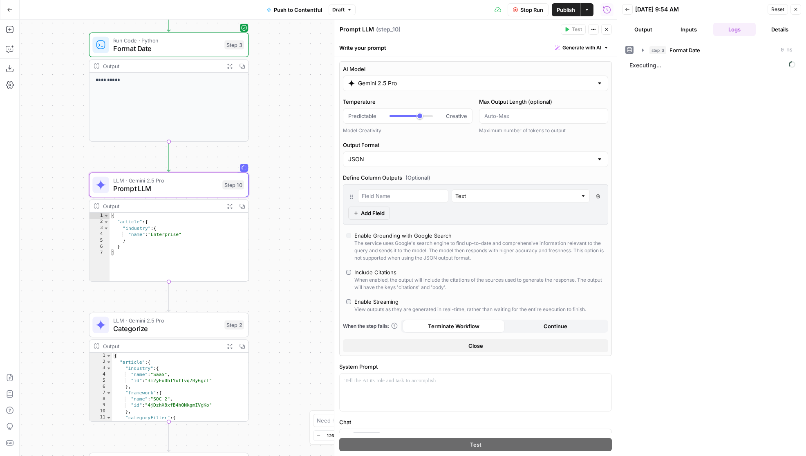
scroll to position [250, 0]
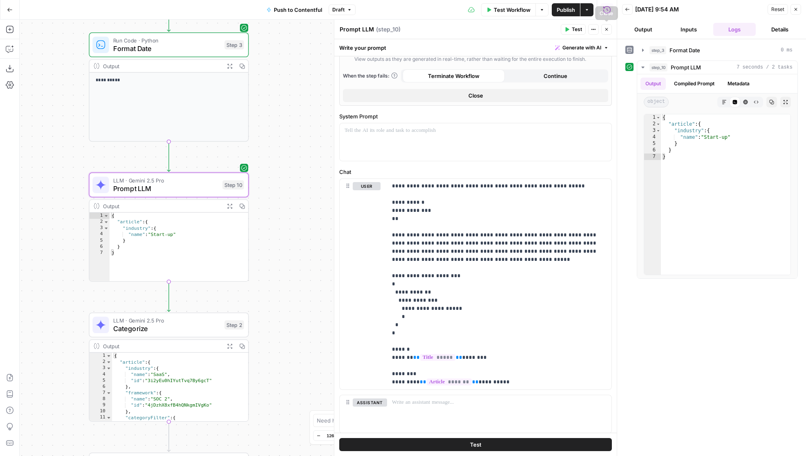
click at [609, 26] on button "Close" at bounding box center [606, 29] width 11 height 11
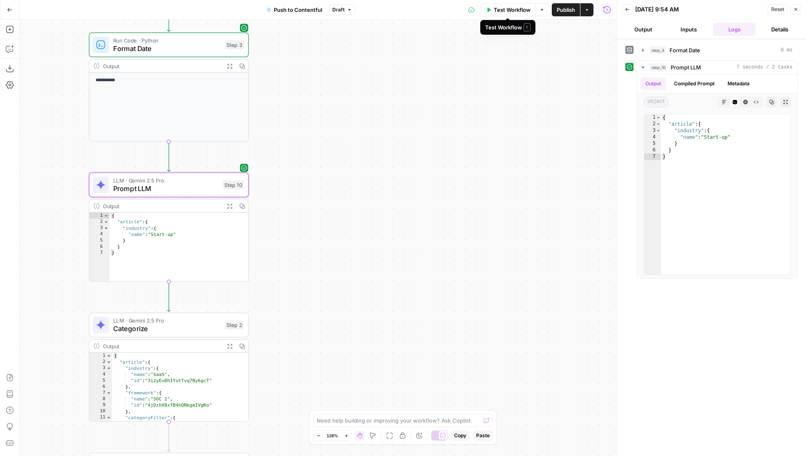
click at [497, 13] on span "Test Workflow" at bounding box center [512, 10] width 37 height 8
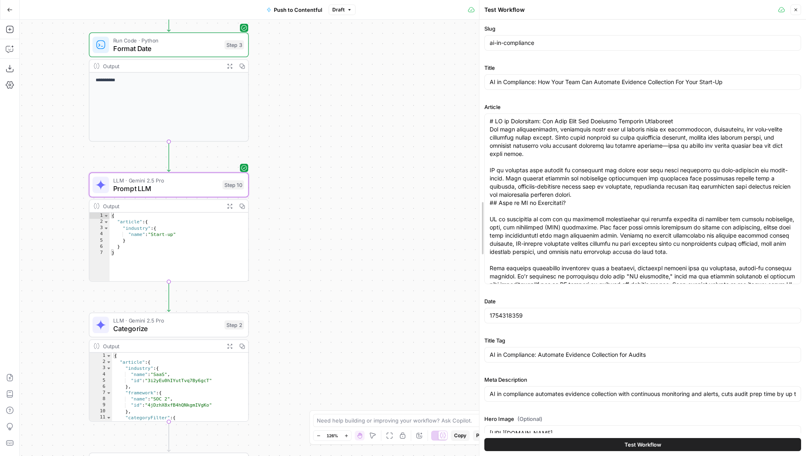
drag, startPoint x: 617, startPoint y: 97, endPoint x: 411, endPoint y: 98, distance: 205.5
click at [412, 98] on body "**********" at bounding box center [403, 228] width 806 height 456
drag, startPoint x: 732, startPoint y: 82, endPoint x: 676, endPoint y: 83, distance: 56.0
click at [676, 83] on input "AI in Compliance: How Your Team Can Automate Evidence Collection For Your Start…" at bounding box center [642, 82] width 306 height 8
click at [746, 69] on label "Title" at bounding box center [642, 68] width 317 height 8
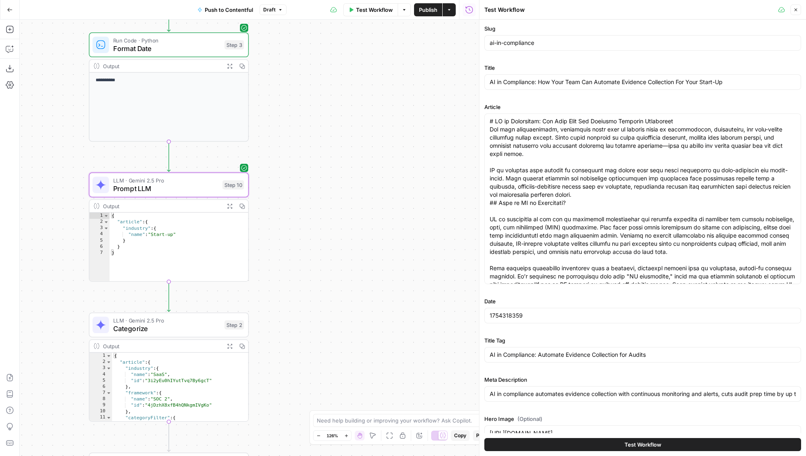
click at [746, 78] on input "AI in Compliance: How Your Team Can Automate Evidence Collection For Your Start…" at bounding box center [642, 82] width 306 height 8
click at [744, 81] on input "AI in Compliance: How Your Team Can Automate Evidence Collection For Your Start…" at bounding box center [642, 82] width 306 height 8
drag, startPoint x: 738, startPoint y: 83, endPoint x: 702, endPoint y: 83, distance: 36.0
click at [702, 83] on input "AI in Compliance: How Your Team Can Automate Evidence Collection For Your Start…" at bounding box center [642, 82] width 306 height 8
type input "AI in Compliance: How Your Team Can Automate Evidence Collection For Your Enter…"
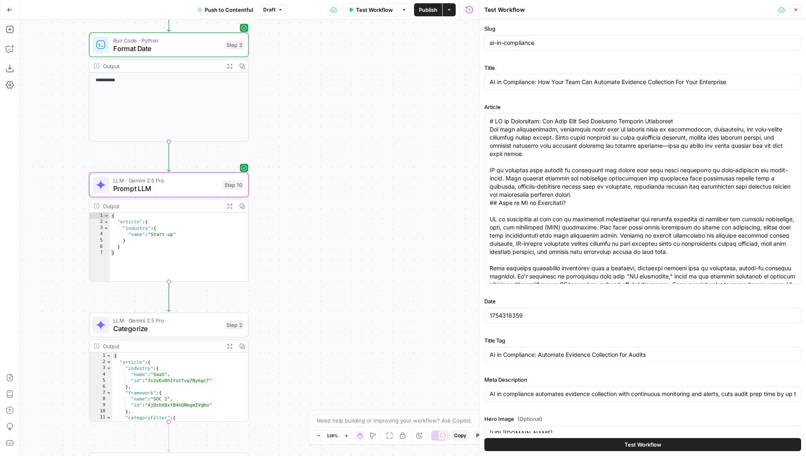
click at [665, 442] on button "Test Workflow" at bounding box center [642, 444] width 317 height 13
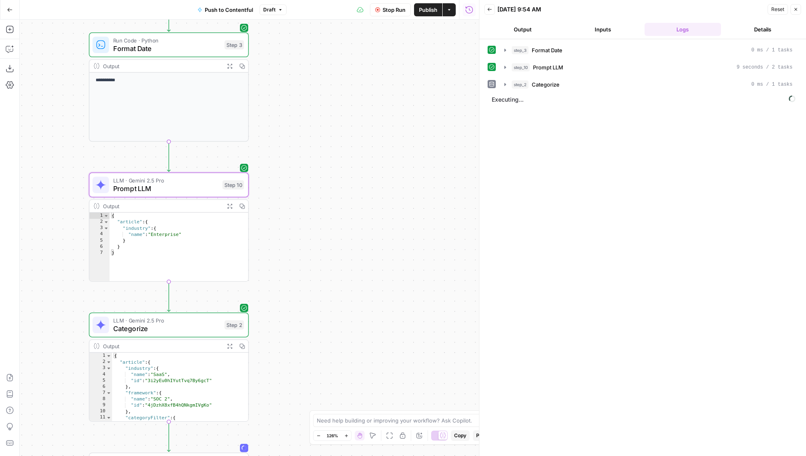
click at [395, 10] on span "Stop Run" at bounding box center [393, 10] width 23 height 8
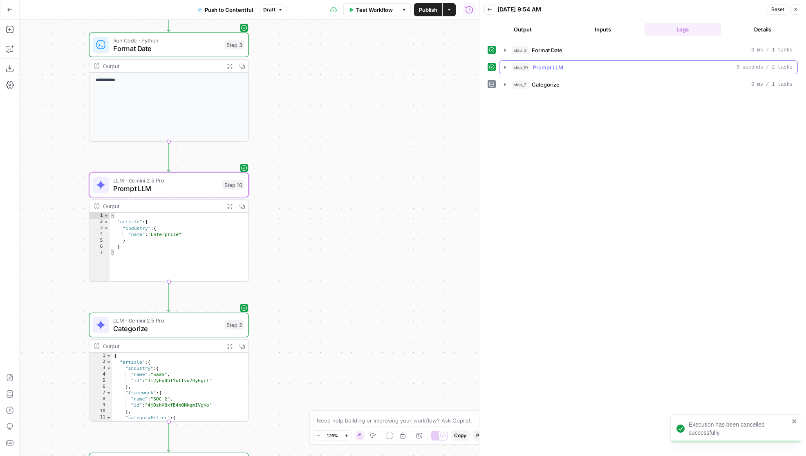
click at [505, 67] on icon "button" at bounding box center [505, 67] width 2 height 3
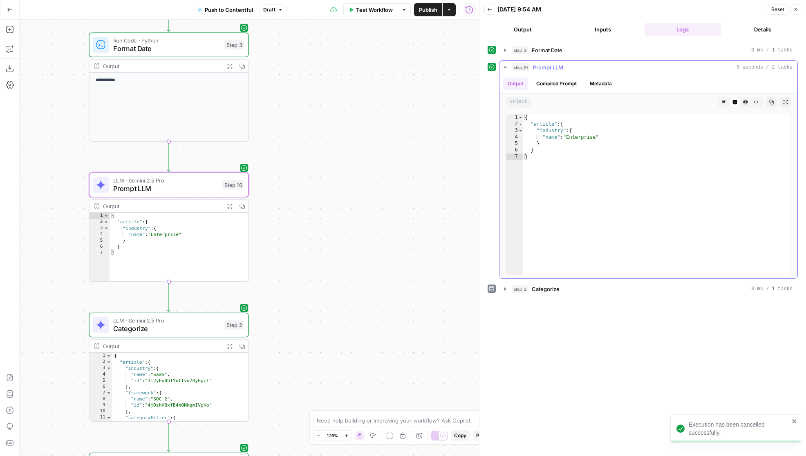
click at [507, 69] on icon "button" at bounding box center [505, 67] width 7 height 7
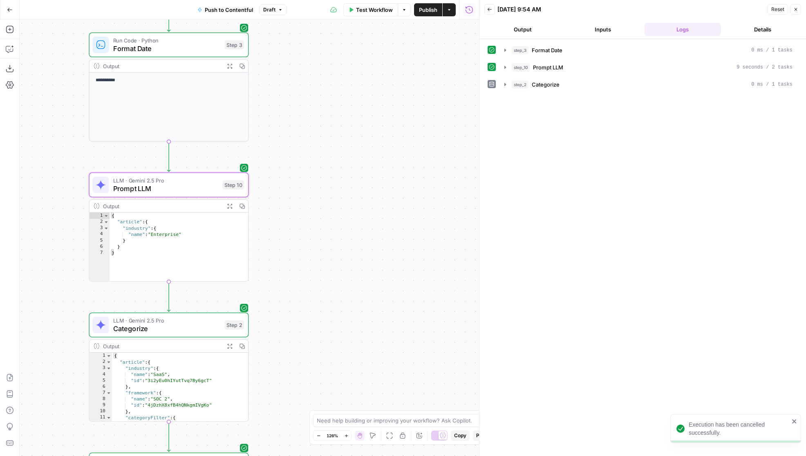
click at [371, 6] on span "Test Workflow" at bounding box center [374, 10] width 37 height 8
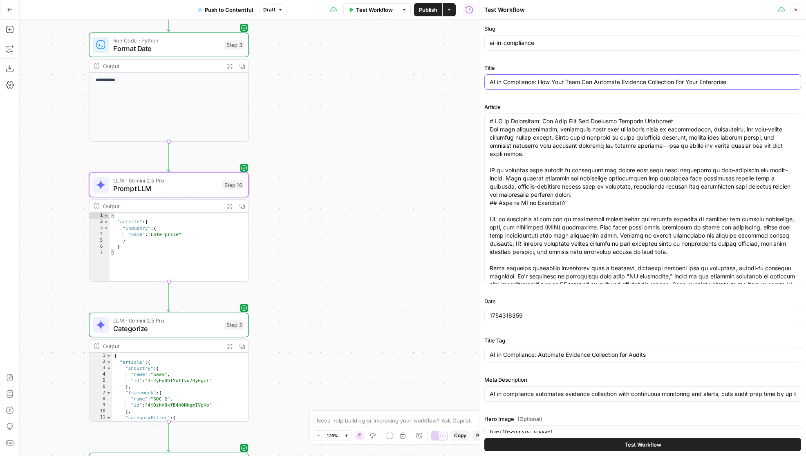
drag, startPoint x: 751, startPoint y: 80, endPoint x: 677, endPoint y: 83, distance: 74.8
click at [677, 83] on input "AI in Compliance: How Your Team Can Automate Evidence Collection For Your Enter…" at bounding box center [642, 82] width 306 height 8
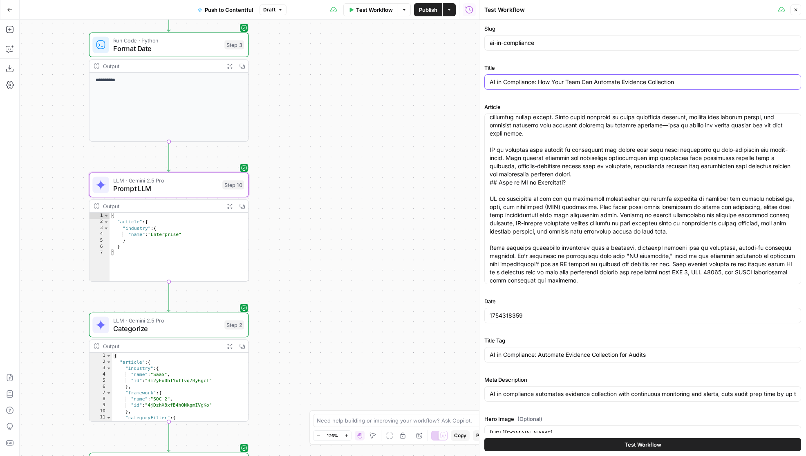
scroll to position [26, 0]
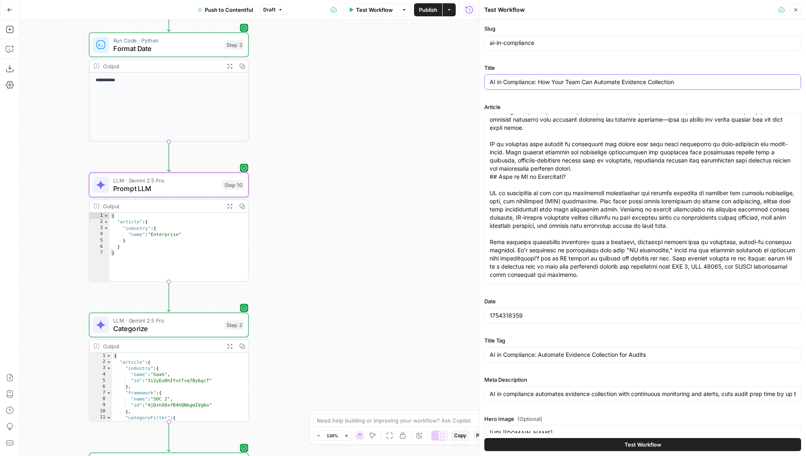
type input "AI in Compliance: How Your Team Can Automate Evidence Collection"
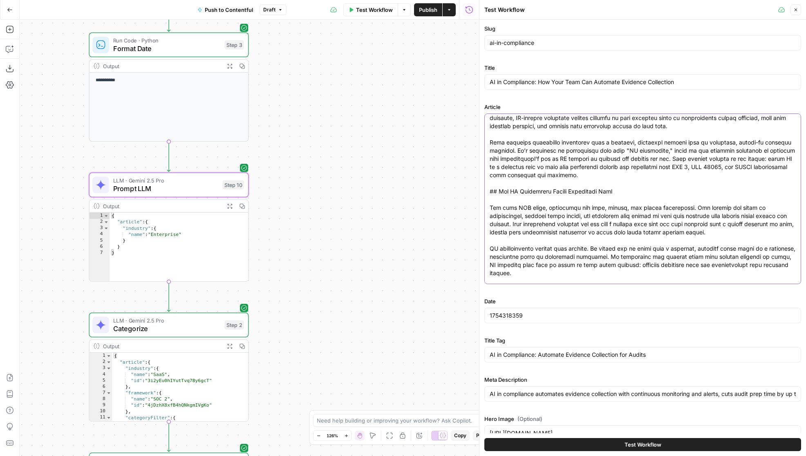
scroll to position [132, 0]
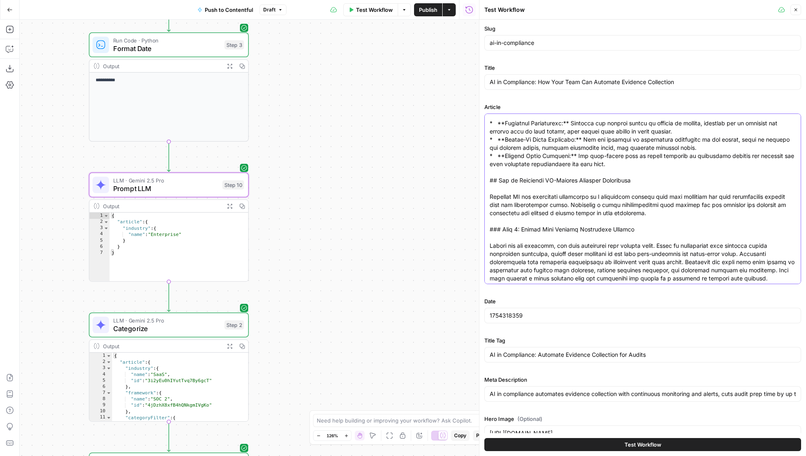
scroll to position [855, 0]
click at [643, 180] on textarea "Article" at bounding box center [642, 197] width 306 height 1871
type textarea "# AI in Compliance: How Your Team Can Automate Evidence Collection For many org…"
click at [635, 442] on span "Test Workflow" at bounding box center [642, 445] width 37 height 8
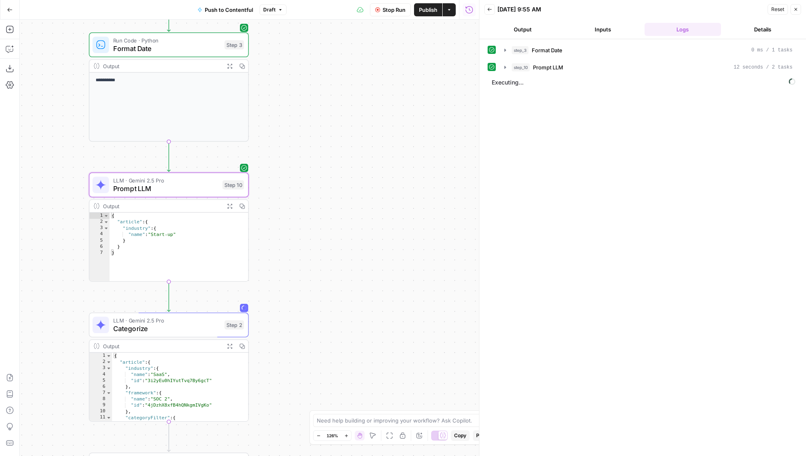
click at [389, 10] on span "Stop Run" at bounding box center [393, 10] width 23 height 8
click at [507, 68] on icon "button" at bounding box center [505, 67] width 7 height 7
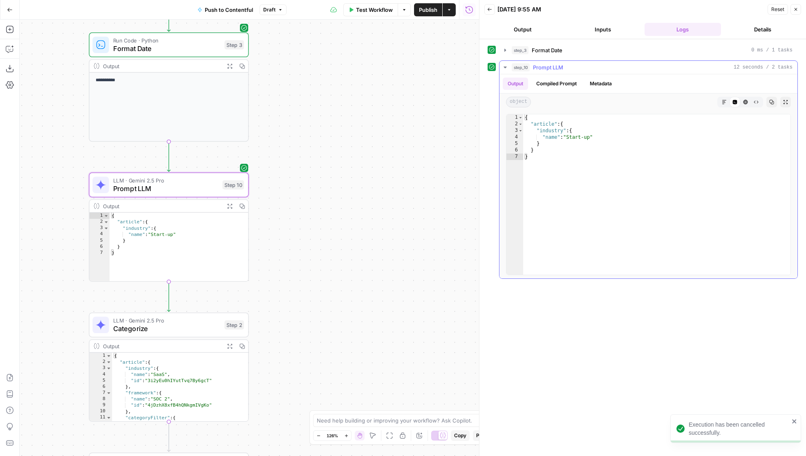
click at [506, 68] on icon "button" at bounding box center [505, 67] width 7 height 7
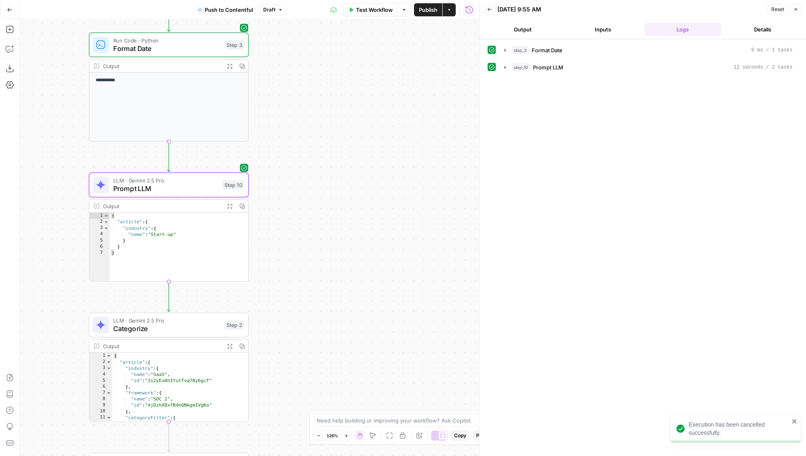
click at [373, 8] on span "Test Workflow" at bounding box center [374, 10] width 37 height 8
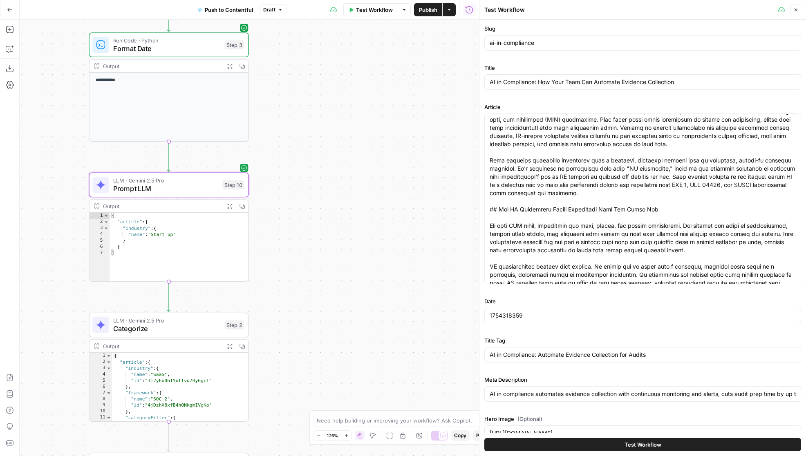
scroll to position [113, 0]
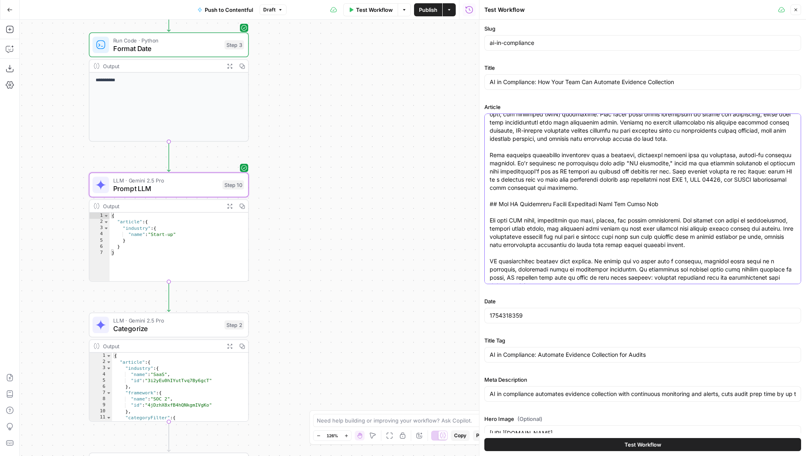
drag, startPoint x: 663, startPoint y: 209, endPoint x: 641, endPoint y: 208, distance: 22.1
drag, startPoint x: 665, startPoint y: 205, endPoint x: 621, endPoint y: 203, distance: 43.7
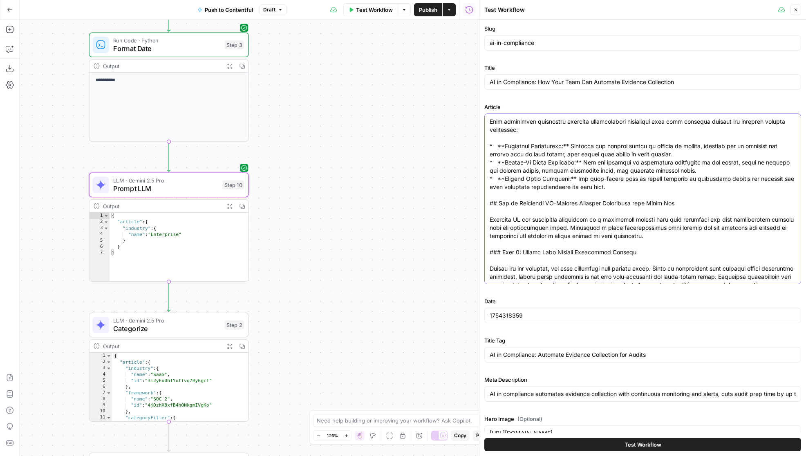
scroll to position [864, 0]
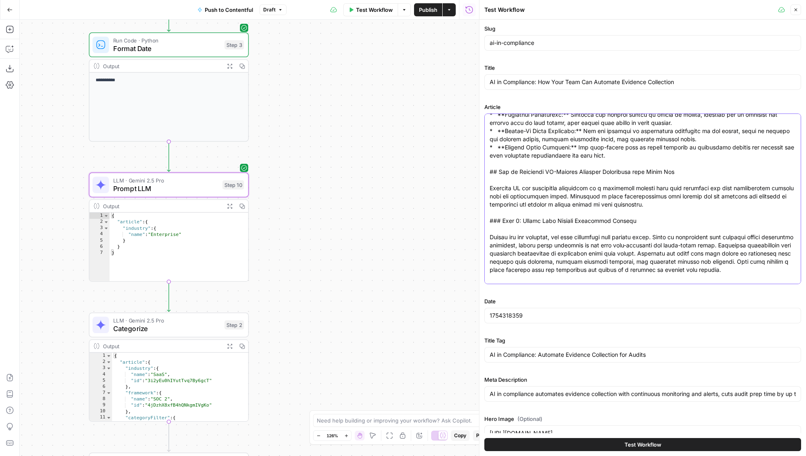
drag, startPoint x: 685, startPoint y: 172, endPoint x: 636, endPoint y: 173, distance: 48.6
click at [636, 173] on textarea "Article" at bounding box center [642, 184] width 306 height 1863
type textarea "# AI in Compliance: How Your Team Can Automate Evidence Collection For many org…"
click at [603, 446] on button "Test Workflow" at bounding box center [642, 444] width 317 height 13
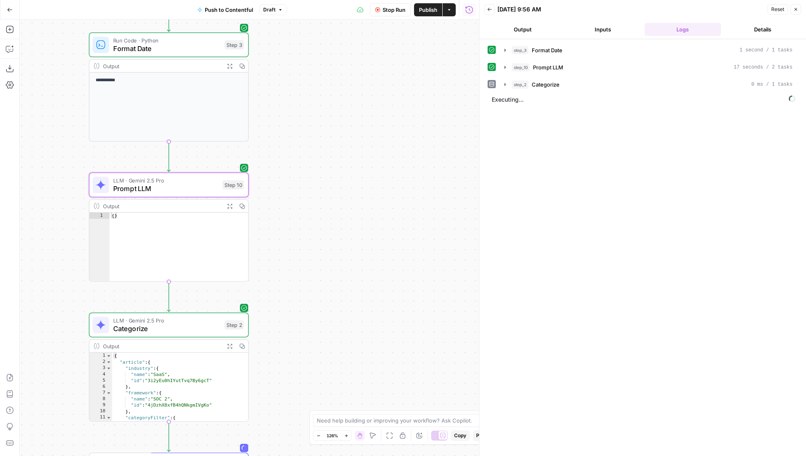
click at [389, 8] on span "Stop Run" at bounding box center [393, 10] width 23 height 8
click at [503, 67] on icon "button" at bounding box center [505, 67] width 7 height 7
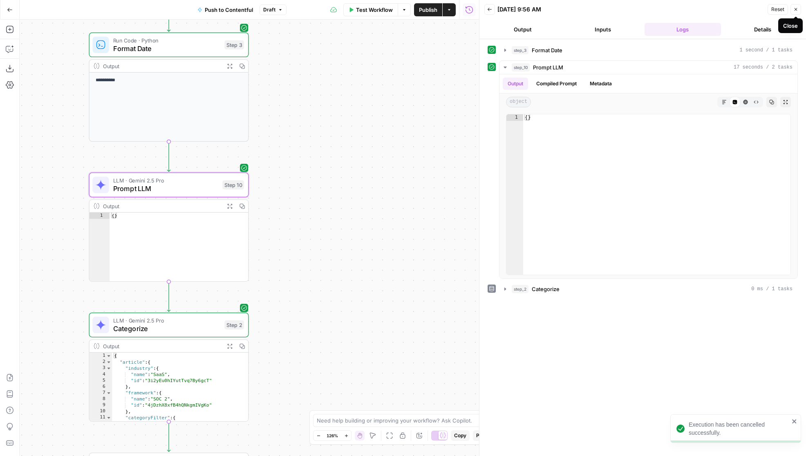
click at [796, 13] on button "Close" at bounding box center [795, 9] width 11 height 11
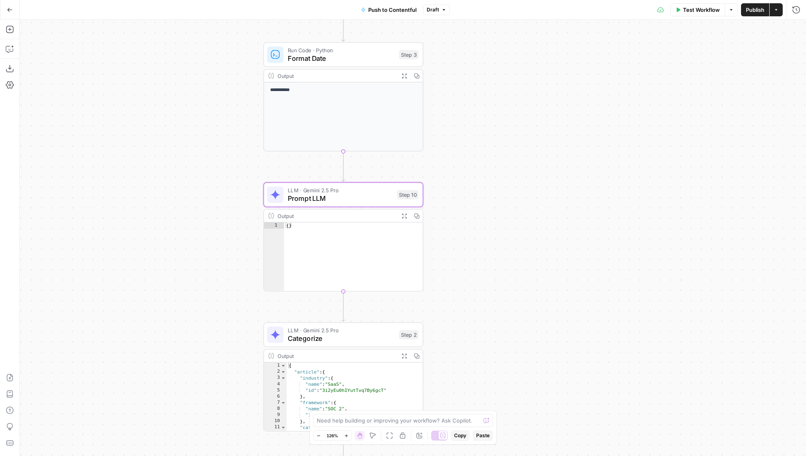
drag, startPoint x: 471, startPoint y: 142, endPoint x: 619, endPoint y: 161, distance: 149.1
click at [621, 161] on div "**********" at bounding box center [413, 238] width 786 height 437
drag, startPoint x: 493, startPoint y: 201, endPoint x: 498, endPoint y: 180, distance: 21.5
click at [498, 180] on div "**********" at bounding box center [413, 238] width 786 height 437
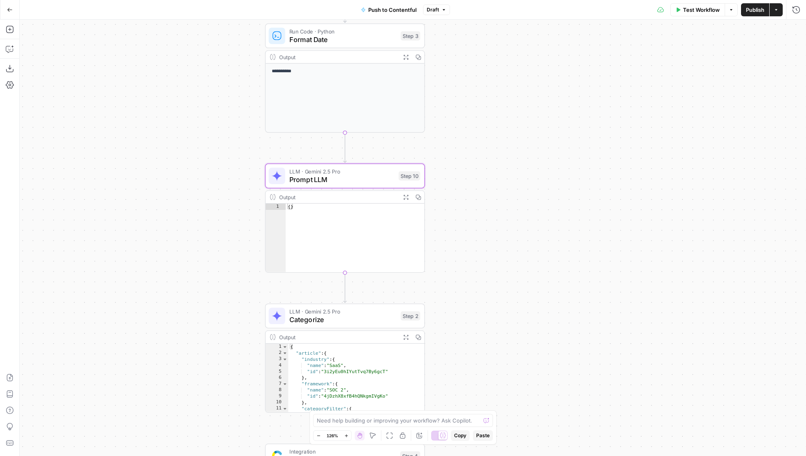
click at [393, 174] on span "Prompt LLM" at bounding box center [341, 179] width 105 height 10
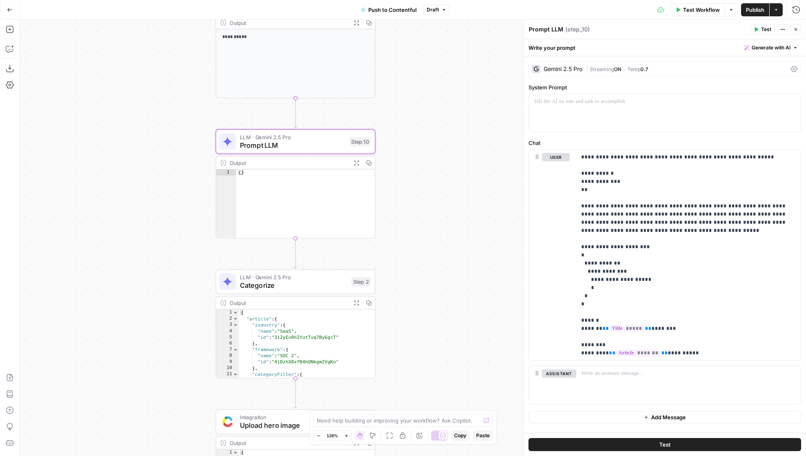
drag, startPoint x: 480, startPoint y: 251, endPoint x: 429, endPoint y: 216, distance: 62.7
click at [429, 216] on div "**********" at bounding box center [413, 238] width 786 height 437
click at [794, 30] on icon "button" at bounding box center [795, 29] width 5 height 5
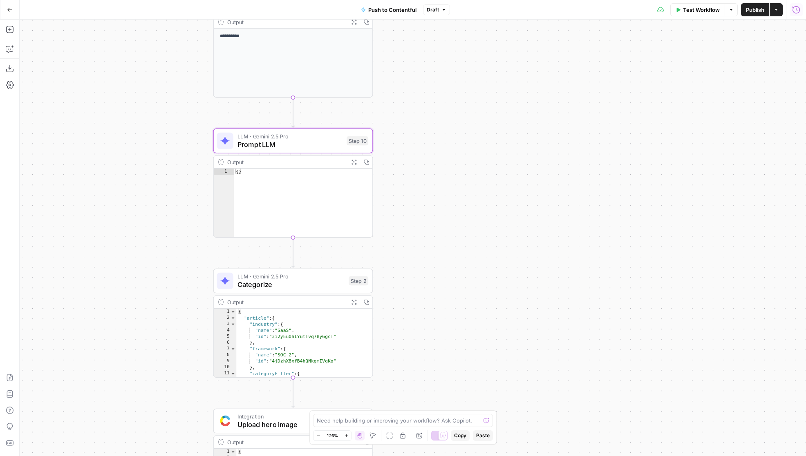
click at [795, 13] on icon "button" at bounding box center [795, 9] width 7 height 7
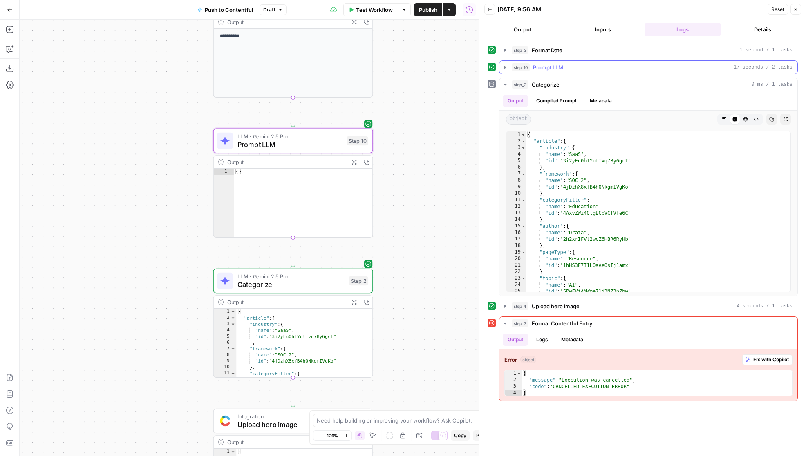
click at [506, 65] on icon "button" at bounding box center [505, 67] width 7 height 7
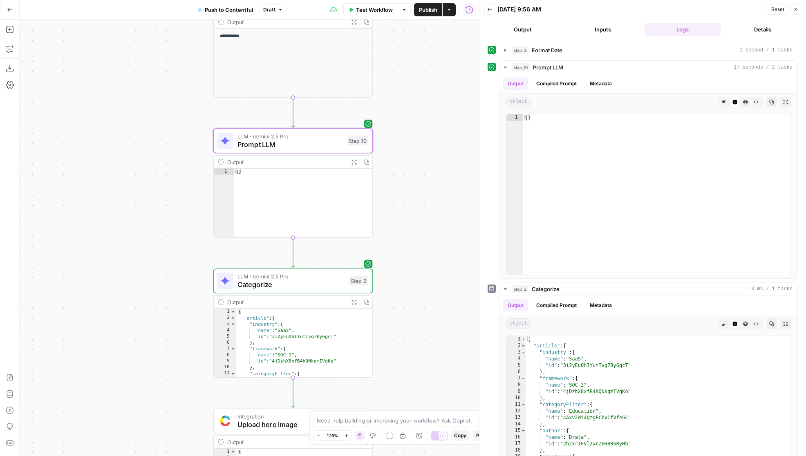
click at [490, 11] on icon "button" at bounding box center [489, 9] width 5 height 5
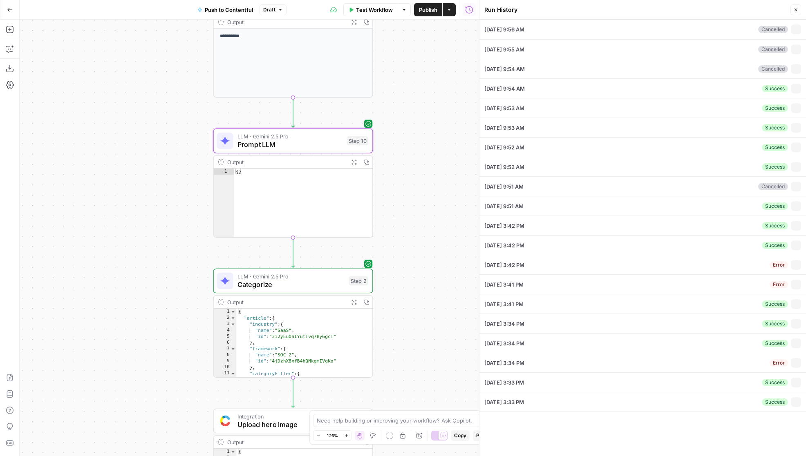
type textarea "# AI in Compliance: How Your Team Can Automate Evidence Collection For many org…"
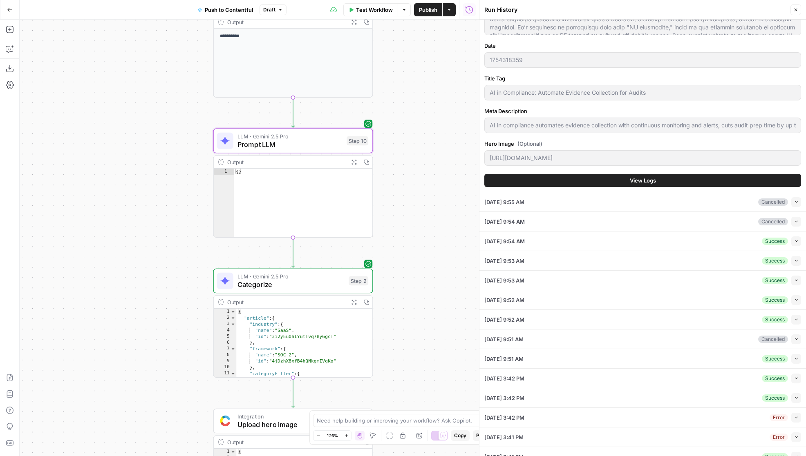
scroll to position [255, 0]
click at [645, 216] on div "09/05/25 at 9:54 AM Cancelled Collapse" at bounding box center [642, 221] width 317 height 19
click at [799, 220] on button "Collapse" at bounding box center [796, 222] width 10 height 10
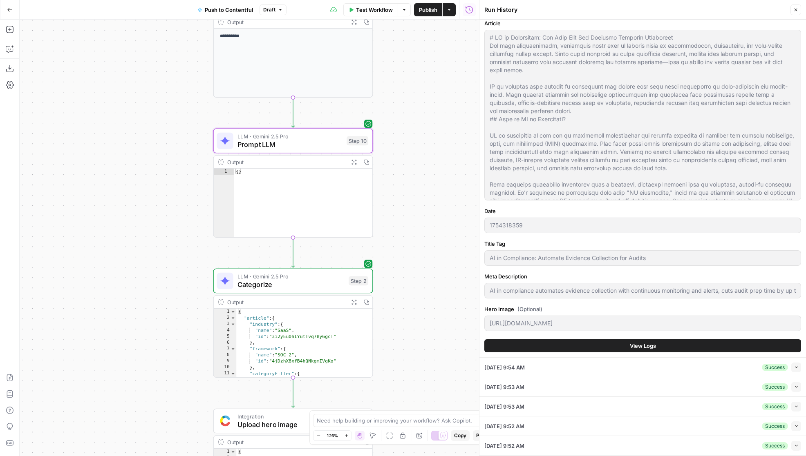
scroll to position [180, 0]
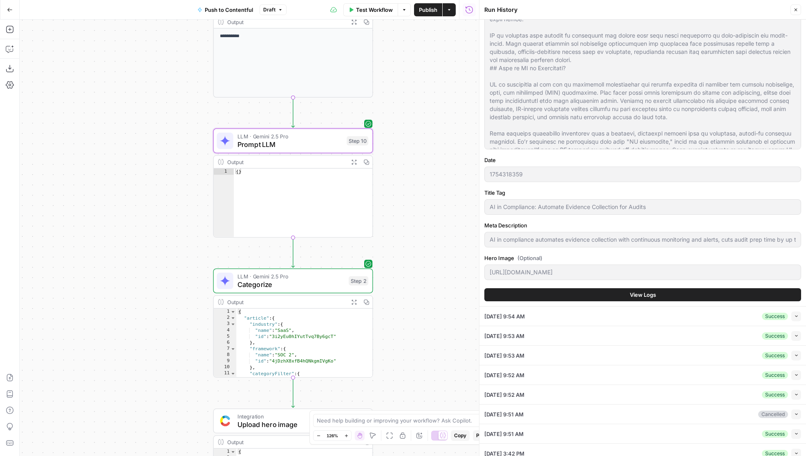
click at [630, 302] on div "Slug ai-in-compliance Title AI in Compliance: How Your Team Can Automate Eviden…" at bounding box center [642, 102] width 317 height 409
click at [630, 298] on span "View Logs" at bounding box center [643, 295] width 26 height 8
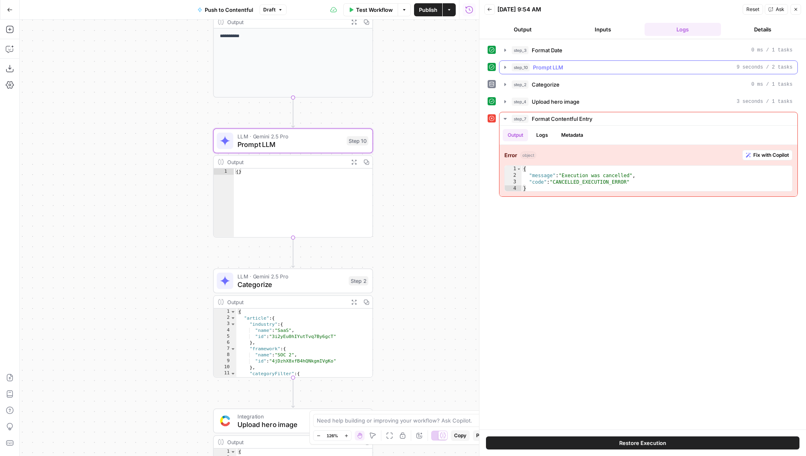
click at [507, 71] on button "step_10 Prompt LLM 9 seconds / 2 tasks" at bounding box center [648, 67] width 298 height 13
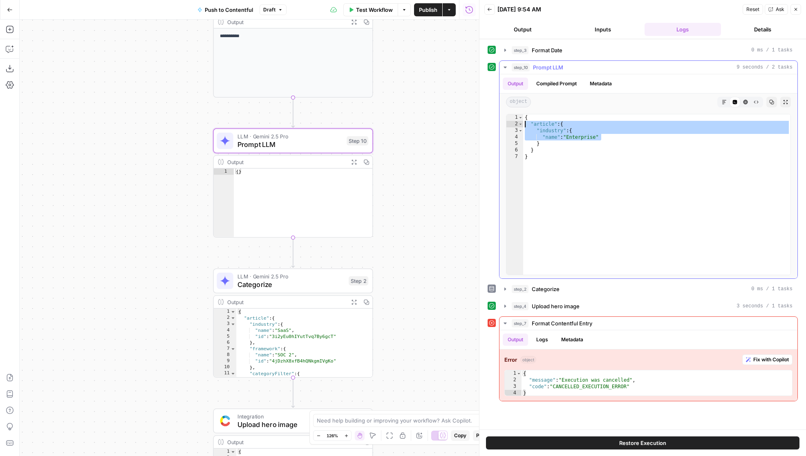
drag, startPoint x: 612, startPoint y: 138, endPoint x: 523, endPoint y: 121, distance: 91.1
click at [523, 121] on div "{ "article" : { "industry" : { "name" : "Enterprise" } } }" at bounding box center [656, 201] width 267 height 174
click at [536, 138] on div "{ "article" : { "industry" : { "name" : "Enterprise" } } }" at bounding box center [656, 201] width 267 height 174
drag, startPoint x: 563, startPoint y: 125, endPoint x: 612, endPoint y: 140, distance: 51.6
click at [612, 140] on div "{ "article" : { "industry" : { "name" : "Enterprise" } } }" at bounding box center [656, 201] width 267 height 174
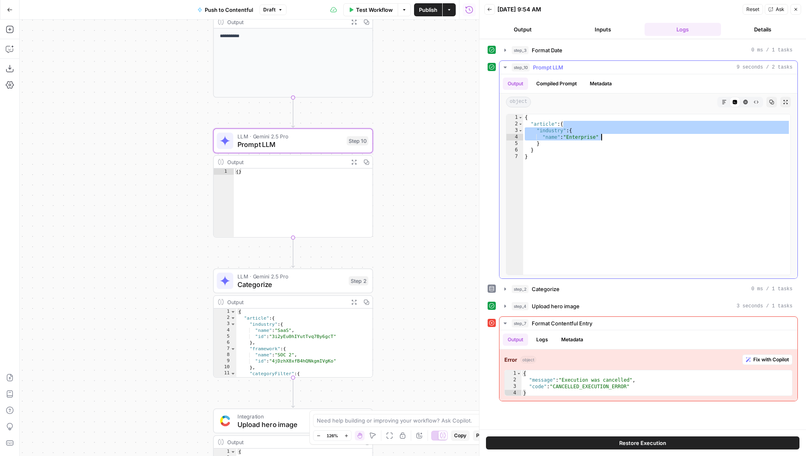
click at [582, 143] on div "{ "article" : { "industry" : { "name" : "Enterprise" } } }" at bounding box center [656, 201] width 267 height 174
type textarea "*"
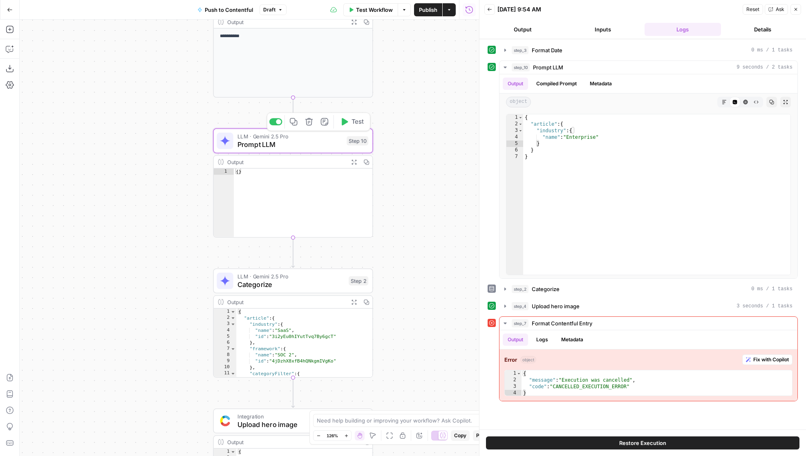
click at [318, 152] on div "LLM · Gemini 2.5 Pro Prompt LLM Step 10 Copy step Delete step Add Note Test" at bounding box center [293, 141] width 160 height 25
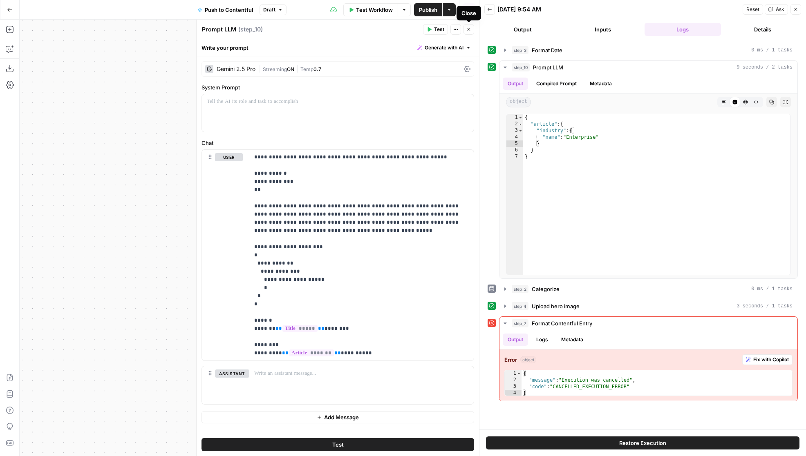
click at [468, 29] on icon "button" at bounding box center [468, 29] width 3 height 3
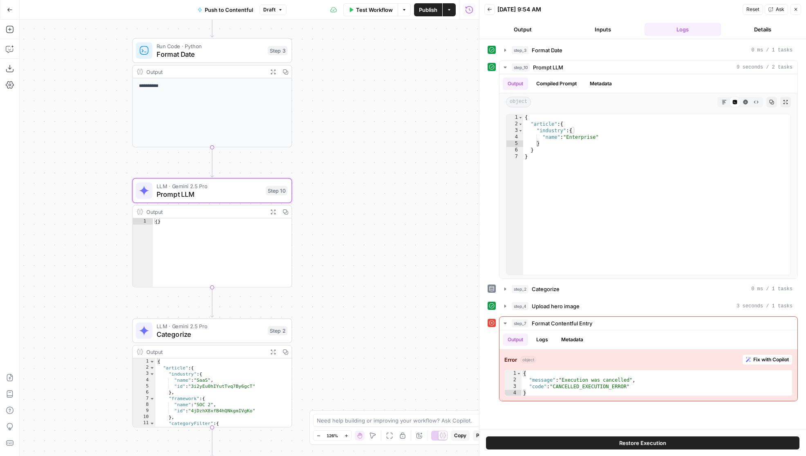
drag, startPoint x: 413, startPoint y: 150, endPoint x: 344, endPoint y: 241, distance: 114.5
click at [344, 241] on div "**********" at bounding box center [249, 238] width 459 height 437
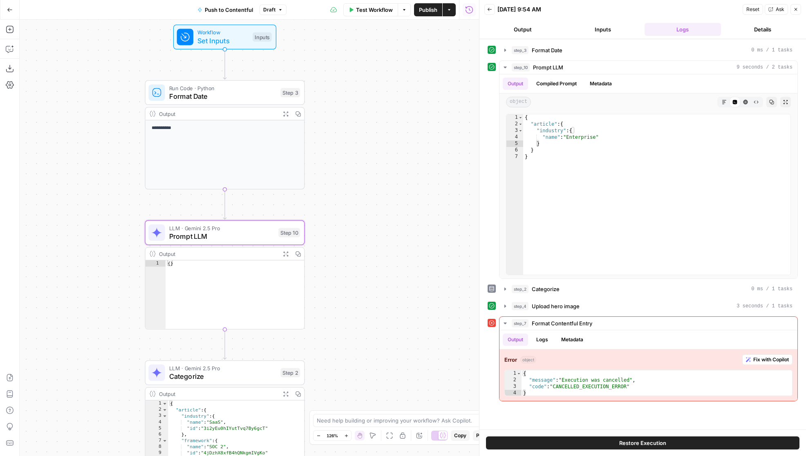
click at [264, 241] on span "Prompt LLM" at bounding box center [221, 236] width 105 height 10
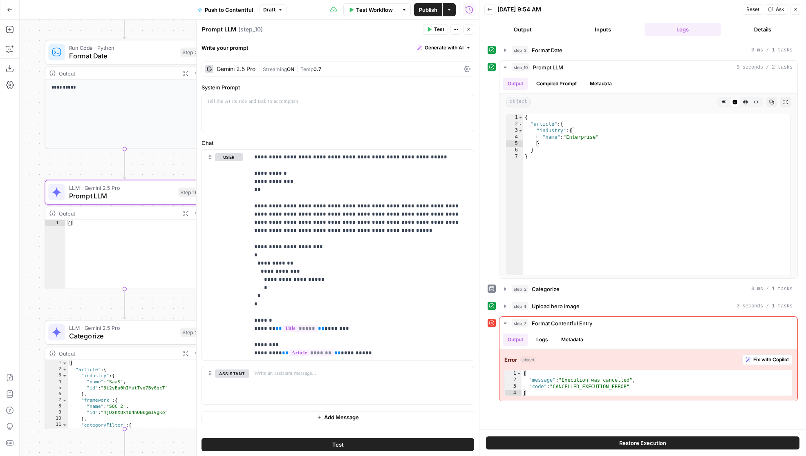
drag, startPoint x: 133, startPoint y: 356, endPoint x: 22, endPoint y: 310, distance: 119.3
click at [22, 310] on div "**********" at bounding box center [249, 238] width 459 height 437
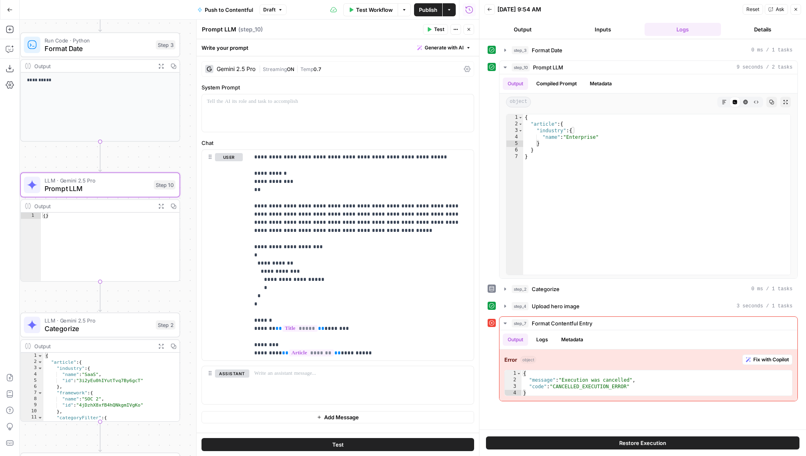
drag, startPoint x: 100, startPoint y: 304, endPoint x: 83, endPoint y: 296, distance: 19.0
click at [83, 296] on div "**********" at bounding box center [249, 238] width 459 height 437
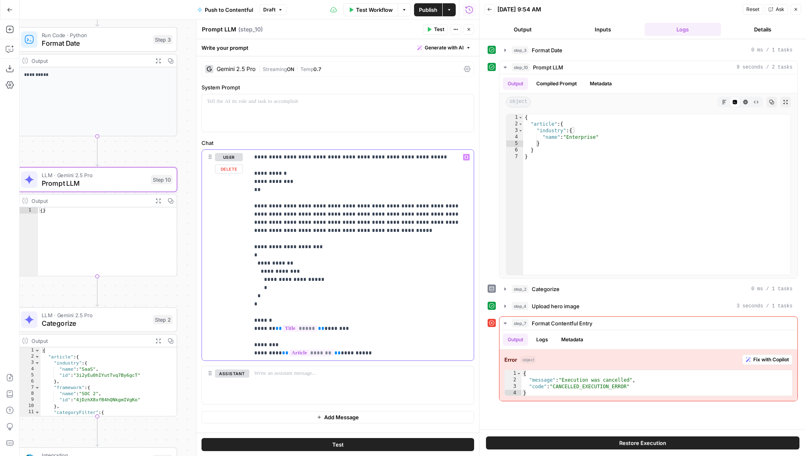
drag, startPoint x: 283, startPoint y: 273, endPoint x: 262, endPoint y: 272, distance: 20.9
click at [262, 272] on p "**********" at bounding box center [361, 255] width 214 height 204
drag, startPoint x: 281, startPoint y: 288, endPoint x: 223, endPoint y: 287, distance: 58.8
click at [223, 287] on div "**********" at bounding box center [338, 255] width 272 height 211
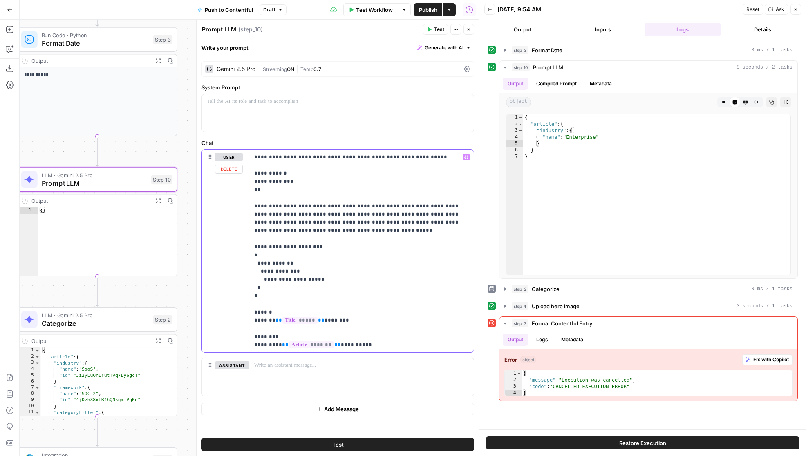
drag, startPoint x: 293, startPoint y: 273, endPoint x: 217, endPoint y: 273, distance: 76.4
click at [217, 273] on div "**********" at bounding box center [338, 251] width 272 height 203
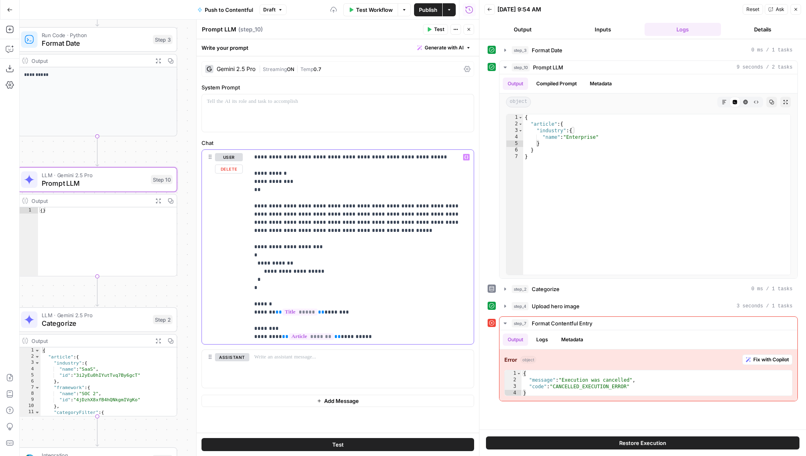
click at [264, 272] on p "**********" at bounding box center [361, 247] width 214 height 188
click at [284, 263] on p "**********" at bounding box center [361, 247] width 214 height 188
click at [272, 263] on p "**********" at bounding box center [361, 247] width 214 height 188
click at [305, 280] on p "**********" at bounding box center [361, 247] width 214 height 188
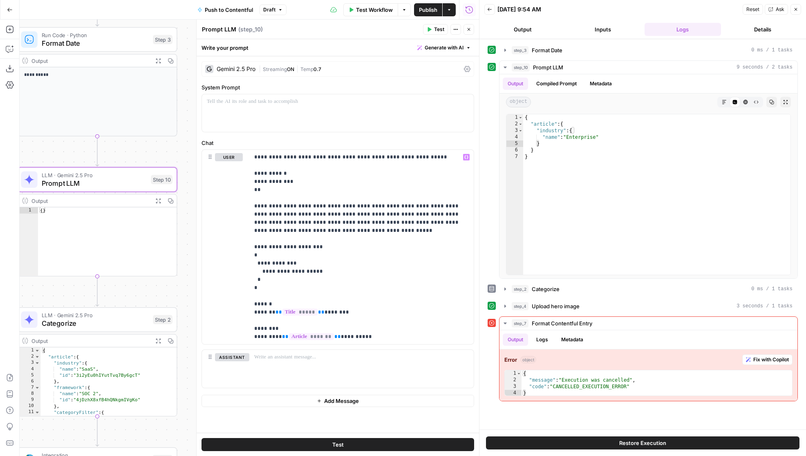
click at [349, 445] on button "Test" at bounding box center [337, 444] width 272 height 13
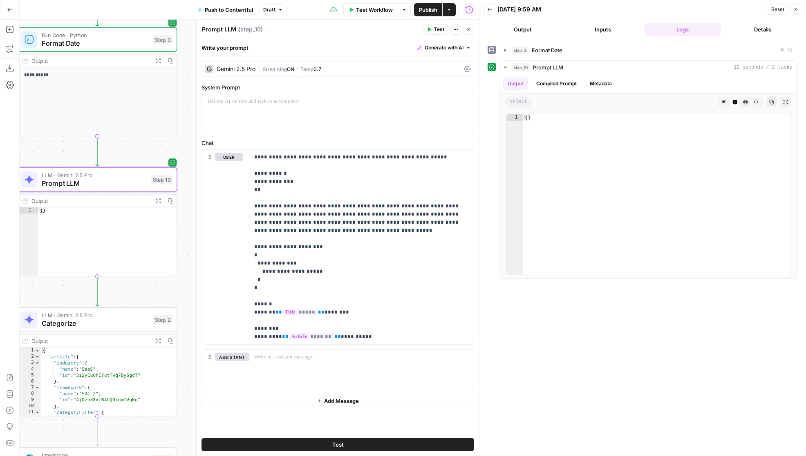
click at [359, 9] on span "Test Workflow" at bounding box center [374, 10] width 37 height 8
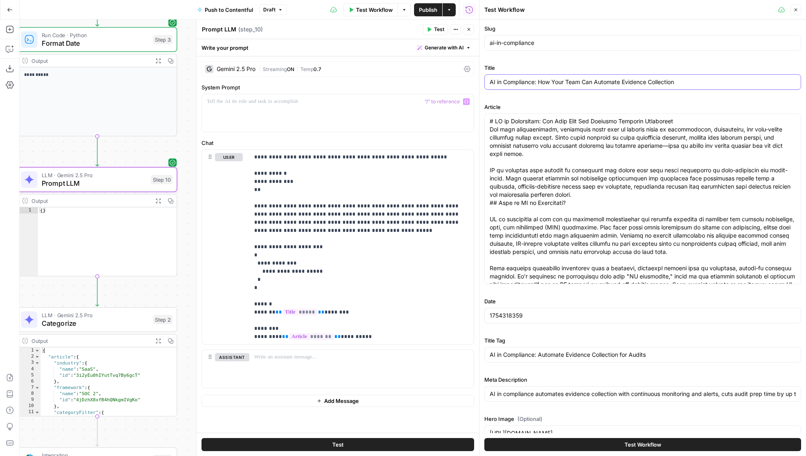
drag, startPoint x: 691, startPoint y: 83, endPoint x: 449, endPoint y: 80, distance: 242.3
click at [449, 80] on body "**********" at bounding box center [403, 228] width 806 height 456
drag, startPoint x: 310, startPoint y: 310, endPoint x: 270, endPoint y: 313, distance: 39.7
click at [270, 313] on p "**********" at bounding box center [361, 247] width 214 height 188
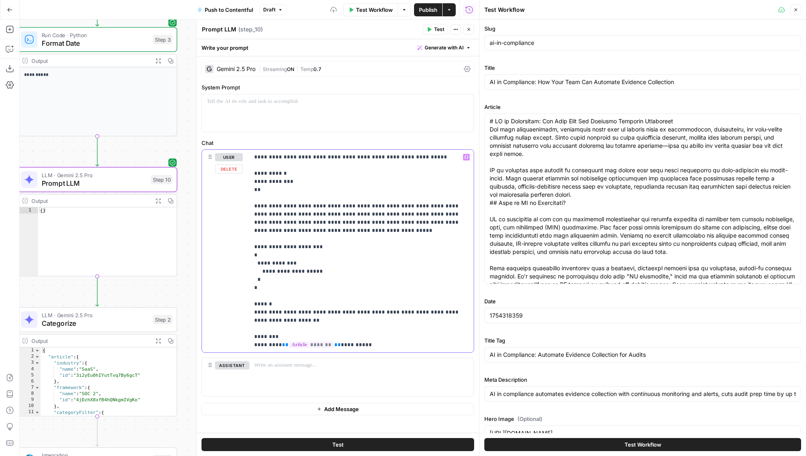
click at [433, 323] on p "**********" at bounding box center [361, 251] width 214 height 196
click at [369, 441] on button "Test" at bounding box center [337, 444] width 272 height 13
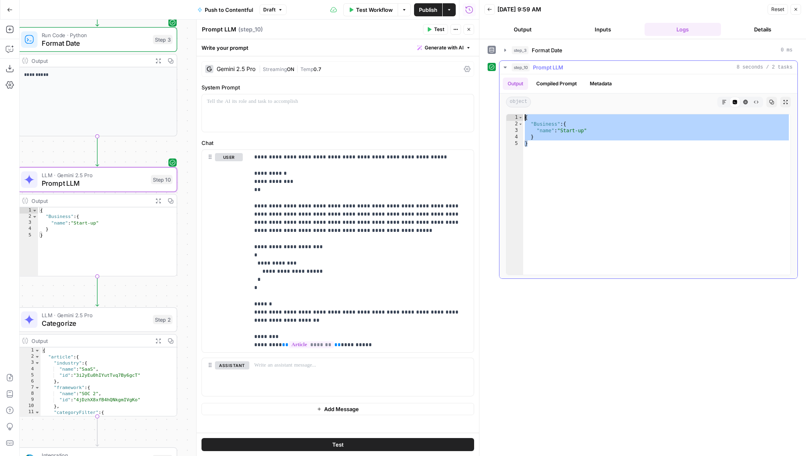
drag, startPoint x: 549, startPoint y: 144, endPoint x: 522, endPoint y: 108, distance: 45.8
click at [522, 108] on div "Output Compiled Prompt Metadata object Markdown Code Editor HTML Viewer Raw Out…" at bounding box center [648, 176] width 298 height 204
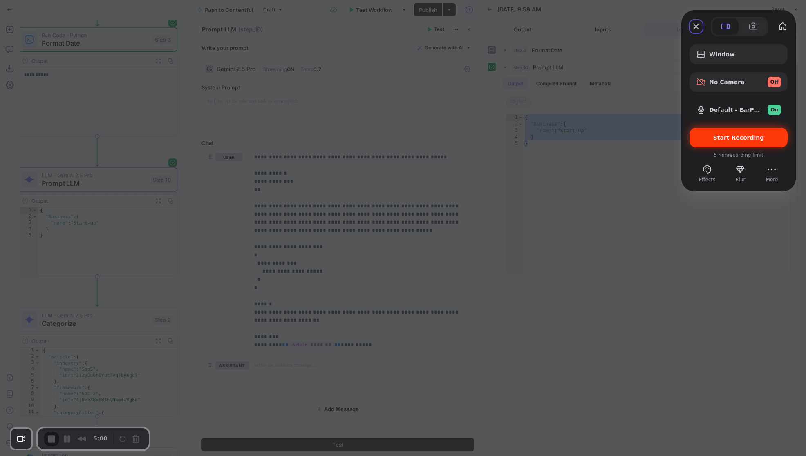
click at [735, 141] on span "Start Recording" at bounding box center [738, 137] width 51 height 7
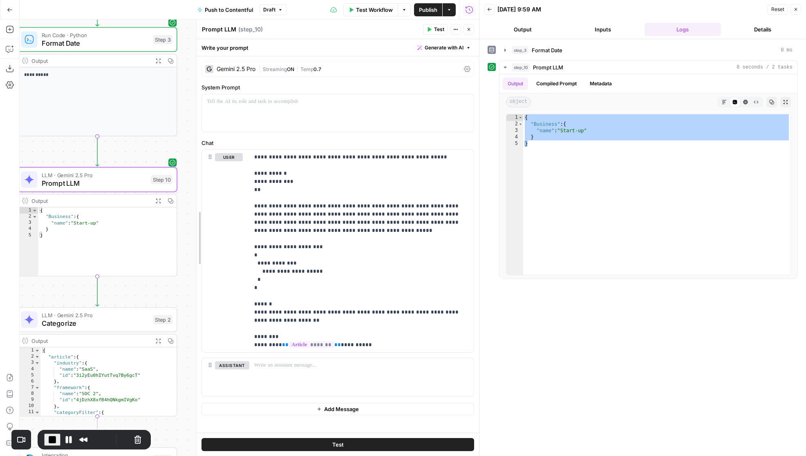
drag, startPoint x: 195, startPoint y: 80, endPoint x: 270, endPoint y: 80, distance: 75.2
click at [201, 80] on div at bounding box center [196, 238] width 8 height 437
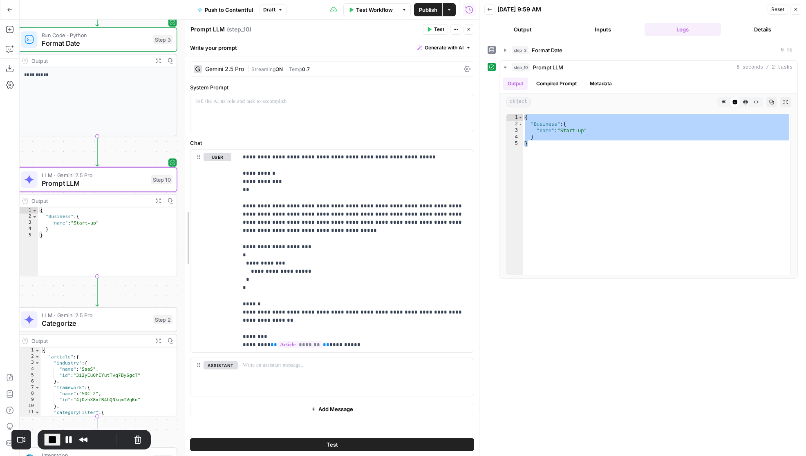
drag, startPoint x: 272, startPoint y: 81, endPoint x: 185, endPoint y: 88, distance: 87.3
drag, startPoint x: 248, startPoint y: 174, endPoint x: 267, endPoint y: 174, distance: 18.8
click at [266, 174] on p "**********" at bounding box center [355, 247] width 226 height 188
drag, startPoint x: 247, startPoint y: 183, endPoint x: 282, endPoint y: 182, distance: 34.7
click at [282, 183] on p "**********" at bounding box center [355, 247] width 226 height 188
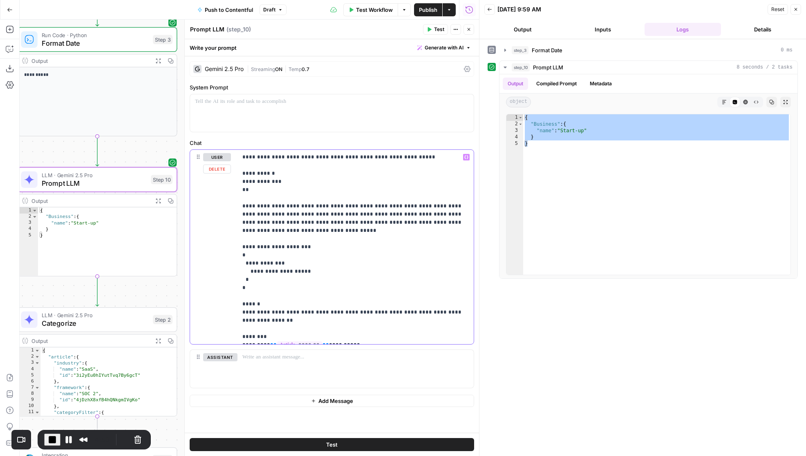
click at [257, 190] on p "**********" at bounding box center [355, 247] width 226 height 188
drag, startPoint x: 157, startPoint y: 150, endPoint x: 154, endPoint y: 147, distance: 4.7
click at [154, 147] on div "**********" at bounding box center [249, 238] width 459 height 437
click at [325, 256] on p "**********" at bounding box center [355, 247] width 226 height 188
click at [315, 267] on p "**********" at bounding box center [355, 247] width 226 height 188
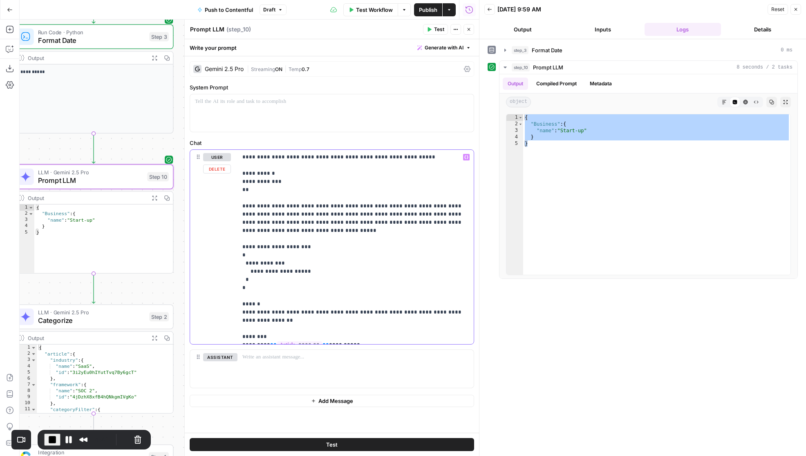
drag, startPoint x: 300, startPoint y: 266, endPoint x: 273, endPoint y: 264, distance: 27.0
click at [273, 264] on p "**********" at bounding box center [355, 247] width 226 height 188
type textarea "*"
click at [592, 141] on div "{ "Business" : { "name" : "Start-up" } }" at bounding box center [656, 201] width 267 height 174
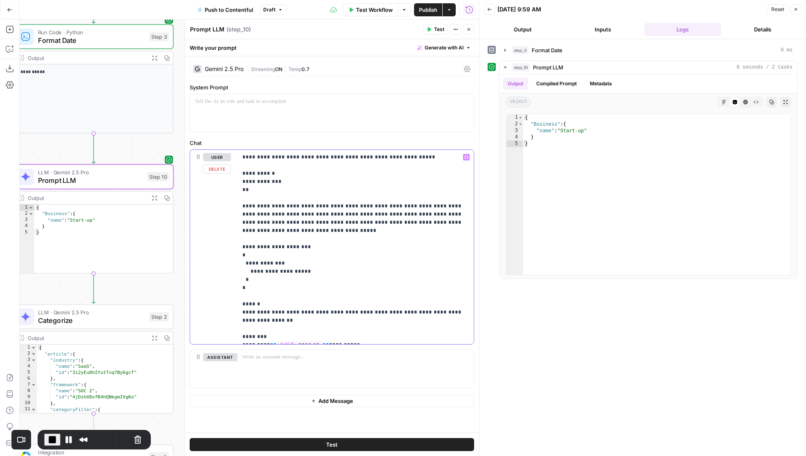
drag, startPoint x: 251, startPoint y: 314, endPoint x: 431, endPoint y: 304, distance: 180.5
click at [431, 304] on p "**********" at bounding box center [355, 247] width 226 height 188
drag, startPoint x: 242, startPoint y: 158, endPoint x: 372, endPoint y: 176, distance: 131.2
click at [372, 176] on p "**********" at bounding box center [355, 243] width 226 height 180
click at [345, 176] on p "**********" at bounding box center [355, 243] width 226 height 180
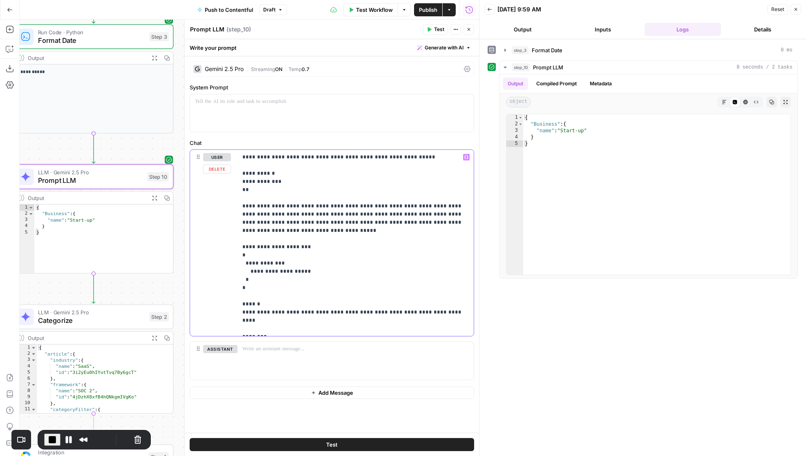
drag, startPoint x: 290, startPoint y: 155, endPoint x: 431, endPoint y: 168, distance: 140.7
click at [431, 168] on p "**********" at bounding box center [355, 243] width 226 height 180
click at [338, 441] on button "Test" at bounding box center [332, 444] width 284 height 13
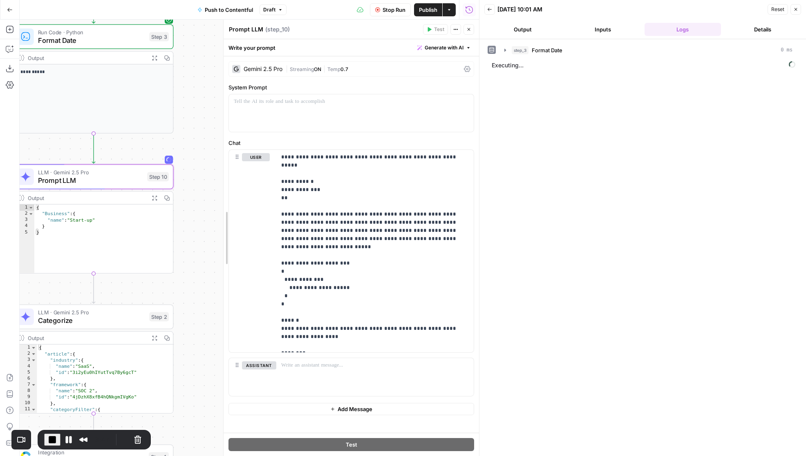
drag, startPoint x: 185, startPoint y: 228, endPoint x: 224, endPoint y: 232, distance: 39.0
drag, startPoint x: 293, startPoint y: 288, endPoint x: 281, endPoint y: 255, distance: 35.7
click at [281, 255] on p "**********" at bounding box center [375, 251] width 188 height 196
click at [343, 282] on p "**********" at bounding box center [375, 251] width 188 height 196
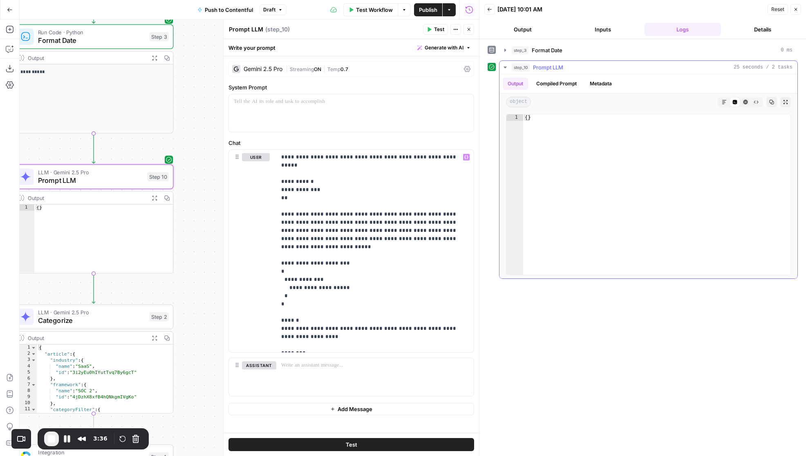
type textarea "**"
drag, startPoint x: 534, startPoint y: 116, endPoint x: 527, endPoint y: 116, distance: 6.9
click at [527, 116] on div "{ }" at bounding box center [656, 201] width 267 height 174
drag, startPoint x: 567, startPoint y: 126, endPoint x: 567, endPoint y: 134, distance: 8.2
click at [567, 127] on div "{ }" at bounding box center [656, 201] width 267 height 174
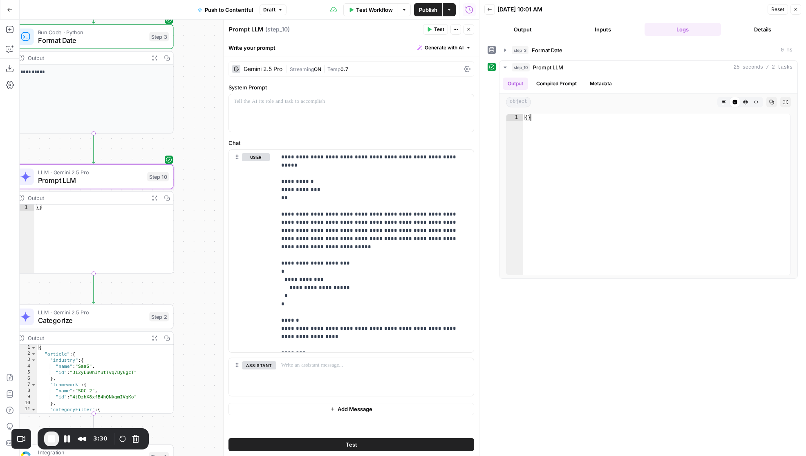
click at [51, 439] on span "End Recording" at bounding box center [52, 439] width 10 height 10
drag, startPoint x: 307, startPoint y: 323, endPoint x: 298, endPoint y: 315, distance: 12.2
click at [298, 315] on p "**********" at bounding box center [375, 251] width 188 height 196
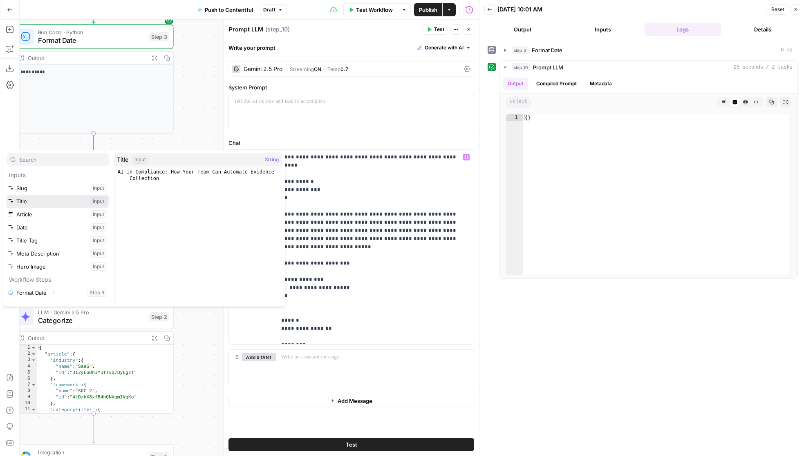
click at [62, 199] on button "Select variable Title" at bounding box center [58, 201] width 102 height 13
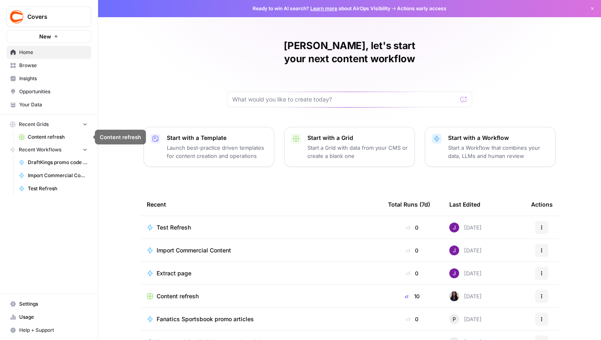
click at [49, 136] on span "Content refresh" at bounding box center [58, 136] width 60 height 7
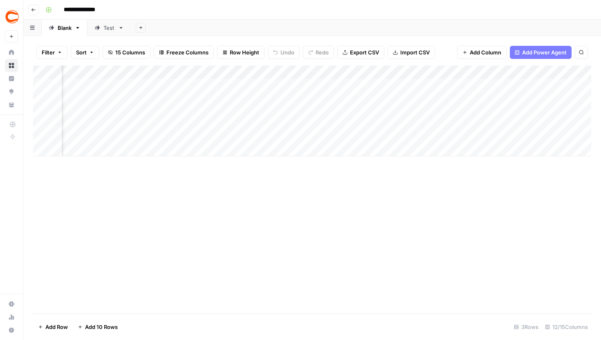
scroll to position [0, 562]
click at [306, 85] on div "Add Column" at bounding box center [312, 110] width 558 height 91
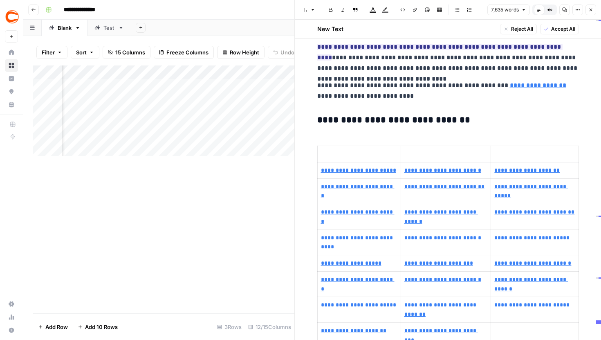
scroll to position [16308, 0]
type input "[URL][DOMAIN_NAME][US_STATE]"
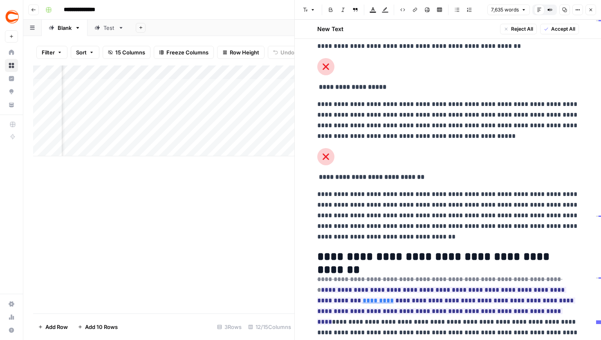
scroll to position [16042, 0]
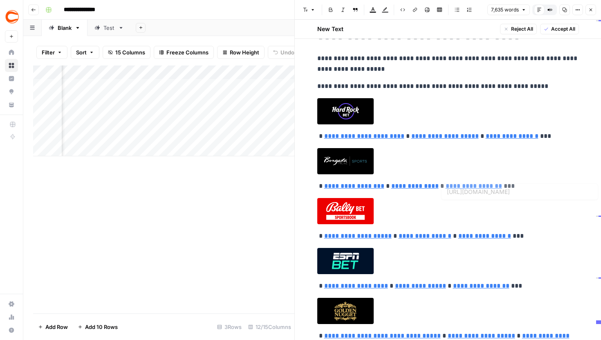
type input "[URL][DOMAIN_NAME]"
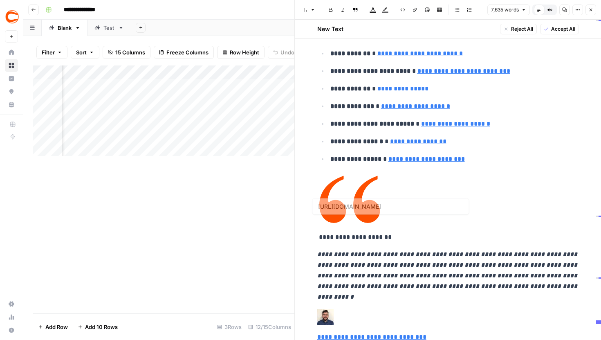
scroll to position [0, 0]
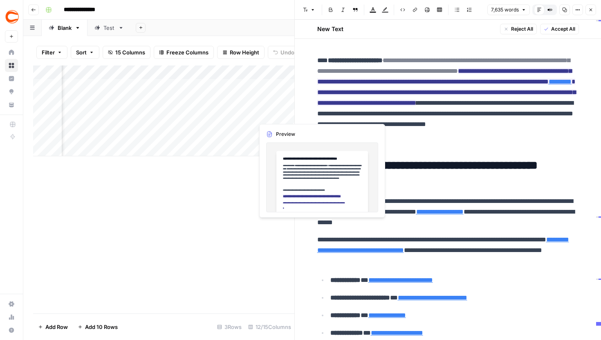
click at [275, 112] on div "Add Column" at bounding box center [163, 110] width 261 height 91
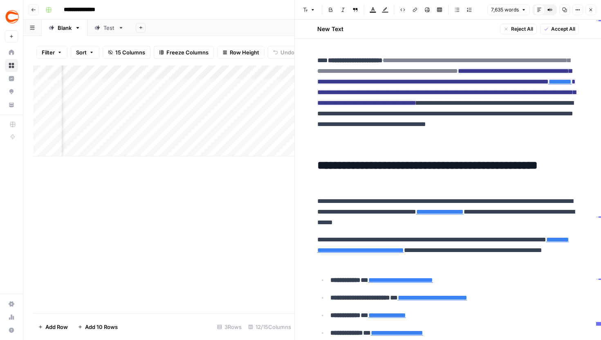
scroll to position [0, 643]
click at [216, 105] on div "Add Column" at bounding box center [163, 110] width 261 height 91
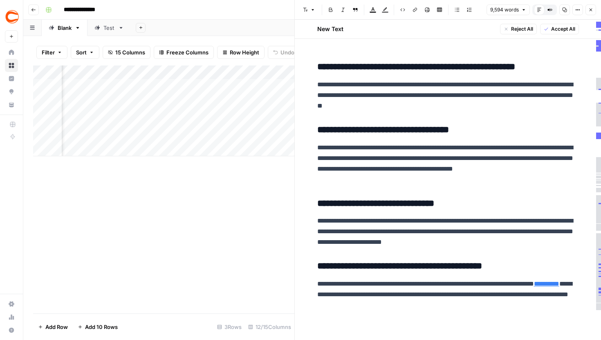
scroll to position [21369, 0]
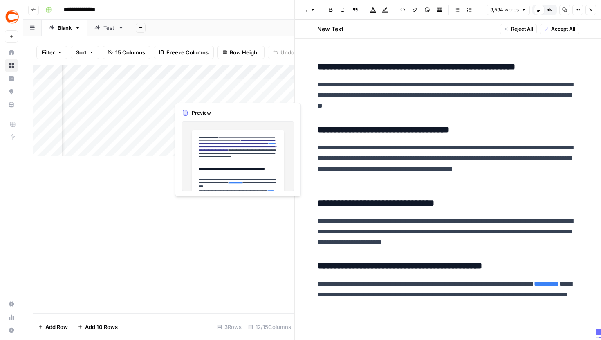
click at [215, 84] on div "Add Column" at bounding box center [163, 110] width 261 height 91
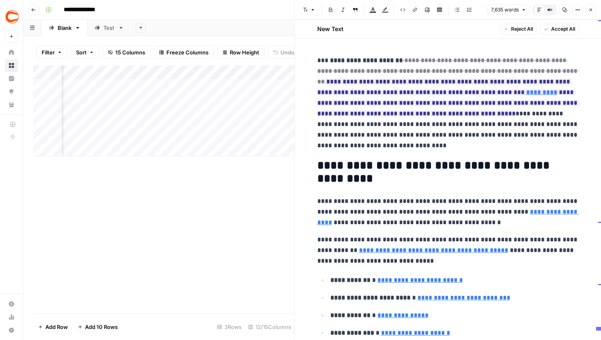
scroll to position [0, 585]
click at [125, 71] on div "Add Column" at bounding box center [163, 110] width 261 height 91
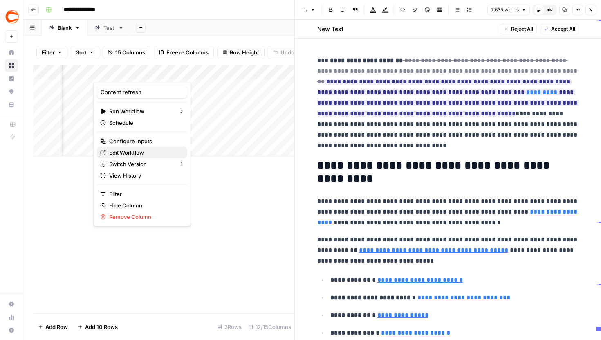
click at [125, 152] on span "Edit Workflow" at bounding box center [144, 152] width 71 height 8
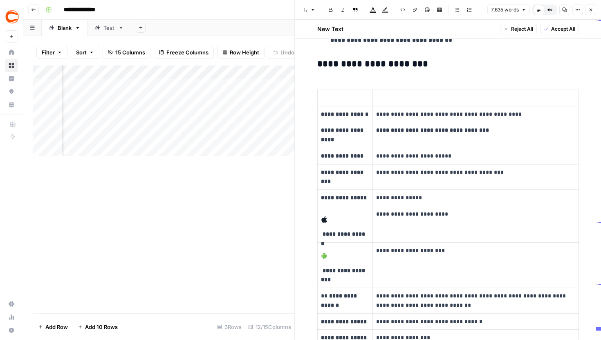
scroll to position [1621, 0]
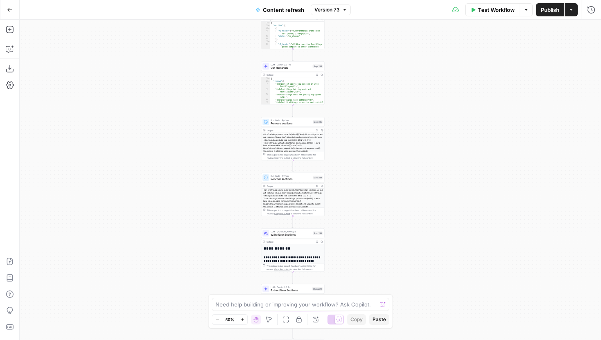
drag, startPoint x: 402, startPoint y: 101, endPoint x: 385, endPoint y: 253, distance: 153.4
click at [385, 253] on div "true false true false true false Workflow Set Inputs Inputs Google Search Perfo…" at bounding box center [310, 180] width 581 height 320
click at [406, 261] on div "true false true false true false Workflow Set Inputs Inputs Google Search Perfo…" at bounding box center [310, 180] width 581 height 320
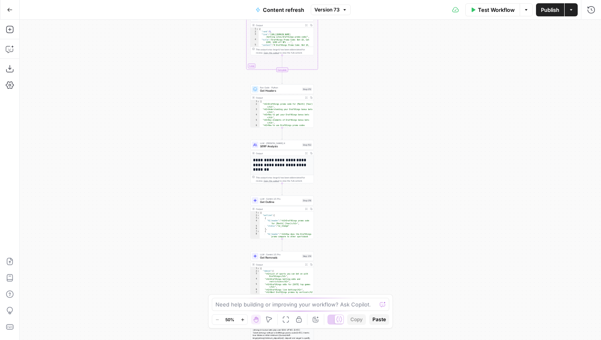
drag, startPoint x: 386, startPoint y: 107, endPoint x: 375, endPoint y: 122, distance: 18.5
click at [375, 132] on div "true false true false true false Workflow Set Inputs Inputs Google Search Perfo…" at bounding box center [310, 180] width 581 height 320
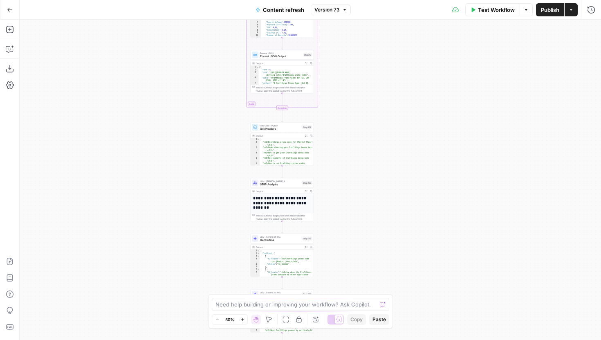
drag, startPoint x: 375, startPoint y: 122, endPoint x: 375, endPoint y: 227, distance: 105.0
click at [375, 222] on div "true false true false true false Workflow Set Inputs Inputs Google Search Perfo…" at bounding box center [310, 180] width 581 height 320
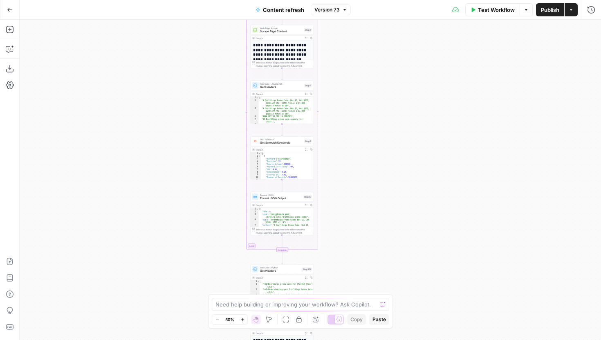
drag, startPoint x: 380, startPoint y: 150, endPoint x: 380, endPoint y: 225, distance: 74.8
click at [380, 221] on div "true false true false true false Workflow Set Inputs Inputs Google Search Perfo…" at bounding box center [310, 180] width 581 height 320
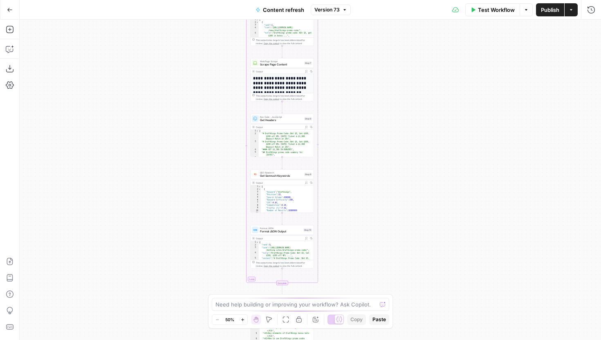
drag, startPoint x: 380, startPoint y: 199, endPoint x: 380, endPoint y: 222, distance: 23.3
click at [380, 222] on div "true false true false true false Workflow Set Inputs Inputs Google Search Perfo…" at bounding box center [310, 180] width 581 height 320
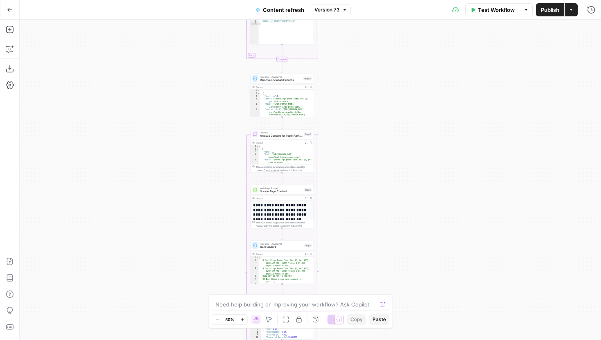
click at [337, 14] on button "Version 73" at bounding box center [330, 9] width 40 height 11
click at [337, 9] on span "Version 73" at bounding box center [326, 9] width 25 height 7
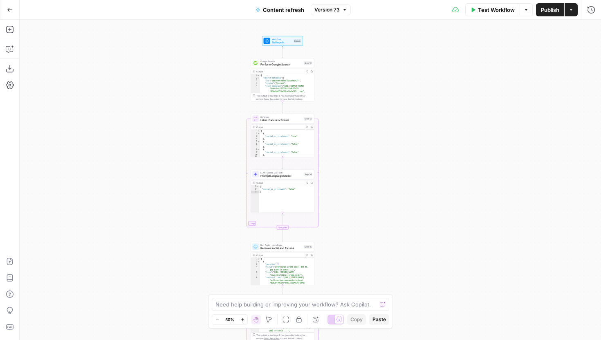
drag, startPoint x: 375, startPoint y: 72, endPoint x: 375, endPoint y: 245, distance: 173.2
click at [375, 243] on div "true false true false true false Workflow Set Inputs Inputs Google Search Perfo…" at bounding box center [310, 180] width 581 height 320
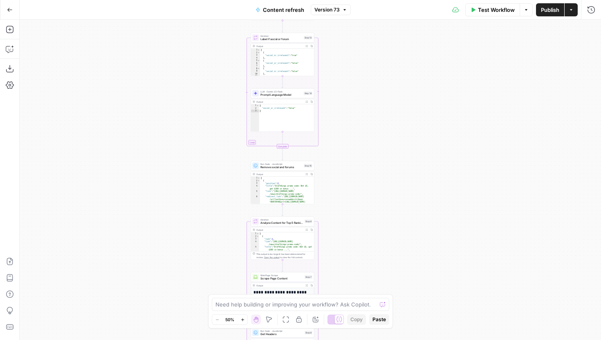
drag, startPoint x: 395, startPoint y: 171, endPoint x: 395, endPoint y: 102, distance: 68.6
click at [395, 103] on div "true false true false true false Workflow Set Inputs Inputs Google Search Perfo…" at bounding box center [310, 180] width 581 height 320
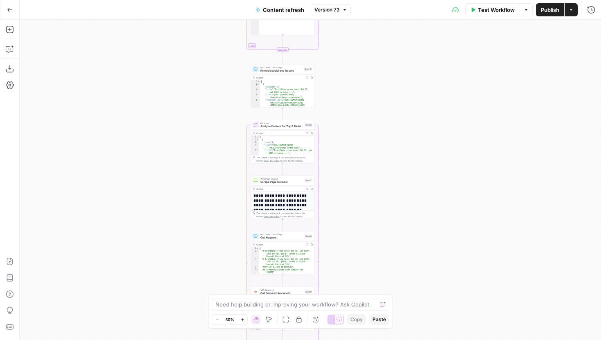
drag, startPoint x: 422, startPoint y: 203, endPoint x: 422, endPoint y: 91, distance: 112.3
click at [422, 93] on div "true false true false true false Workflow Set Inputs Inputs Google Search Perfo…" at bounding box center [310, 180] width 581 height 320
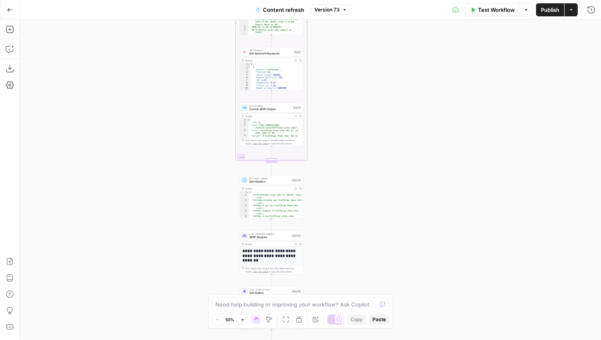
drag, startPoint x: 421, startPoint y: 107, endPoint x: 420, endPoint y: 80, distance: 26.6
click at [420, 80] on div "true false true false true false Workflow Set Inputs Inputs Google Search Perfo…" at bounding box center [310, 180] width 581 height 320
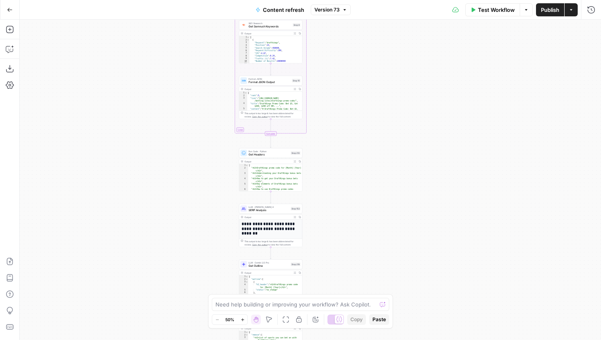
drag, startPoint x: 424, startPoint y: 67, endPoint x: 424, endPoint y: 58, distance: 9.0
click at [424, 60] on div "true false true false true false Workflow Set Inputs Inputs Google Search Perfo…" at bounding box center [310, 180] width 581 height 320
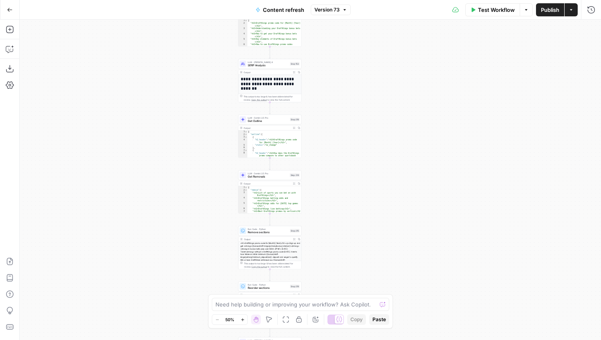
drag, startPoint x: 424, startPoint y: 43, endPoint x: 424, endPoint y: 27, distance: 15.9
click at [424, 30] on div "true false true false true false Workflow Set Inputs Inputs Google Search Perfo…" at bounding box center [310, 180] width 581 height 320
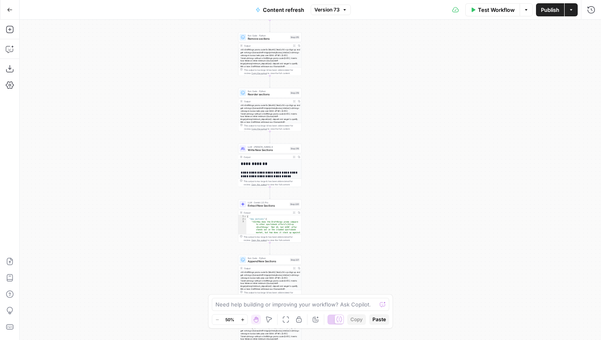
drag, startPoint x: 422, startPoint y: 232, endPoint x: 422, endPoint y: 70, distance: 161.4
click at [422, 70] on div "true false true false true false Workflow Set Inputs Inputs Google Search Perfo…" at bounding box center [310, 180] width 581 height 320
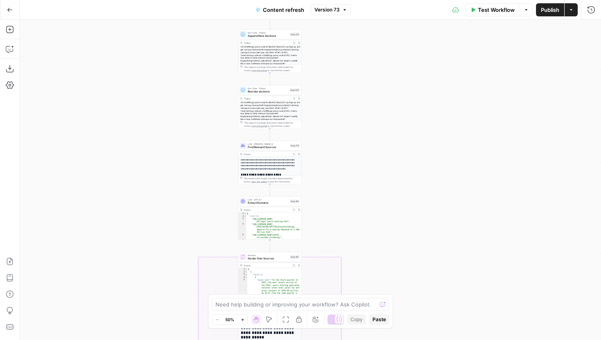
drag, startPoint x: 427, startPoint y: 166, endPoint x: 427, endPoint y: 91, distance: 75.6
click at [427, 92] on div "true false true false true false Workflow Set Inputs Inputs Google Search Perfo…" at bounding box center [310, 180] width 581 height 320
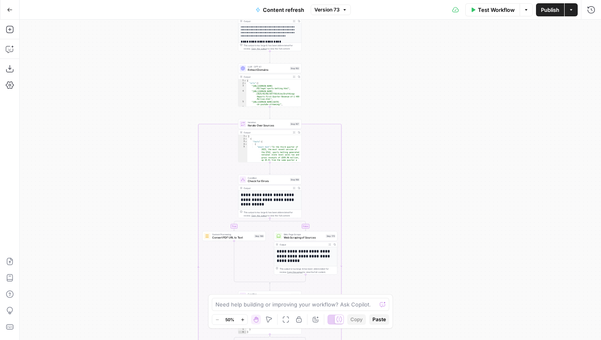
drag, startPoint x: 426, startPoint y: 185, endPoint x: 426, endPoint y: 70, distance: 114.4
click at [426, 71] on div "true false true false true false Workflow Set Inputs Inputs Google Search Perfo…" at bounding box center [310, 180] width 581 height 320
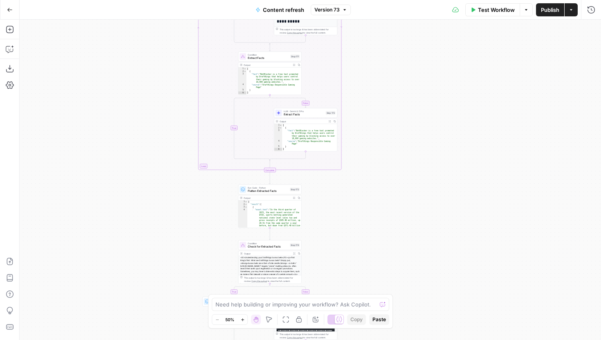
drag, startPoint x: 439, startPoint y: 123, endPoint x: 439, endPoint y: 76, distance: 47.8
click at [439, 76] on div "true false true false true false Workflow Set Inputs Inputs Google Search Perfo…" at bounding box center [310, 180] width 581 height 320
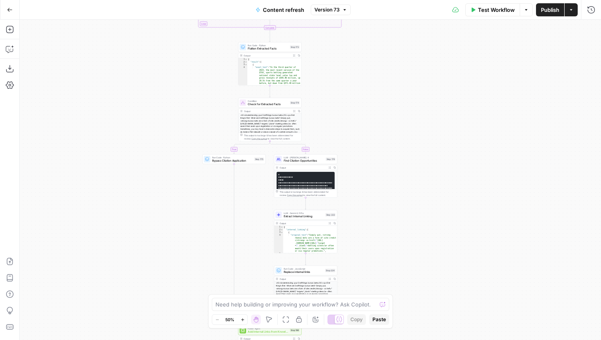
drag, startPoint x: 439, startPoint y: 147, endPoint x: 439, endPoint y: 92, distance: 55.6
click at [439, 92] on div "true false true false true false Workflow Set Inputs Inputs Google Search Perfo…" at bounding box center [310, 180] width 581 height 320
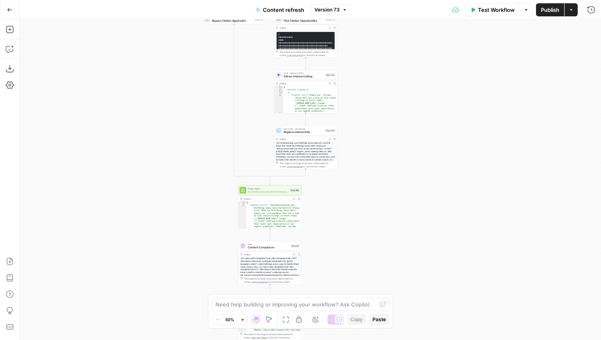
drag, startPoint x: 451, startPoint y: 154, endPoint x: 451, endPoint y: 79, distance: 74.8
click at [451, 80] on div "true false true false true false Workflow Set Inputs Inputs Google Search Perfo…" at bounding box center [310, 180] width 581 height 320
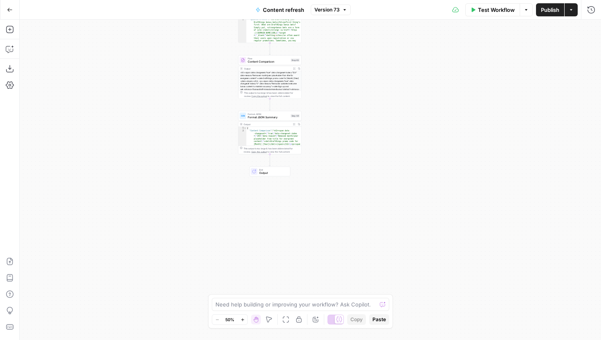
drag, startPoint x: 443, startPoint y: 135, endPoint x: 454, endPoint y: 270, distance: 135.6
click at [452, 264] on div "true false true false true false Workflow Set Inputs Inputs Google Search Perfo…" at bounding box center [310, 180] width 581 height 320
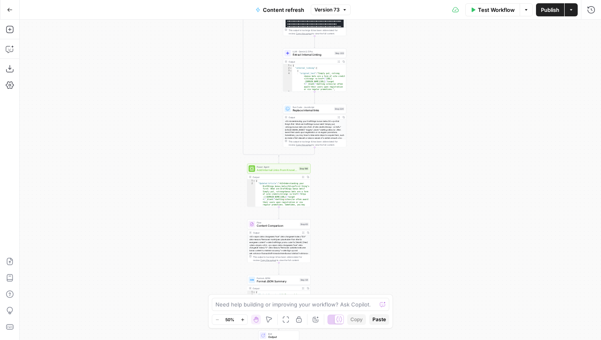
drag, startPoint x: 456, startPoint y: 127, endPoint x: 456, endPoint y: 238, distance: 110.3
click at [456, 235] on div "true false true false true false Workflow Set Inputs Inputs Google Search Perfo…" at bounding box center [310, 180] width 581 height 320
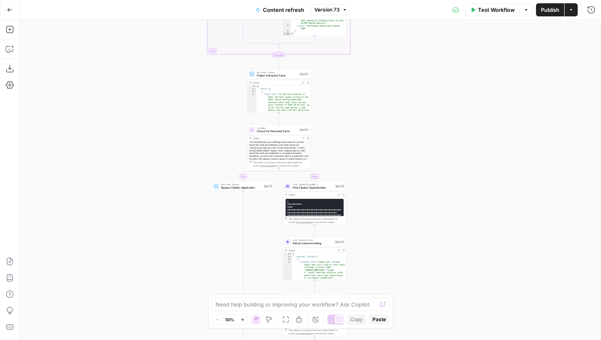
drag, startPoint x: 465, startPoint y: 205, endPoint x: 465, endPoint y: 234, distance: 28.6
click at [465, 233] on div "true false true false true false Workflow Set Inputs Inputs Google Search Perfo…" at bounding box center [310, 180] width 581 height 320
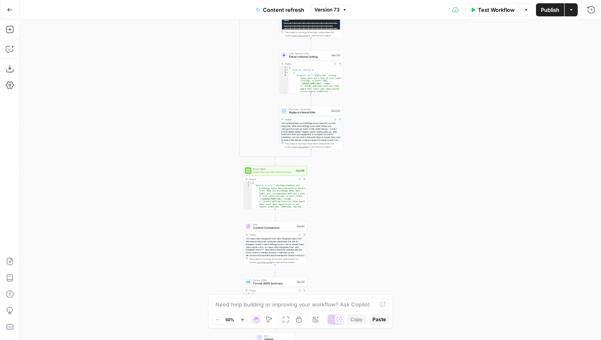
drag, startPoint x: 458, startPoint y: 214, endPoint x: 424, endPoint y: 241, distance: 43.3
click at [425, 238] on div "true false true false true false Workflow Set Inputs Inputs Google Search Perfo…" at bounding box center [310, 180] width 581 height 320
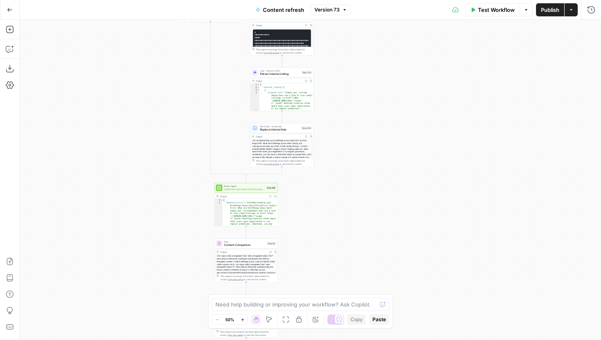
drag, startPoint x: 416, startPoint y: 203, endPoint x: 416, endPoint y: 65, distance: 137.7
click at [416, 65] on div "true false true false true false Workflow Set Inputs Inputs Google Search Perfo…" at bounding box center [310, 180] width 581 height 320
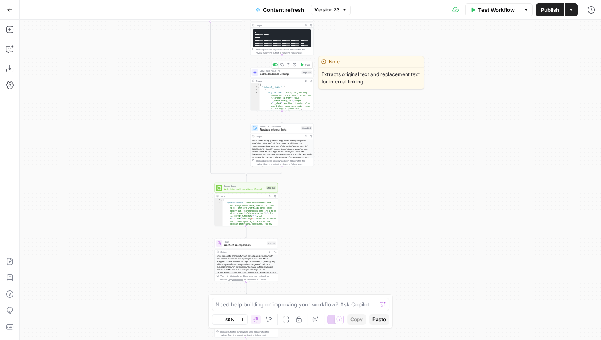
click at [286, 74] on span "Extract Internal Linking" at bounding box center [280, 74] width 40 height 4
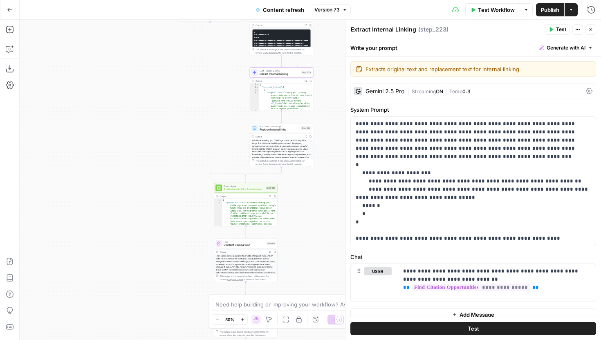
drag, startPoint x: 182, startPoint y: 80, endPoint x: 148, endPoint y: 231, distance: 154.2
click at [148, 230] on div "true false false true false true Workflow Set Inputs Inputs Google Search Perfo…" at bounding box center [310, 180] width 581 height 320
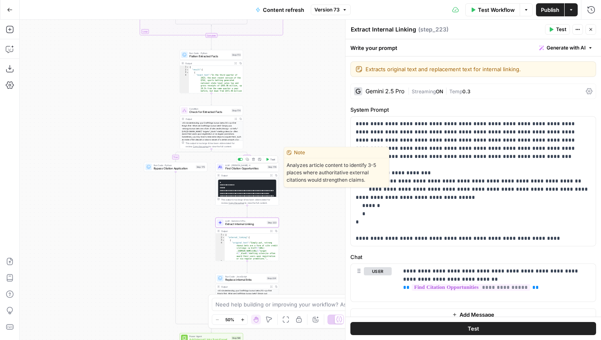
click at [264, 170] on span "Find Citation Opportunities" at bounding box center [245, 168] width 40 height 4
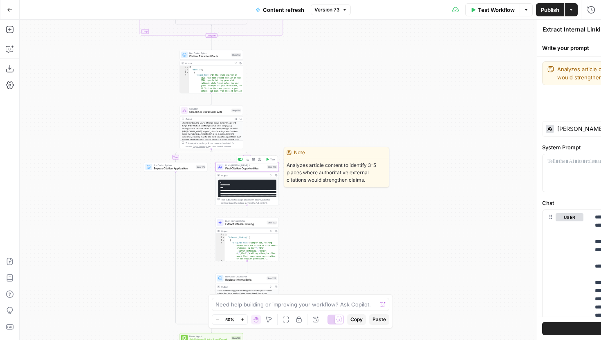
type textarea "Find Citation Opportunities"
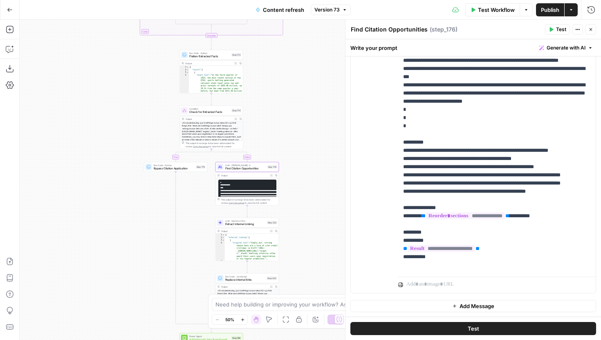
scroll to position [425, 0]
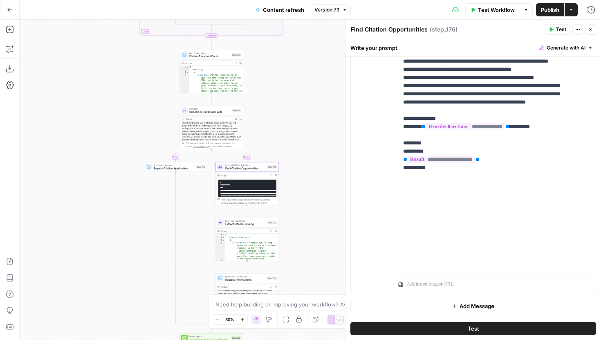
drag, startPoint x: 324, startPoint y: 229, endPoint x: 322, endPoint y: 131, distance: 97.7
click at [322, 131] on div "true false false true false true Workflow Set Inputs Inputs Google Search Perfo…" at bounding box center [310, 180] width 581 height 320
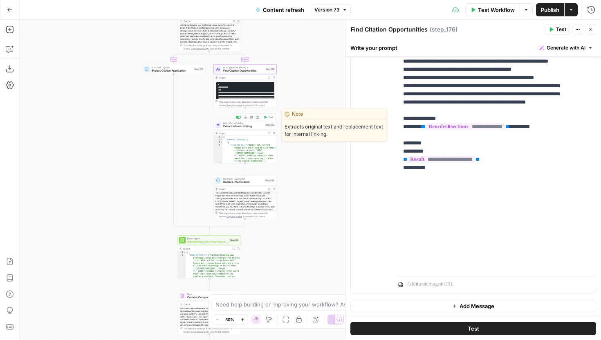
click at [255, 125] on span "Extract Internal Linking" at bounding box center [243, 126] width 40 height 4
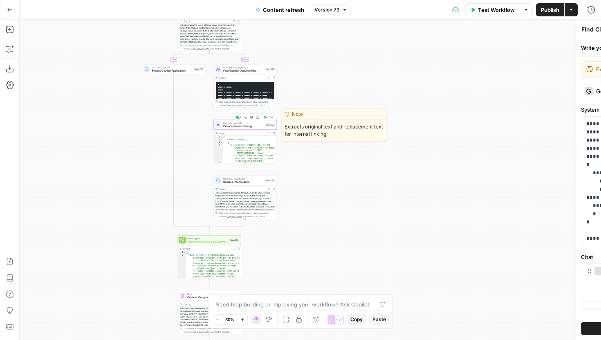
type textarea "Extract Internal Linking"
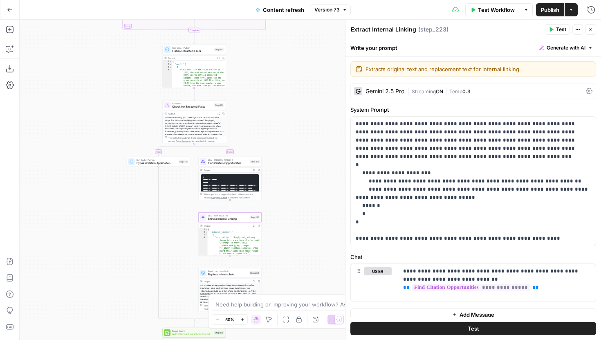
drag, startPoint x: 304, startPoint y: 216, endPoint x: 288, endPoint y: 335, distance: 120.3
click at [288, 335] on div "true false false true false true Workflow Set Inputs Inputs Google Search Perfo…" at bounding box center [310, 180] width 581 height 320
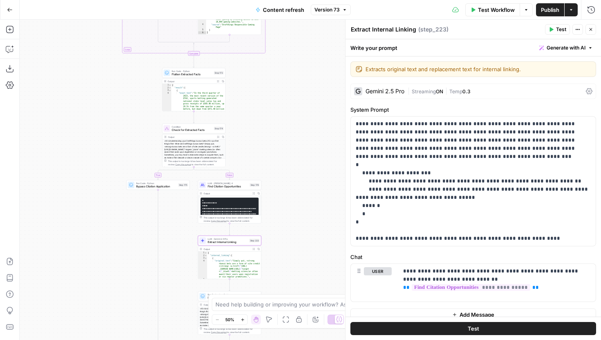
drag, startPoint x: 288, startPoint y: 125, endPoint x: 288, endPoint y: 251, distance: 126.2
click at [288, 249] on div "true false false true false true Workflow Set Inputs Inputs Google Search Perfo…" at bounding box center [310, 180] width 581 height 320
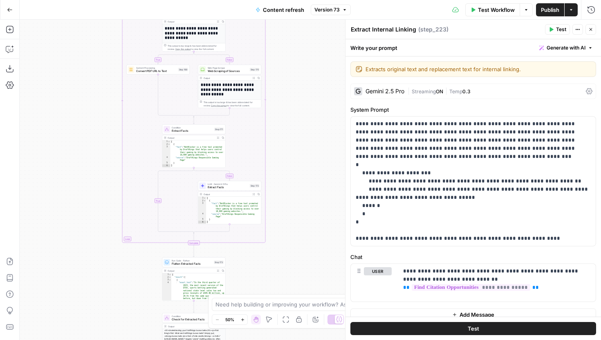
drag, startPoint x: 287, startPoint y: 95, endPoint x: 287, endPoint y: 203, distance: 107.9
click at [287, 203] on div "true false false true false true Workflow Set Inputs Inputs Google Search Perfo…" at bounding box center [310, 180] width 581 height 320
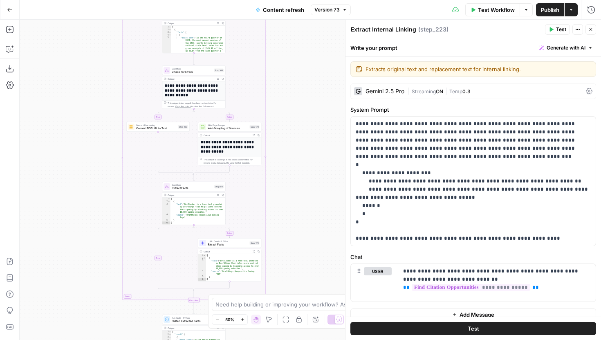
drag, startPoint x: 290, startPoint y: 135, endPoint x: 296, endPoint y: 240, distance: 104.7
click at [296, 239] on div "true false false true false true Workflow Set Inputs Inputs Google Search Perfo…" at bounding box center [310, 180] width 581 height 320
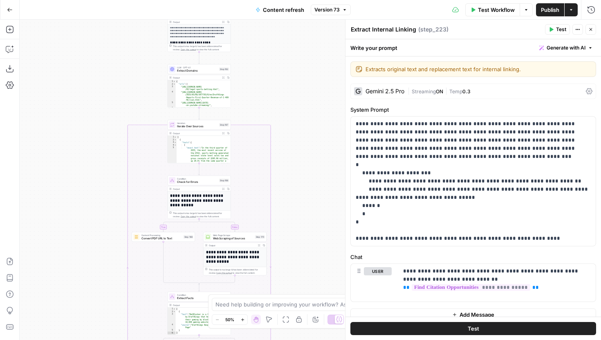
drag, startPoint x: 296, startPoint y: 82, endPoint x: 296, endPoint y: 205, distance: 123.0
click at [296, 204] on div "true false false true false true Workflow Set Inputs Inputs Google Search Perfo…" at bounding box center [310, 180] width 581 height 320
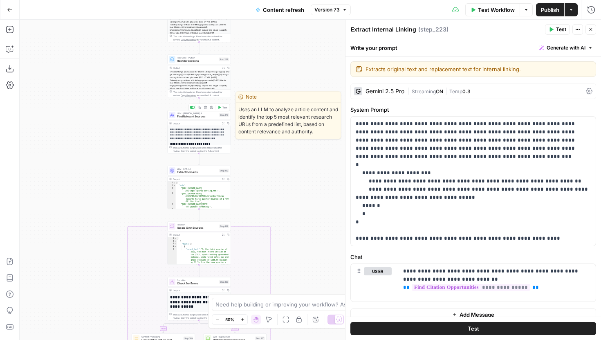
click at [210, 115] on span "Find Relevant Sources" at bounding box center [197, 116] width 40 height 4
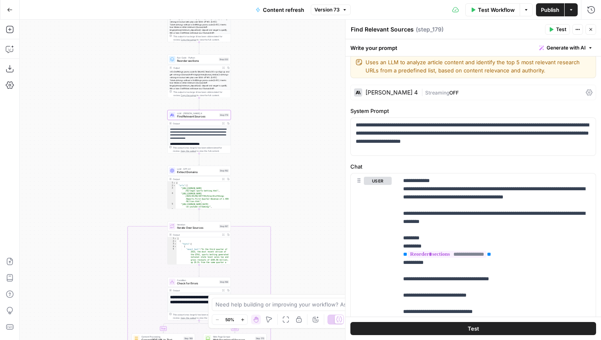
scroll to position [0, 0]
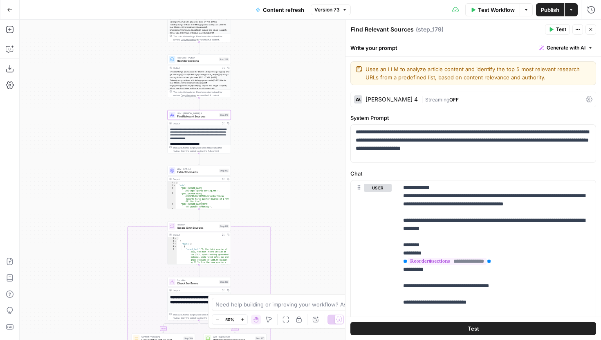
click at [590, 28] on icon "button" at bounding box center [590, 29] width 5 height 5
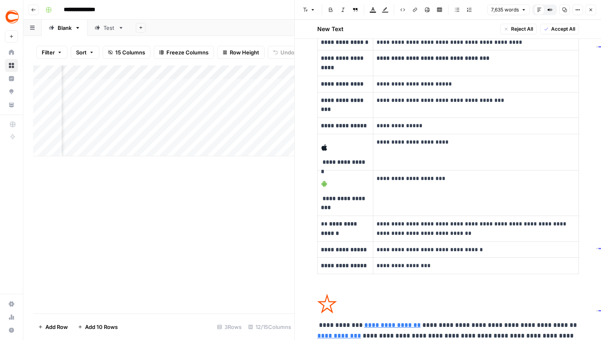
scroll to position [1621, 0]
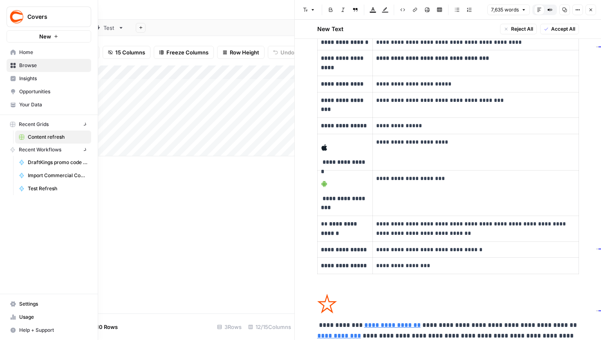
click at [9, 21] on img "Workspace: Covers" at bounding box center [16, 16] width 15 height 15
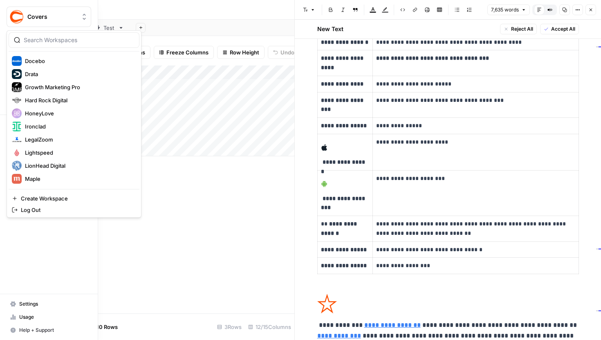
scroll to position [120, 0]
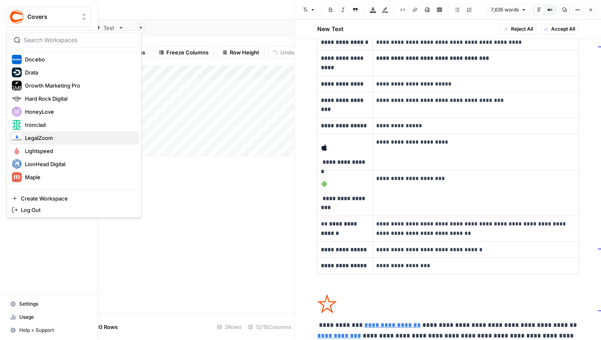
click at [52, 142] on div "LegalZoom" at bounding box center [74, 138] width 124 height 10
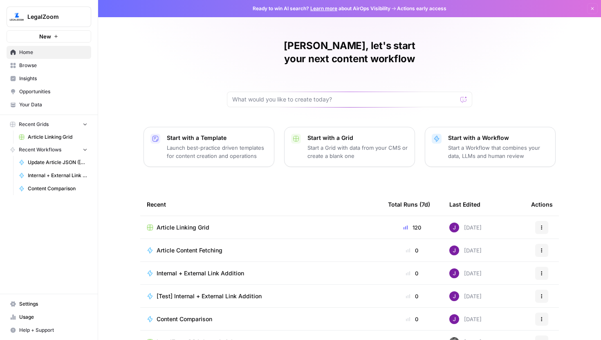
click at [51, 135] on span "Article Linking Grid" at bounding box center [58, 136] width 60 height 7
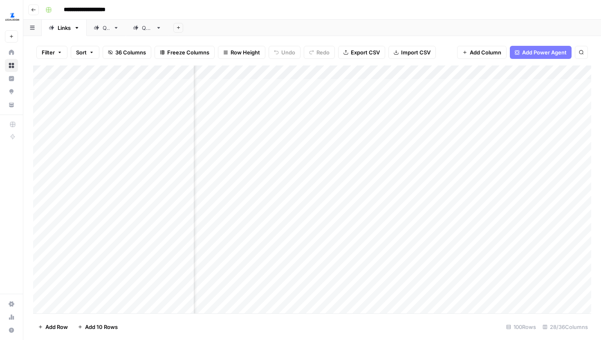
scroll to position [0, 1458]
click at [275, 98] on div "Add Column" at bounding box center [312, 189] width 558 height 248
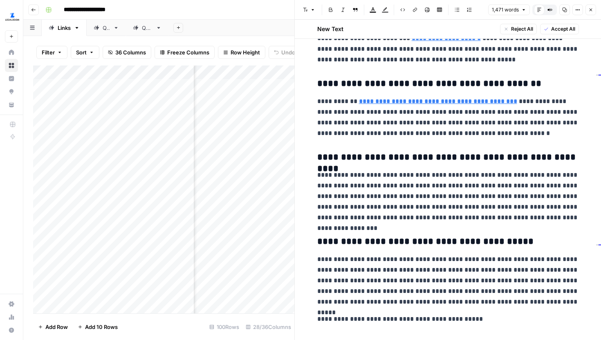
scroll to position [1928, 0]
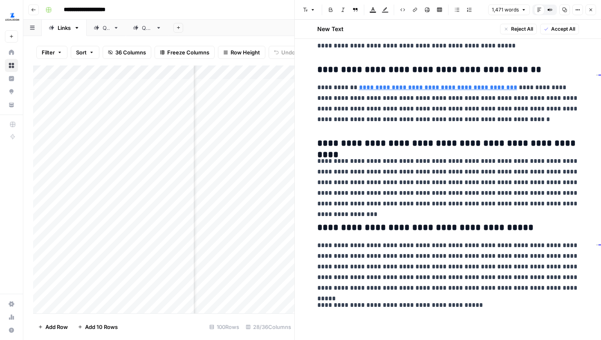
click at [589, 12] on button "Close" at bounding box center [590, 9] width 11 height 11
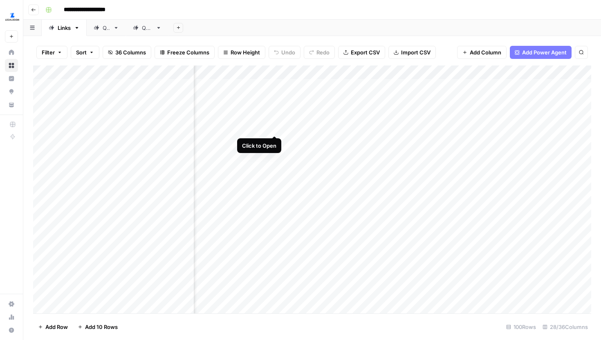
click at [275, 127] on div "Add Column" at bounding box center [312, 189] width 558 height 248
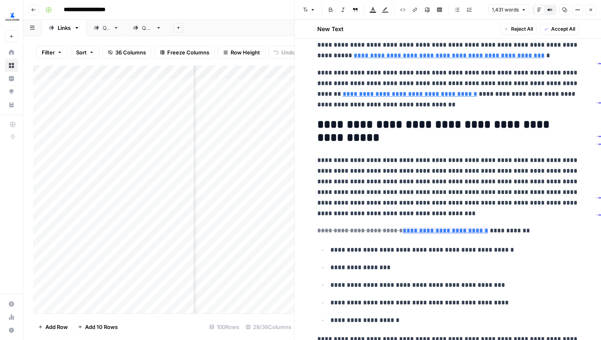
scroll to position [381, 0]
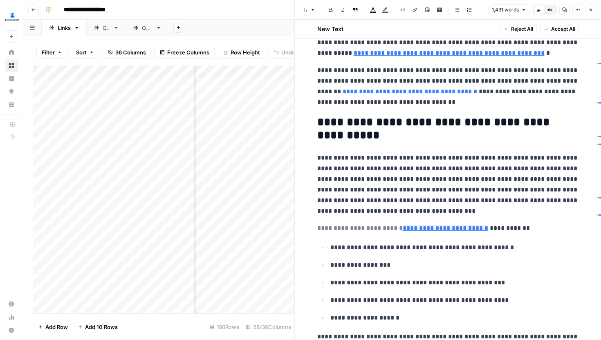
click at [588, 9] on icon "button" at bounding box center [590, 9] width 5 height 5
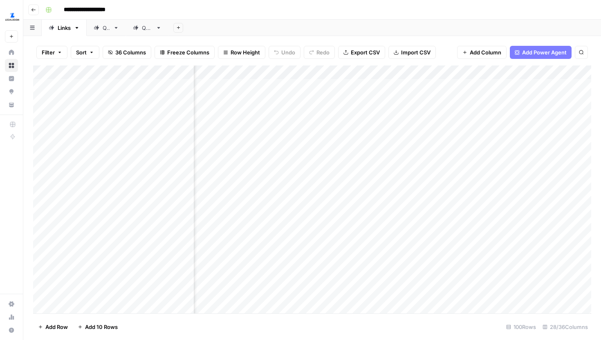
scroll to position [0, 1756]
click at [485, 127] on div "Add Column" at bounding box center [312, 189] width 558 height 248
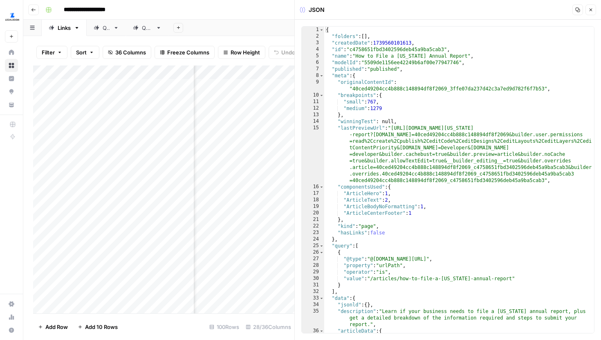
type textarea "**"
click at [472, 115] on div "{ "folders" : [ ] , "createdDate" : 1739560101613 , "id" : "c4758651fbd3402596d…" at bounding box center [459, 186] width 270 height 319
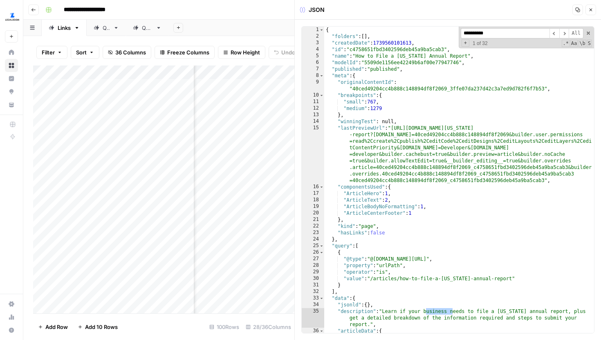
scroll to position [1403, 0]
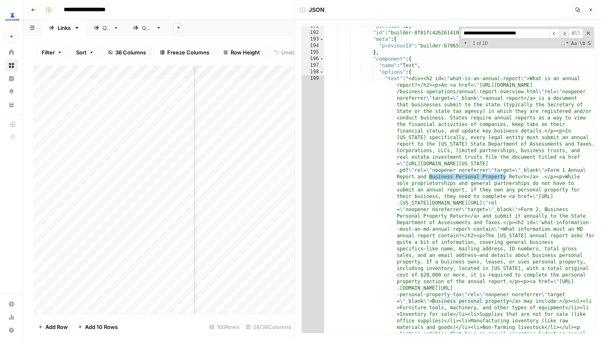
type input "**********"
click at [564, 35] on span "​" at bounding box center [564, 33] width 10 height 10
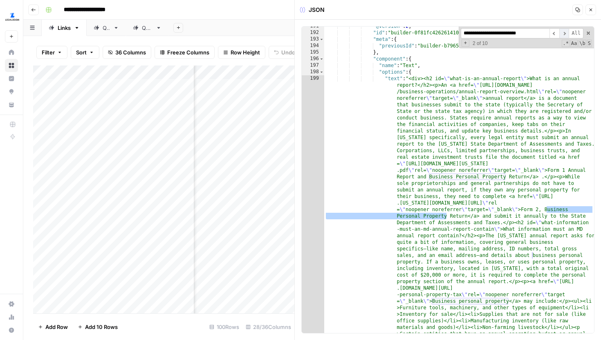
click at [564, 33] on span "​" at bounding box center [564, 33] width 10 height 10
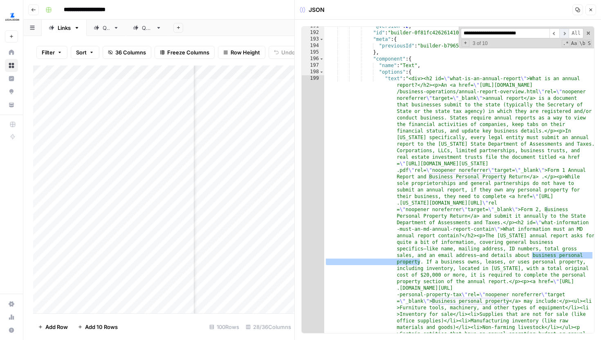
click at [564, 33] on span "​" at bounding box center [564, 33] width 10 height 10
click at [556, 34] on span "​" at bounding box center [554, 33] width 10 height 10
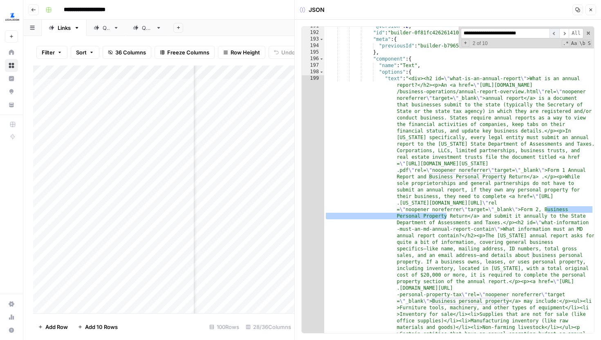
click at [556, 34] on span "​" at bounding box center [554, 33] width 10 height 10
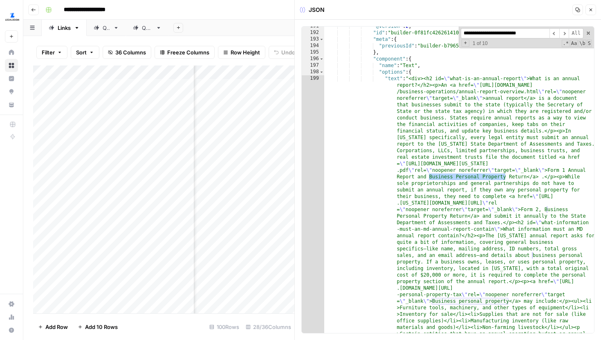
click at [587, 11] on button "Close" at bounding box center [590, 9] width 11 height 11
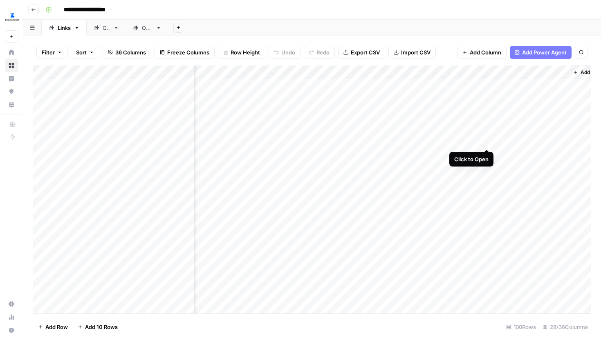
click at [487, 139] on div "Add Column" at bounding box center [312, 189] width 558 height 248
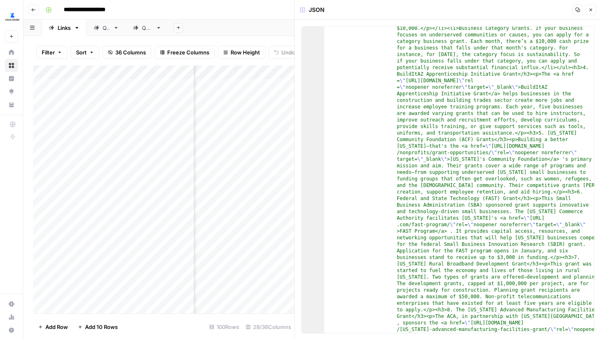
scroll to position [2119, 0]
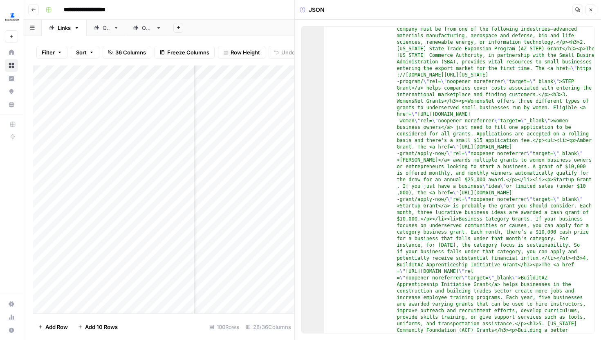
click at [588, 9] on icon "button" at bounding box center [590, 9] width 5 height 5
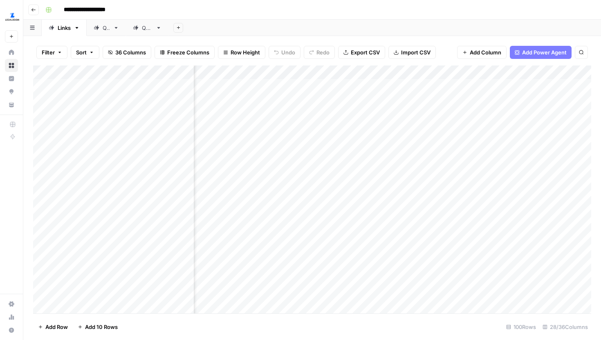
scroll to position [0, 1358]
click at [386, 142] on div "Add Column" at bounding box center [312, 189] width 558 height 248
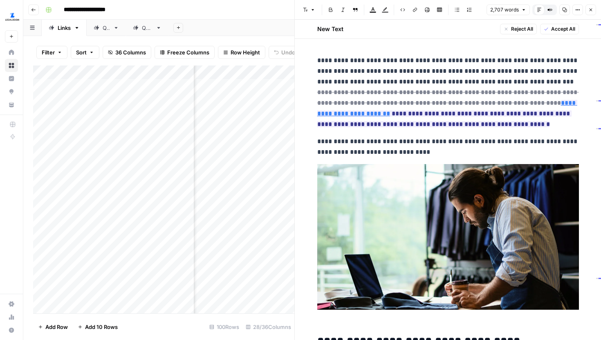
scroll to position [2, 0]
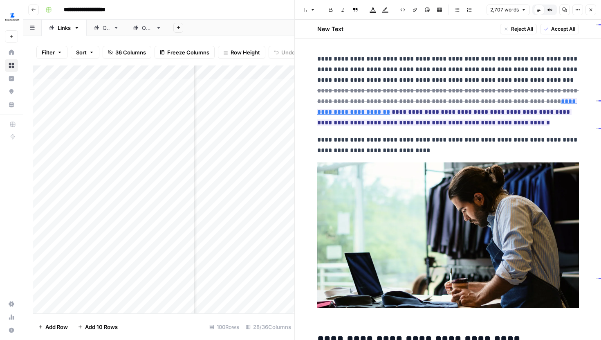
click at [592, 10] on icon "button" at bounding box center [590, 9] width 5 height 5
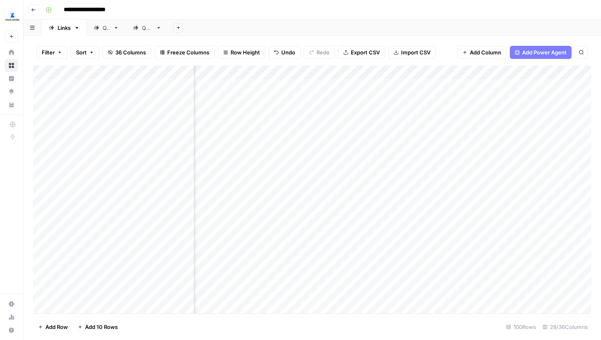
scroll to position [0, 1779]
click at [466, 141] on div "Add Column" at bounding box center [312, 189] width 558 height 248
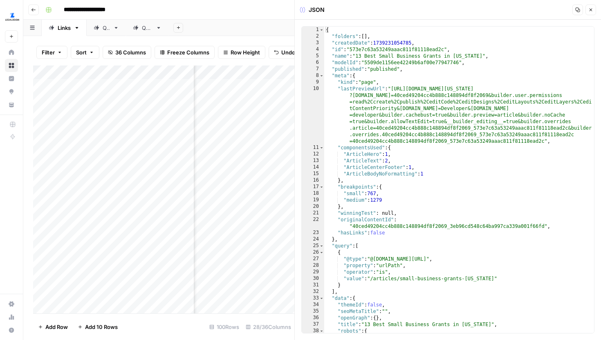
click at [461, 142] on div "{ "folders" : [ ] , "createdDate" : 1739231054785 , "id" : "573e7c63a53249aaac8…" at bounding box center [459, 186] width 270 height 319
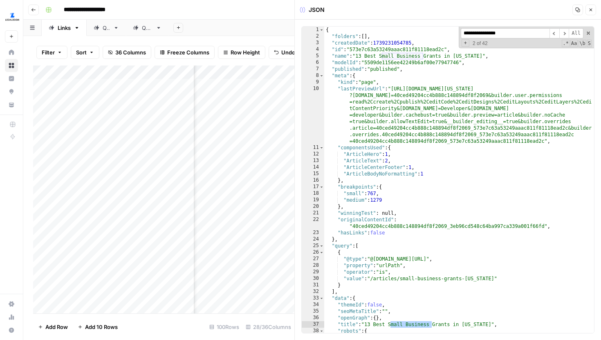
scroll to position [468, 0]
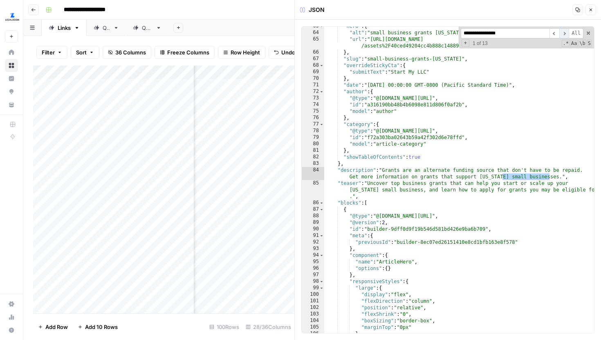
type input "**********"
click at [564, 34] on span "​" at bounding box center [564, 33] width 10 height 10
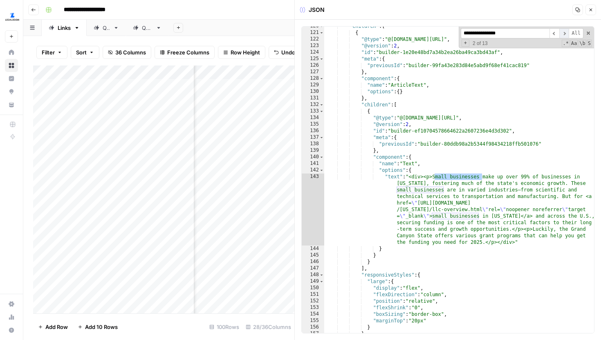
scroll to position [867, 0]
click at [564, 34] on span "​" at bounding box center [564, 33] width 10 height 10
click at [590, 13] on button "Close" at bounding box center [590, 9] width 11 height 11
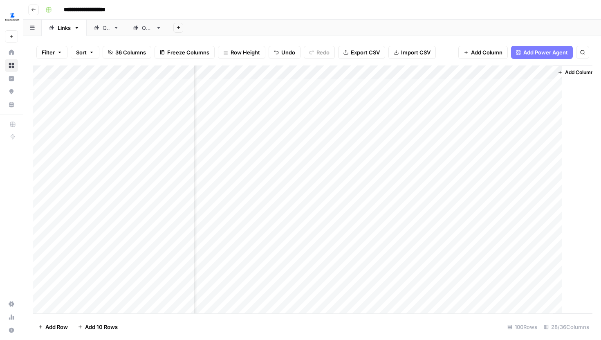
scroll to position [0, 1769]
